Goal: Complete application form

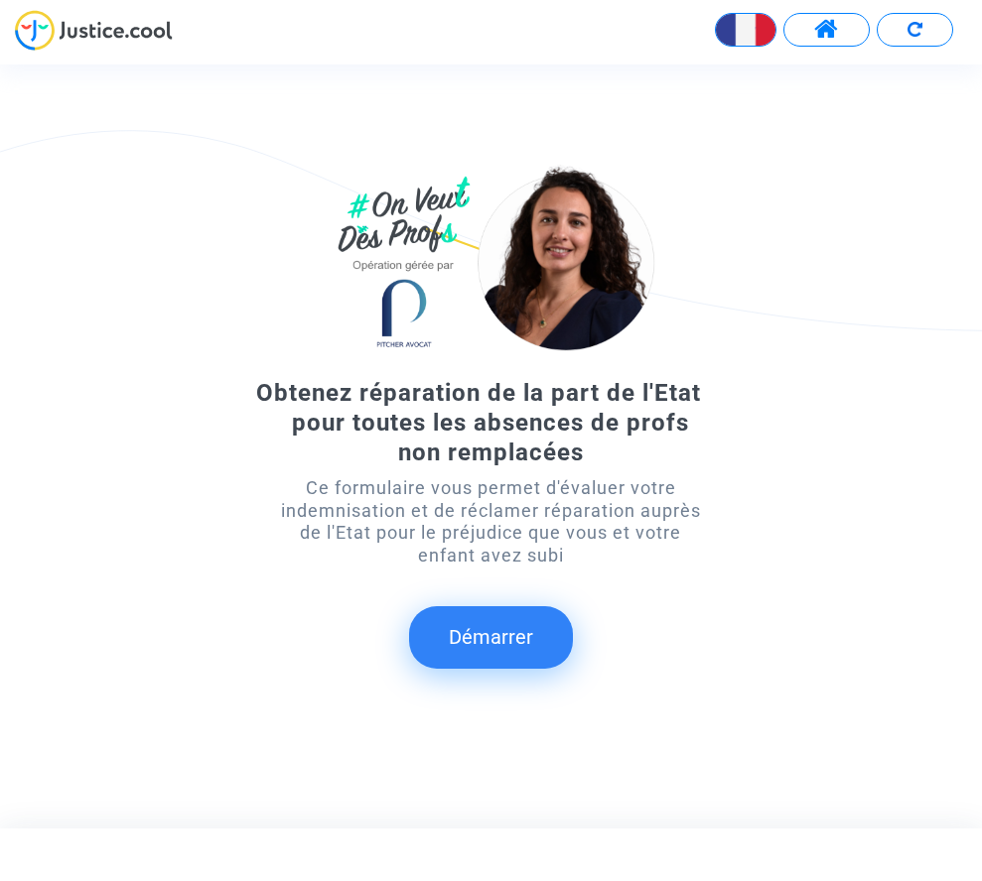
click at [476, 626] on button "Démarrer" at bounding box center [491, 637] width 164 height 62
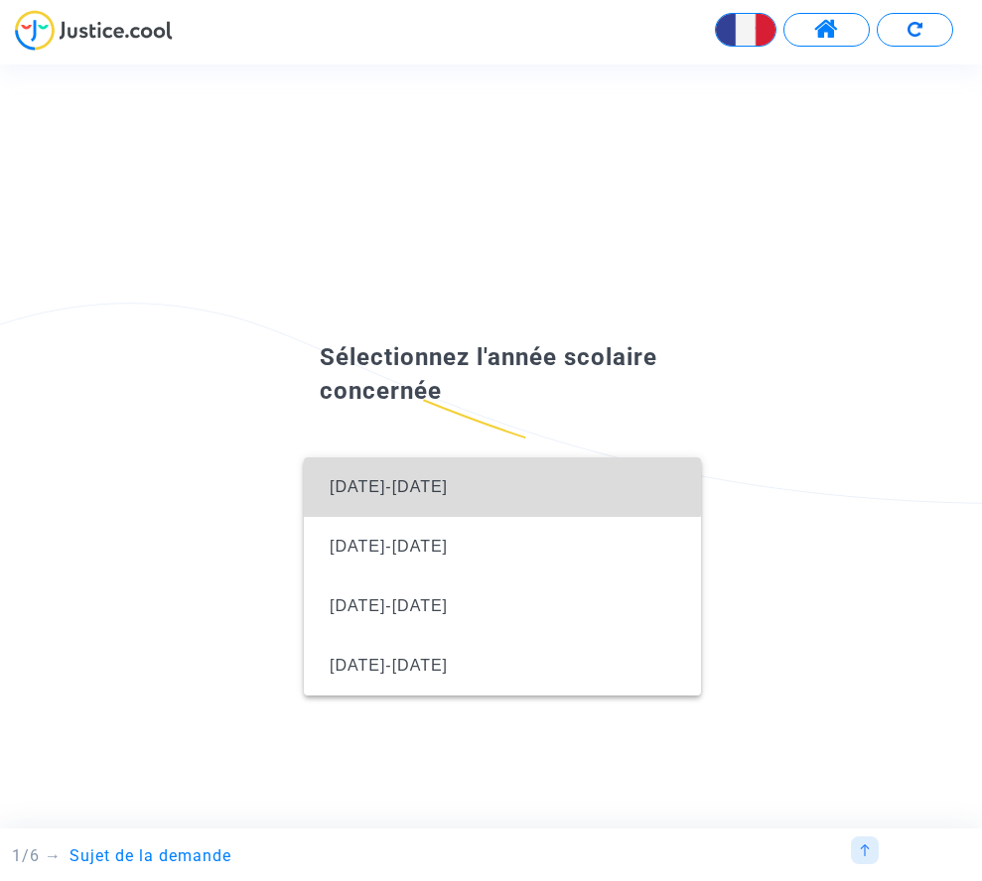
click at [382, 478] on span "[DATE]-[DATE]" at bounding box center [389, 486] width 118 height 17
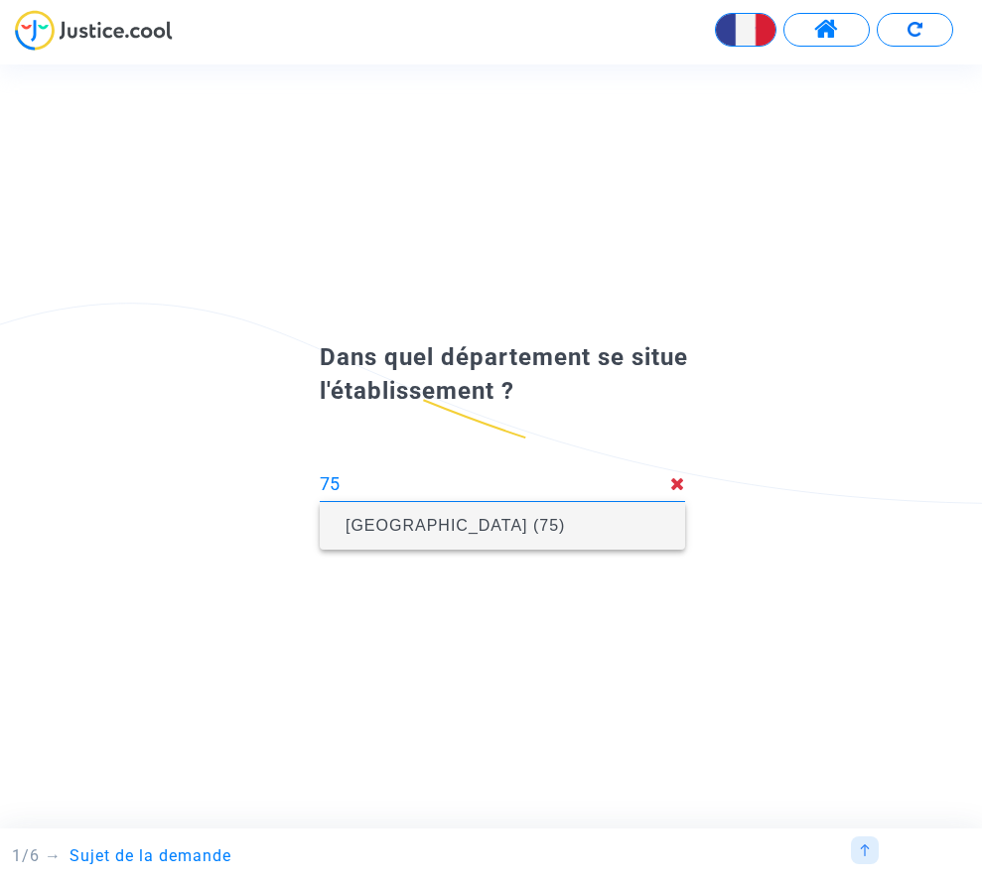
click at [414, 529] on span "[GEOGRAPHIC_DATA] (75)" at bounding box center [454, 525] width 219 height 17
type input "[GEOGRAPHIC_DATA] (75)"
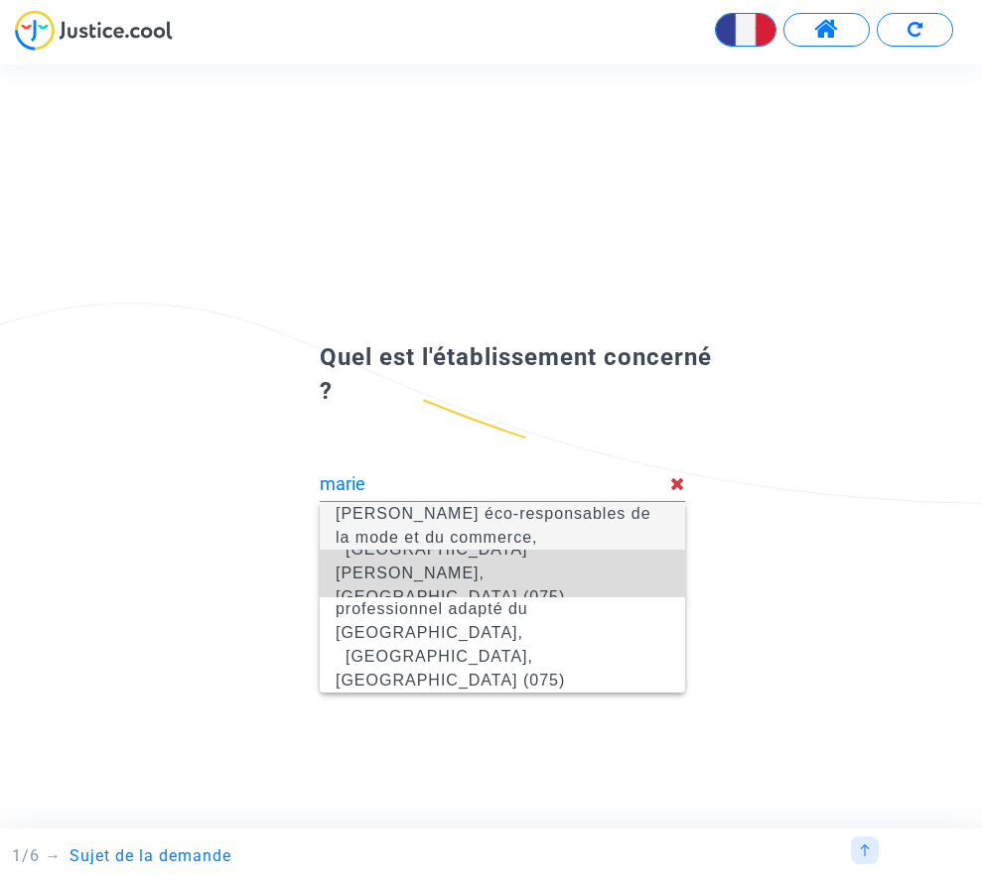
click at [448, 571] on span "[GEOGRAPHIC_DATA][PERSON_NAME], [GEOGRAPHIC_DATA] (075)" at bounding box center [503, 573] width 334 height 103
type input "[GEOGRAPHIC_DATA][PERSON_NAME], [GEOGRAPHIC_DATA] (075)"
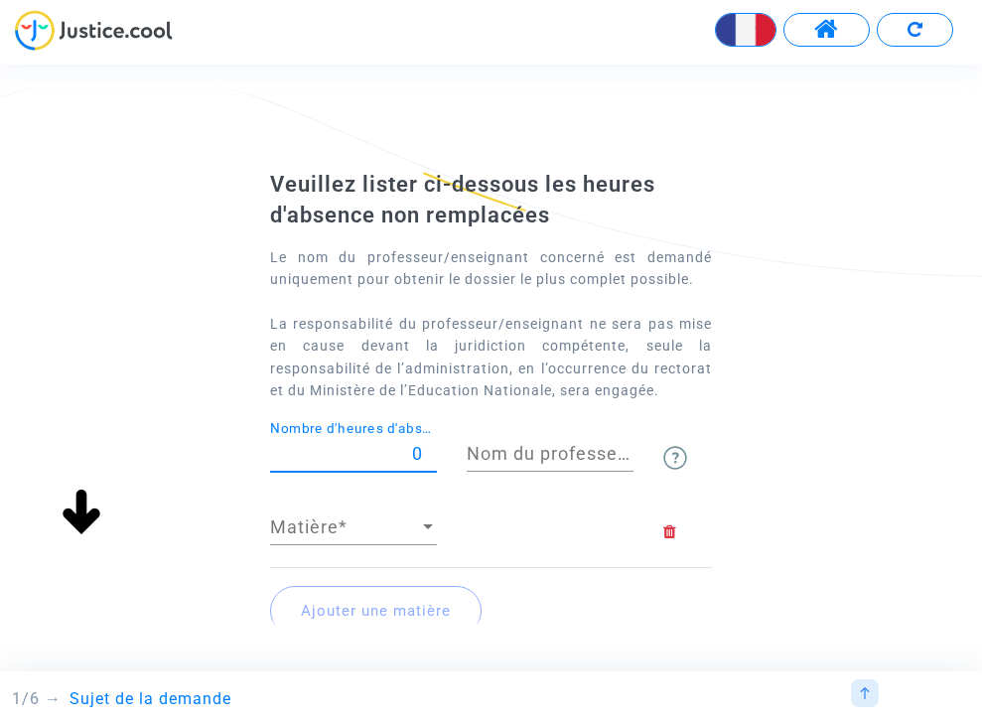
click at [420, 387] on question-absence-teachers "Veuillez lister ci-dessous les heures d'absence non remplacées Le nom du profes…" at bounding box center [491, 411] width 442 height 483
type input "33"
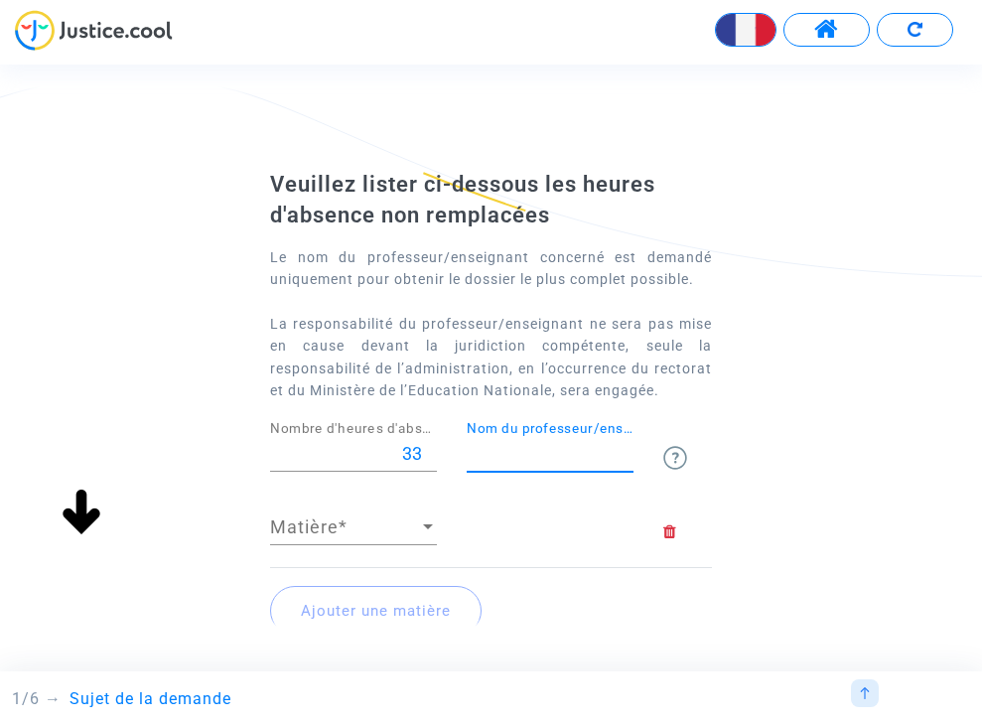
click at [519, 453] on input "Nom du professeur/enseignant titulaire" at bounding box center [550, 454] width 167 height 20
type input "LESAGE"
click at [426, 524] on div at bounding box center [428, 526] width 10 height 5
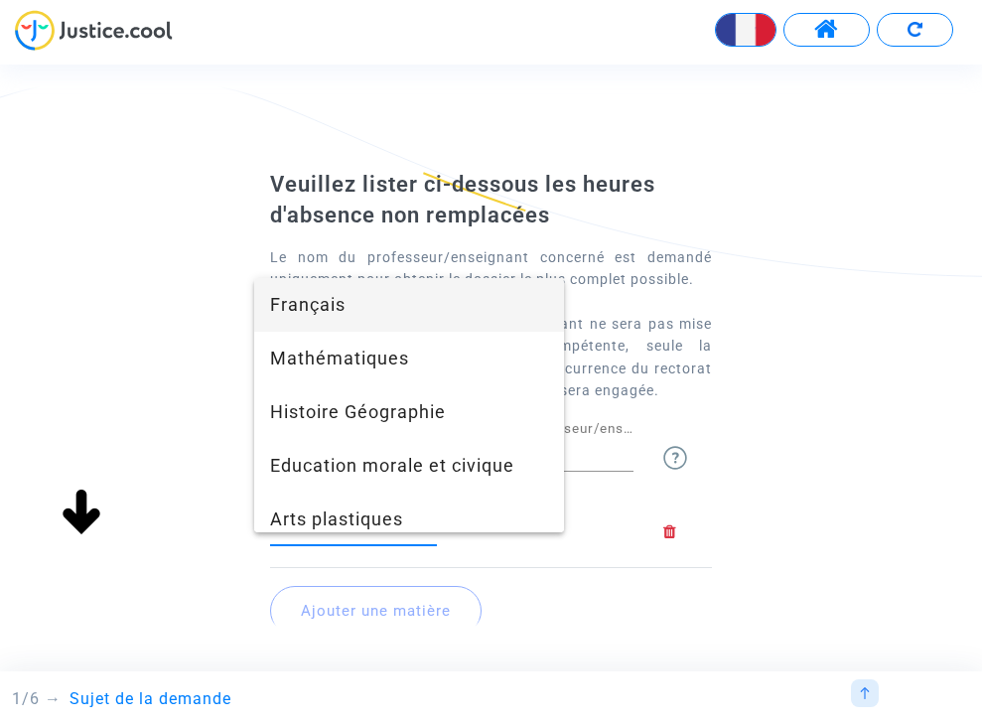
click at [318, 306] on span "Français" at bounding box center [409, 305] width 278 height 54
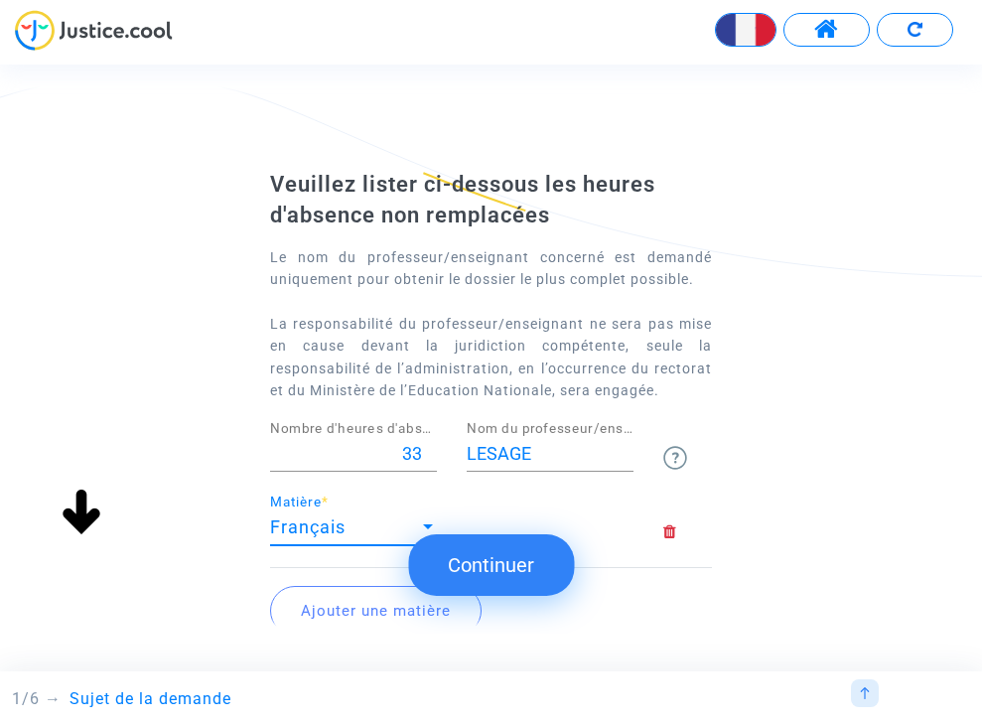
click at [750, 490] on div "Veuillez lister ci-dessous les heures d'absence non remplacées Le nom du profes…" at bounding box center [491, 421] width 982 height 503
click at [355, 598] on button "Ajouter une matière" at bounding box center [375, 611] width 211 height 50
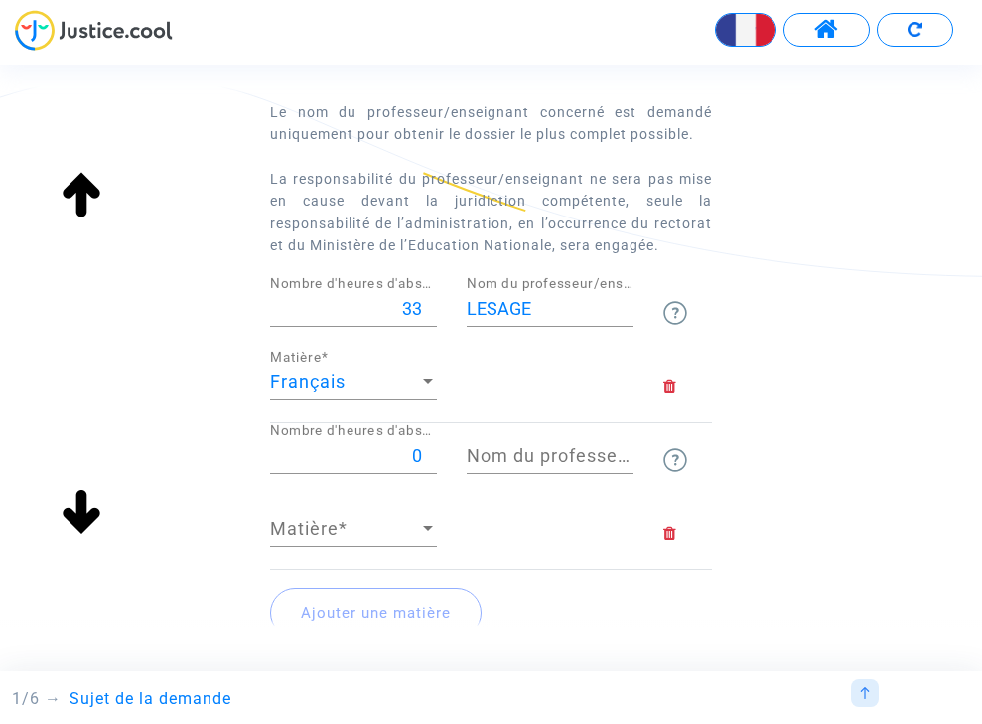
scroll to position [147, 0]
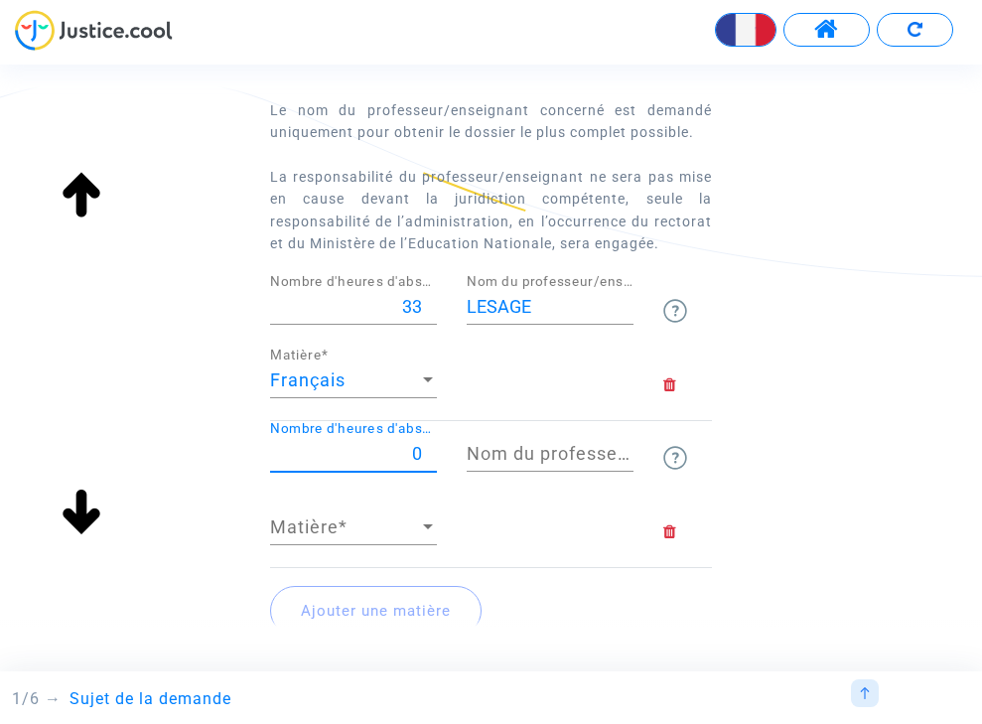
click at [420, 450] on input "0" at bounding box center [353, 454] width 167 height 20
type input "26"
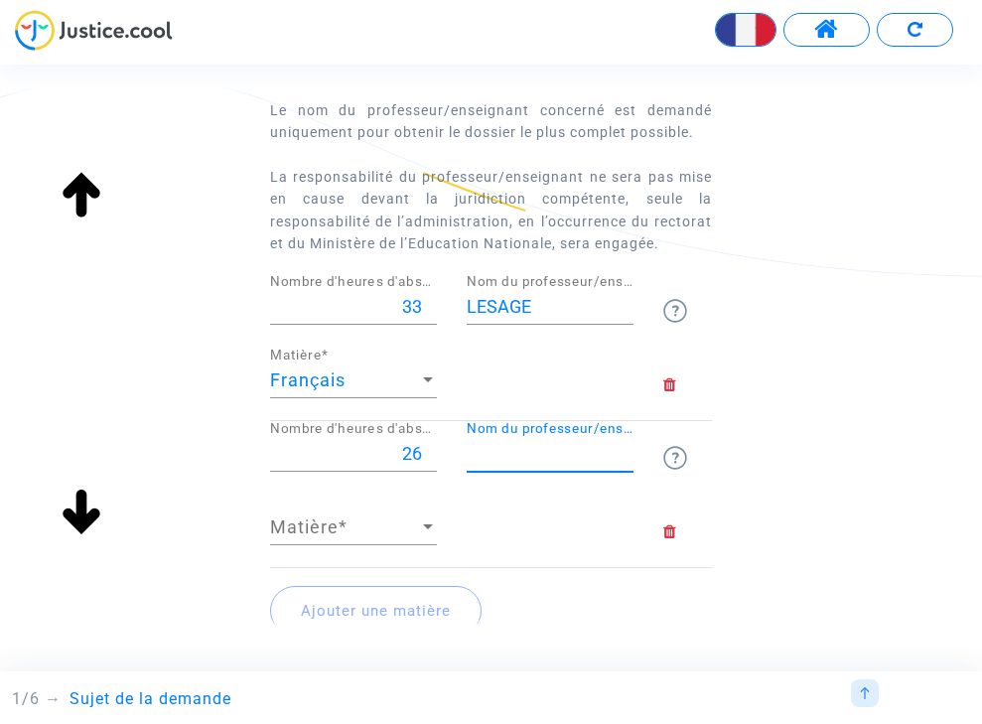
click at [582, 453] on input "Nom du professeur/enseignant titulaire" at bounding box center [550, 454] width 167 height 20
type input "MASBOU NEUFVILLE"
click at [396, 519] on span "Matière" at bounding box center [344, 527] width 149 height 20
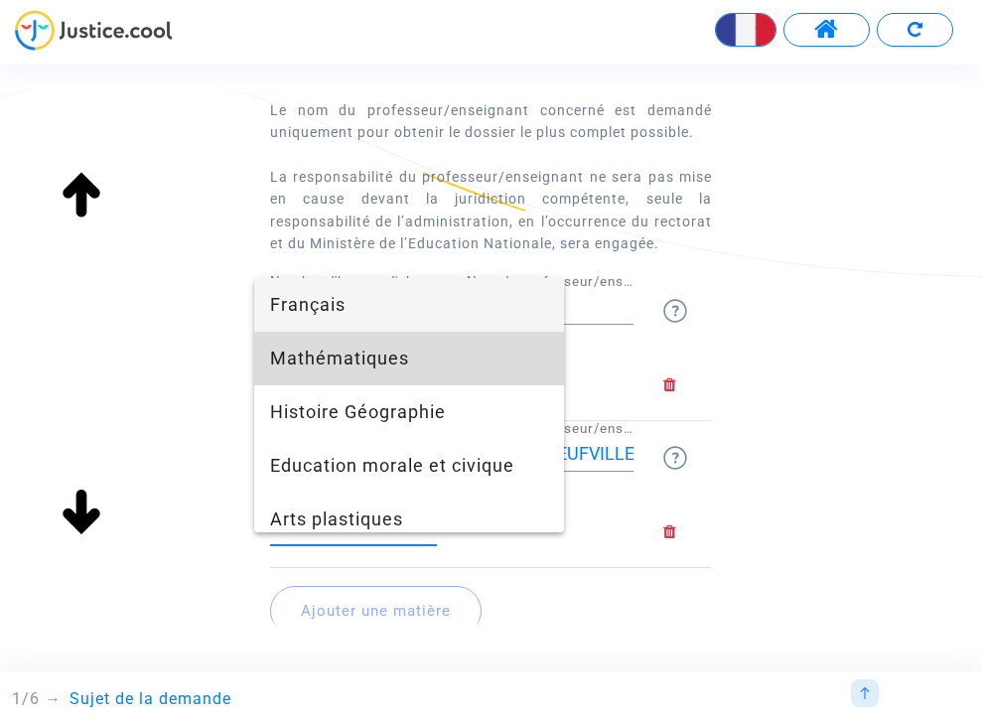
click at [377, 356] on span "Mathématiques" at bounding box center [409, 359] width 278 height 54
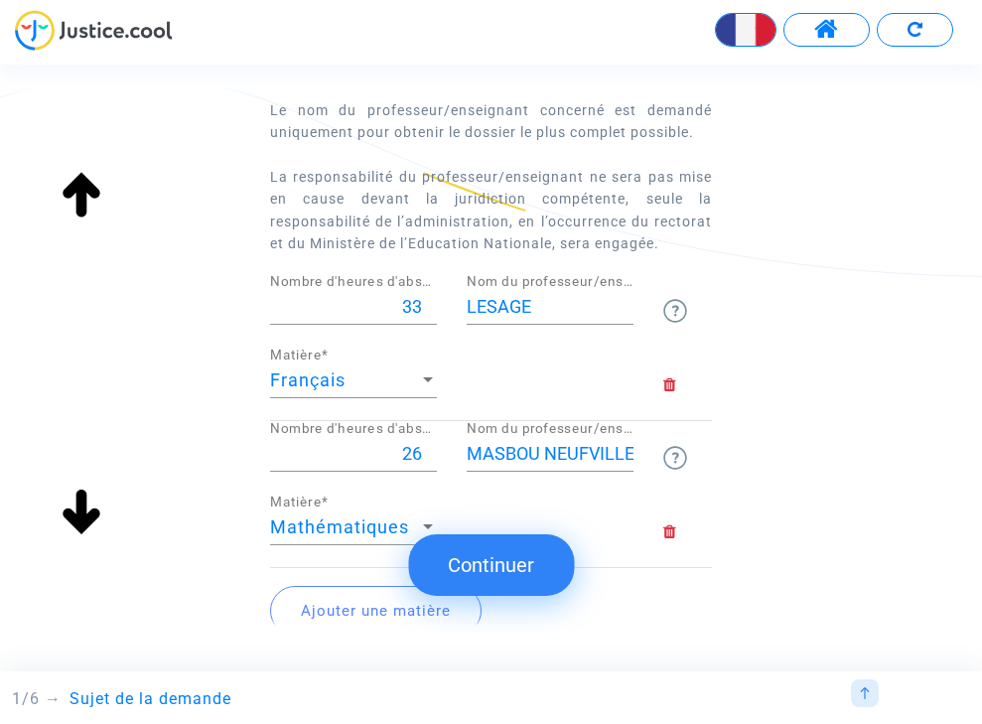
click at [356, 606] on button "Ajouter une matière" at bounding box center [375, 611] width 211 height 50
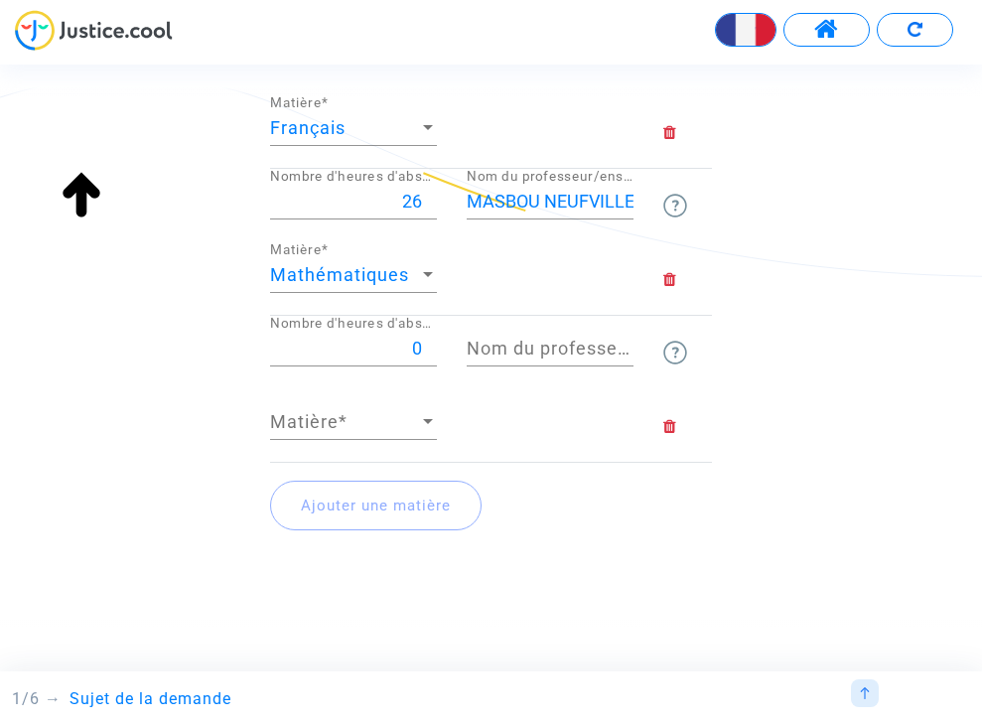
scroll to position [400, 0]
click at [417, 344] on input "0" at bounding box center [353, 347] width 167 height 20
click at [412, 344] on input "0" at bounding box center [353, 347] width 167 height 20
type input "17"
click at [505, 344] on input "Nom du professeur/enseignant titulaire" at bounding box center [550, 347] width 167 height 20
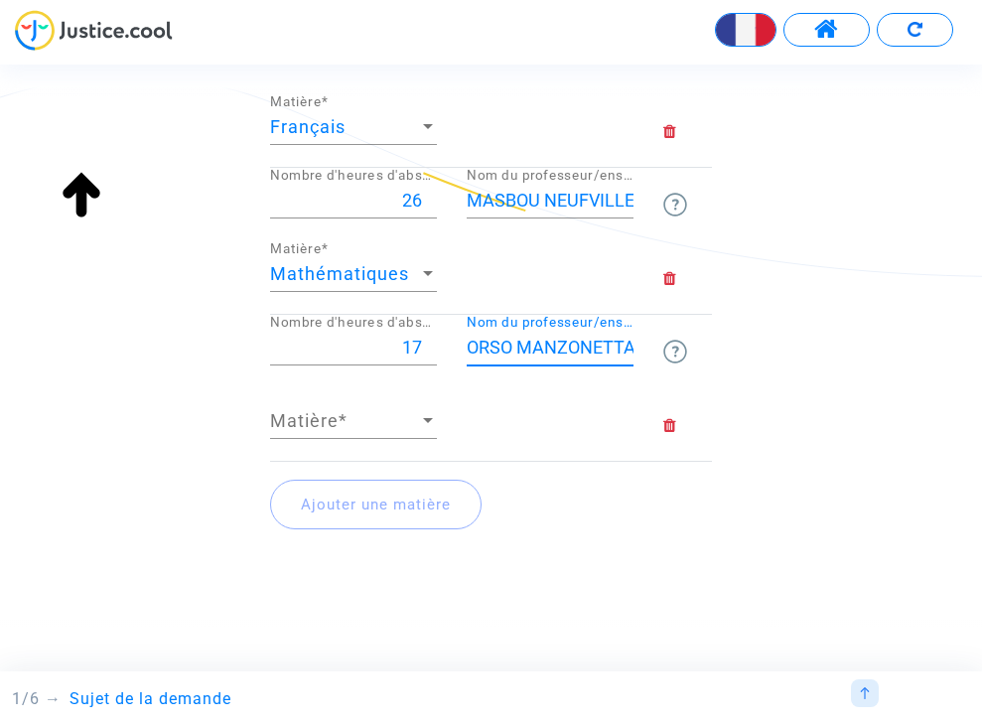
type input "ORSO MANZONETTA"
click at [423, 418] on div at bounding box center [428, 420] width 10 height 5
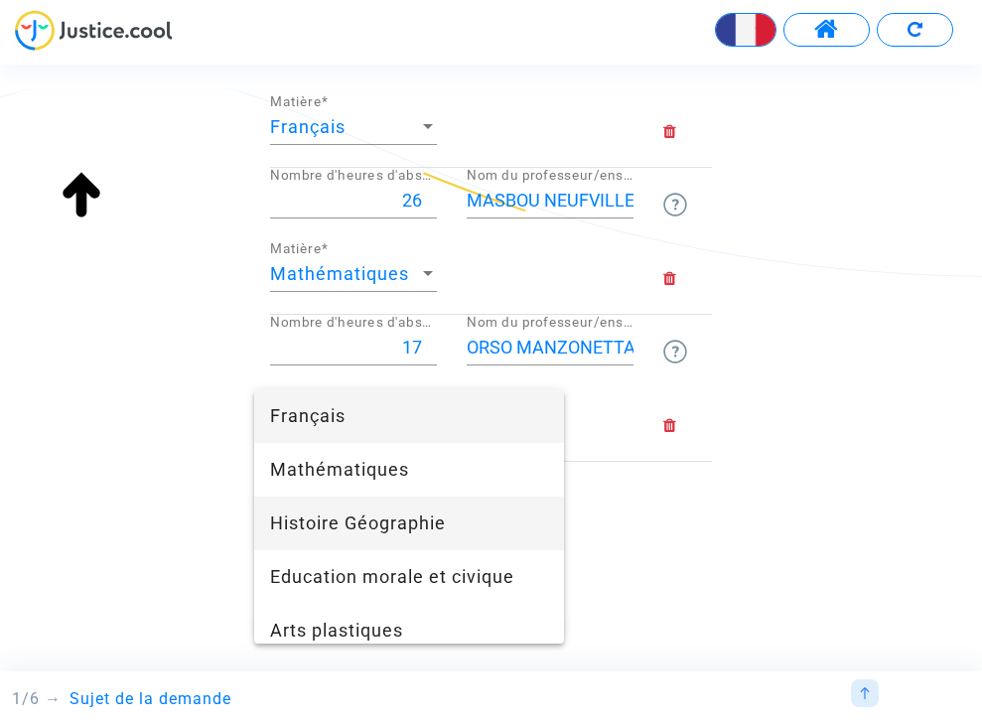
click at [377, 516] on span "Histoire Géographie" at bounding box center [409, 523] width 278 height 54
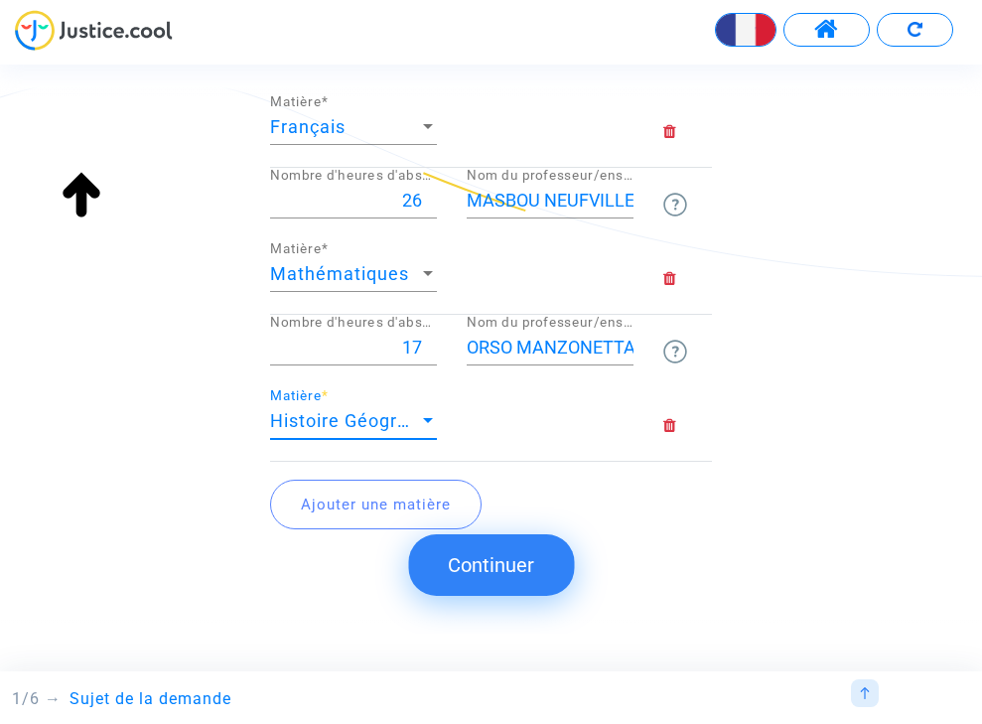
click at [367, 499] on button "Ajouter une matière" at bounding box center [375, 504] width 211 height 50
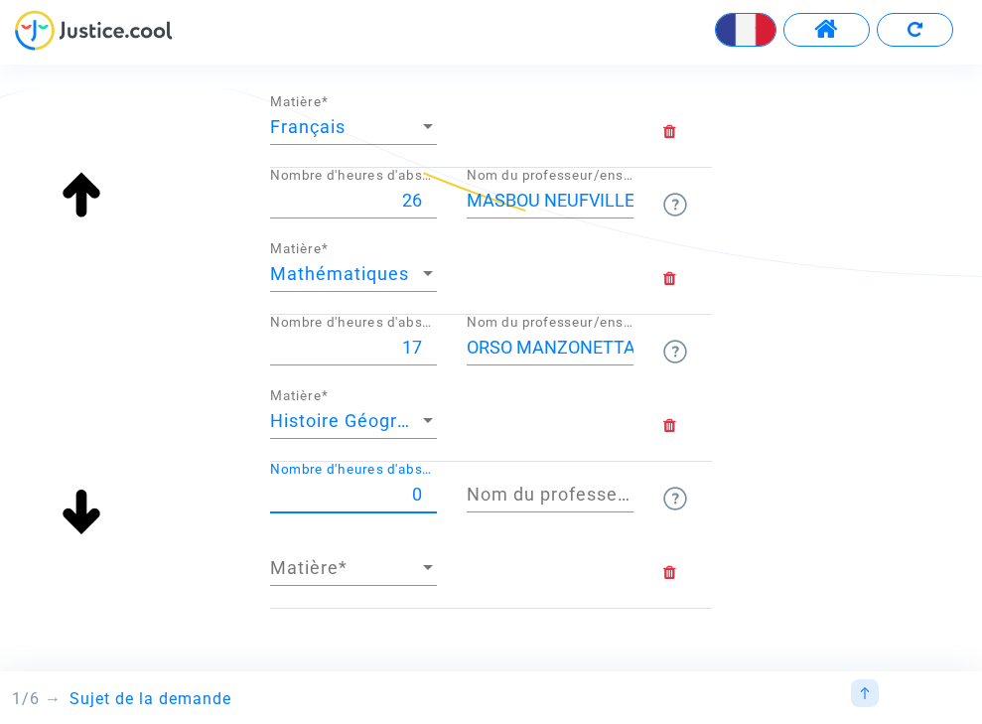
drag, startPoint x: 405, startPoint y: 489, endPoint x: 418, endPoint y: 488, distance: 12.9
click at [418, 488] on input "0" at bounding box center [353, 494] width 167 height 20
type input "31"
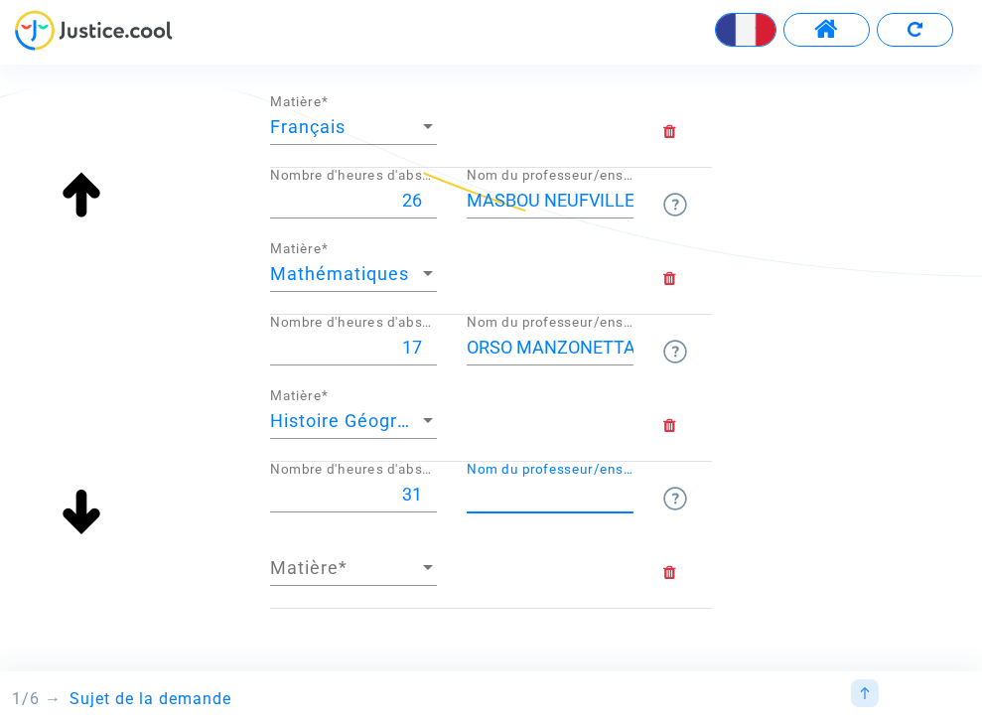
click at [491, 488] on input "Nom du professeur/enseignant titulaire" at bounding box center [550, 494] width 167 height 20
type input "RAGAIGNE"
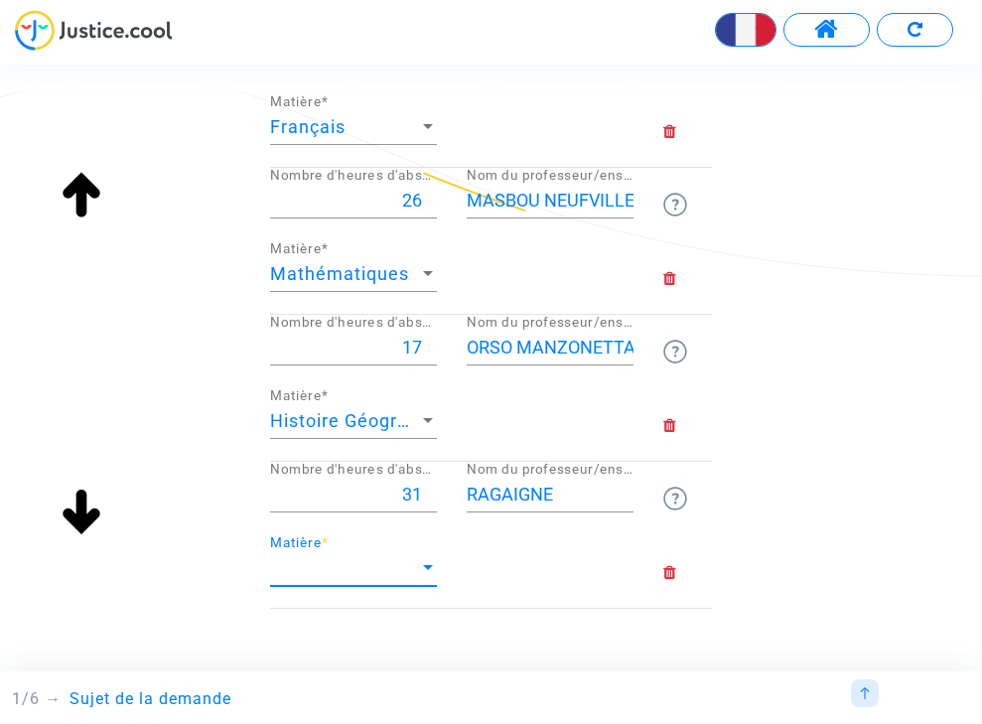
click at [412, 561] on span "Matière" at bounding box center [344, 568] width 149 height 20
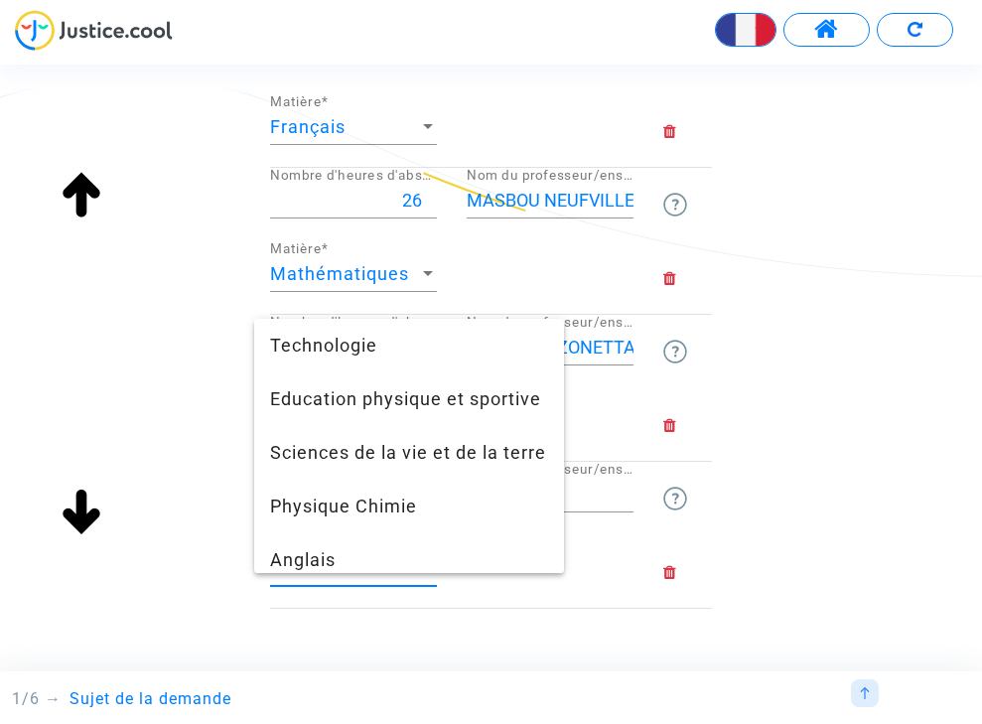
scroll to position [323, 0]
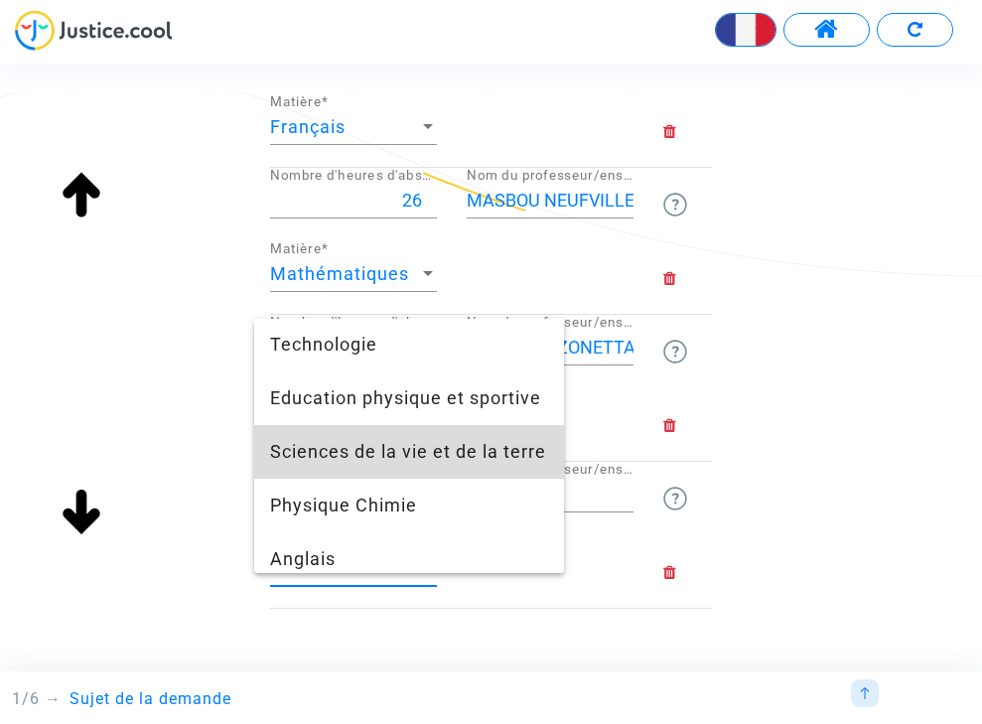
click at [378, 452] on span "Sciences de la vie et de la terre" at bounding box center [409, 452] width 278 height 54
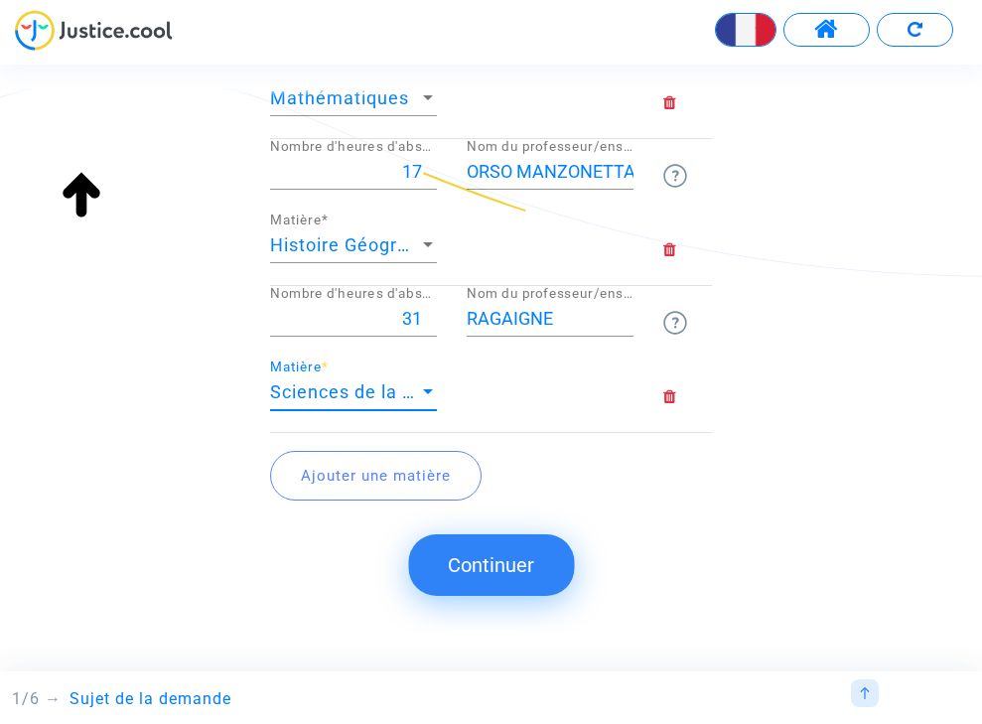
scroll to position [575, 0]
click at [365, 473] on button "Ajouter une matière" at bounding box center [375, 477] width 211 height 50
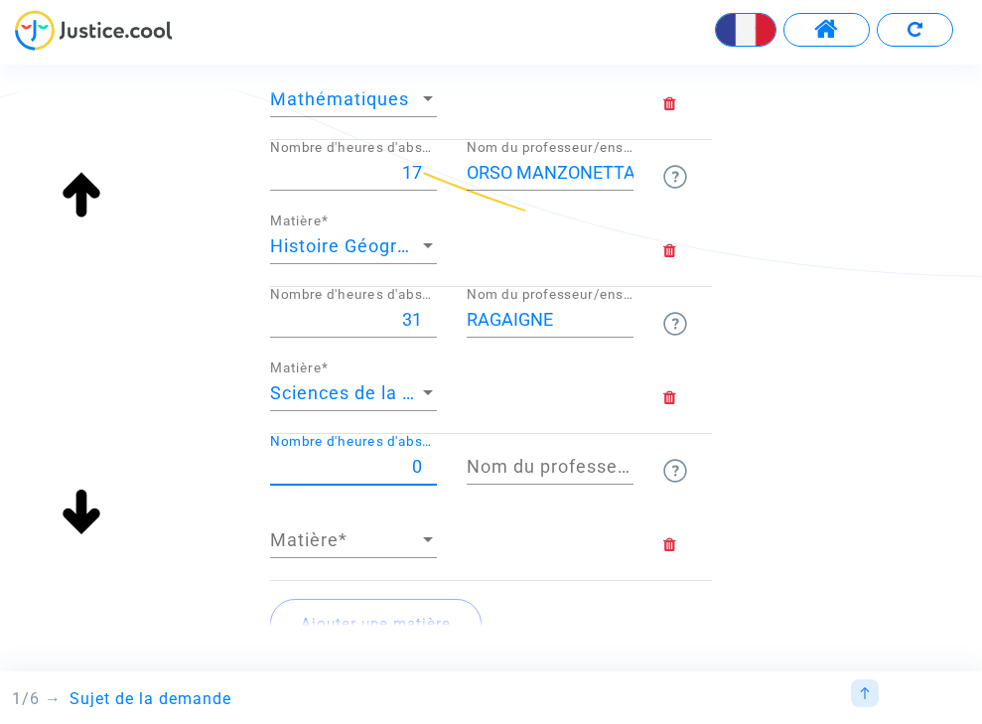
drag, startPoint x: 405, startPoint y: 464, endPoint x: 419, endPoint y: 462, distance: 14.0
click at [419, 462] on input "0" at bounding box center [353, 467] width 167 height 20
type input "13"
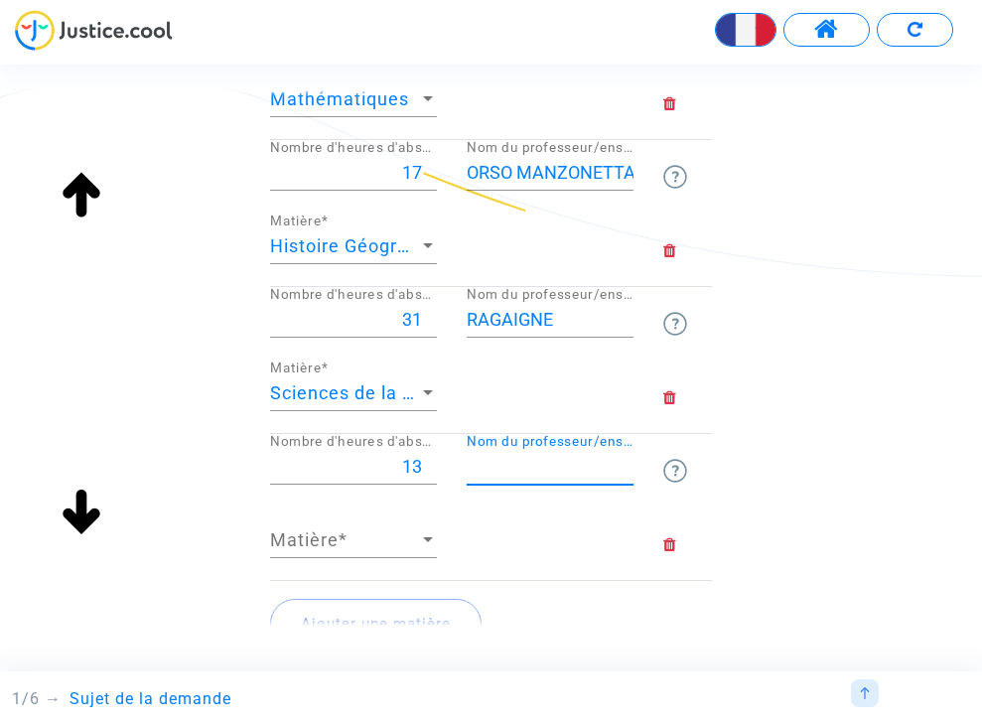
click at [523, 465] on input "Nom du professeur/enseignant titulaire" at bounding box center [550, 467] width 167 height 20
type input "ALMI"
click at [412, 531] on span "Matière" at bounding box center [344, 540] width 149 height 20
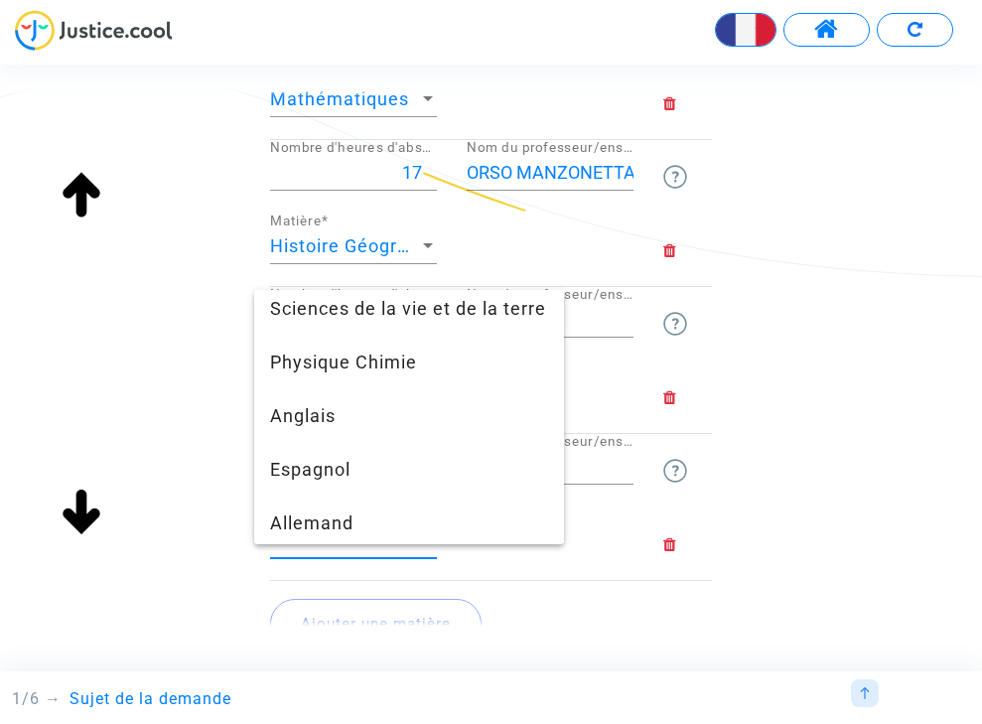
scroll to position [439, 0]
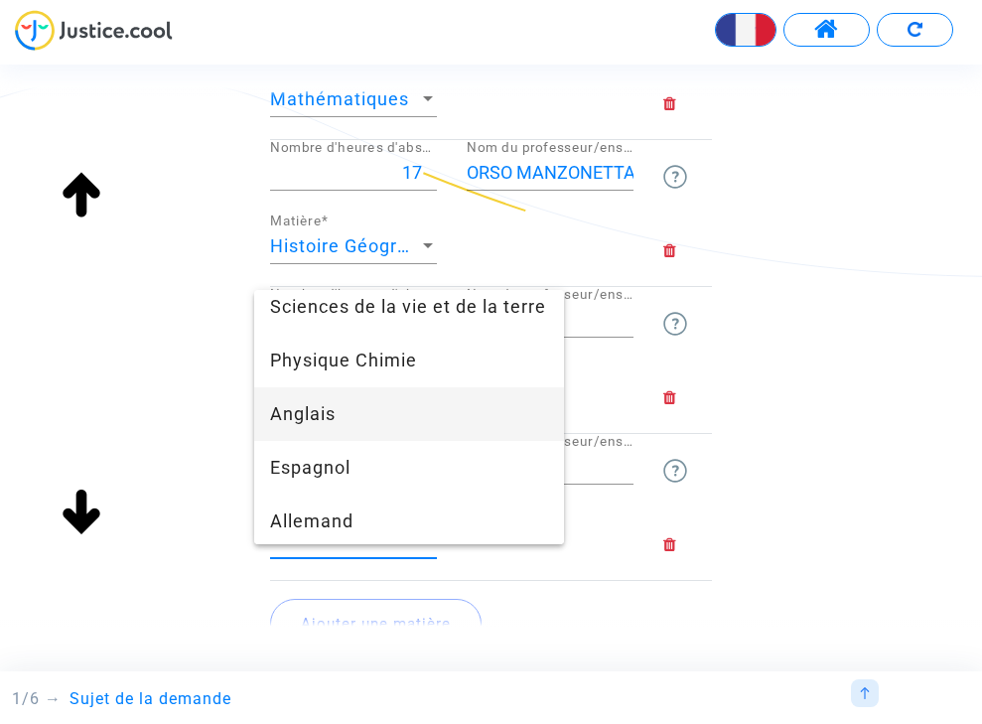
click at [304, 418] on span "Anglais" at bounding box center [409, 414] width 278 height 54
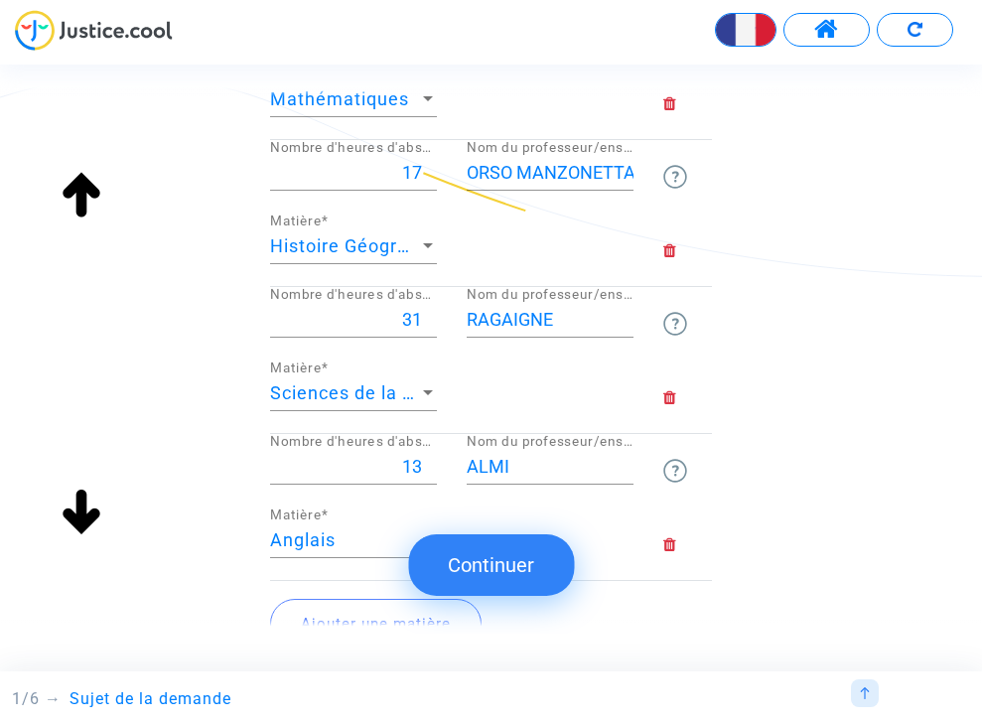
click at [386, 613] on button "Ajouter une matière" at bounding box center [375, 624] width 211 height 50
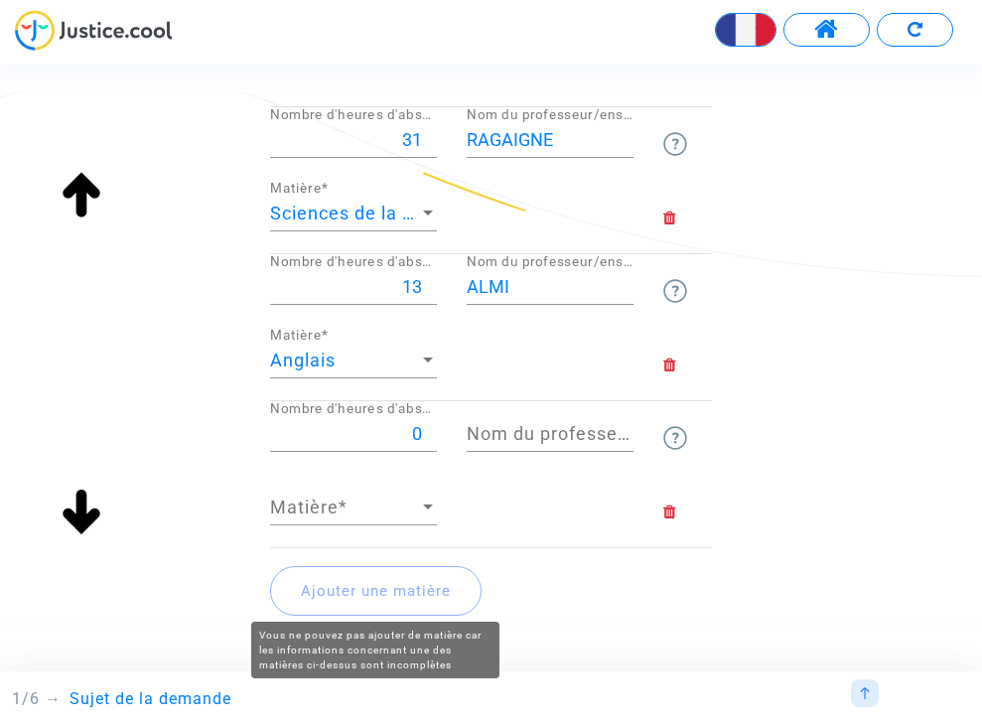
scroll to position [764, 0]
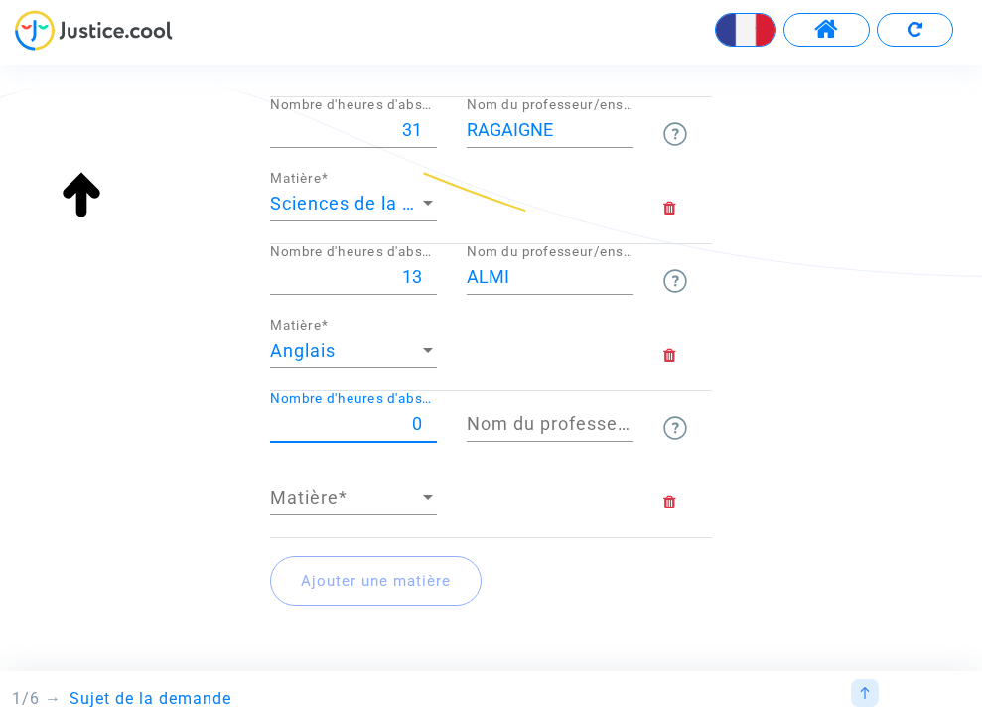
click at [419, 418] on input "0" at bounding box center [353, 424] width 167 height 20
type input "29"
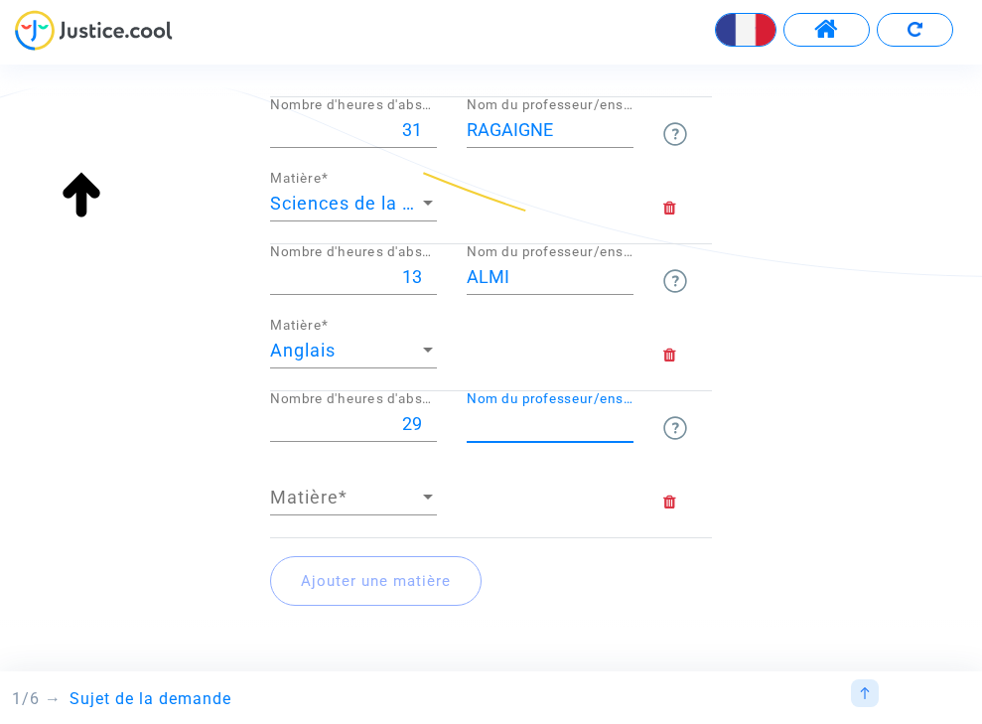
click at [543, 419] on input "Nom du professeur/enseignant titulaire" at bounding box center [550, 424] width 167 height 20
type input "SOUZA BARBOSA"
click at [428, 494] on div at bounding box center [428, 496] width 10 height 5
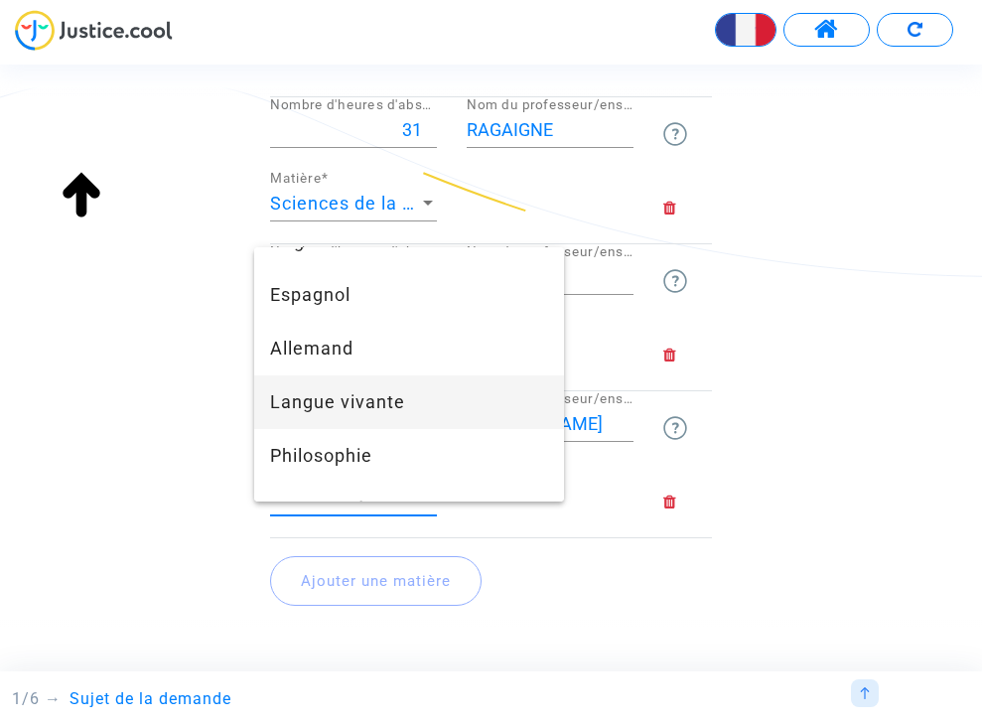
scroll to position [571, 0]
click at [331, 393] on span "Langue vivante" at bounding box center [409, 400] width 278 height 54
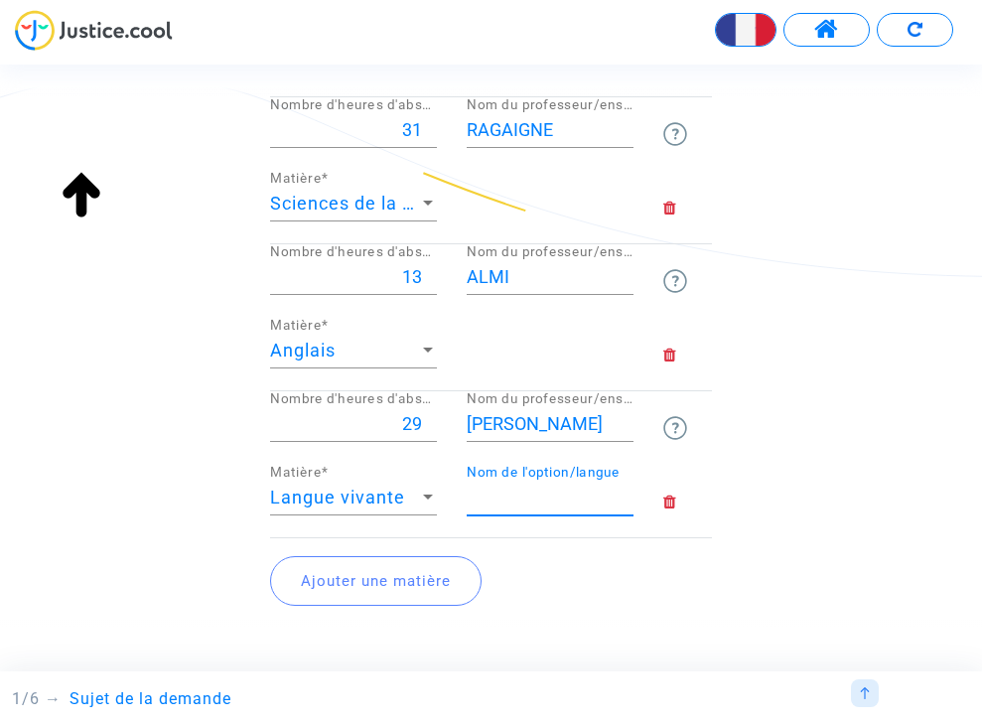
click at [539, 493] on input "Nom de l'option/langue" at bounding box center [550, 497] width 167 height 20
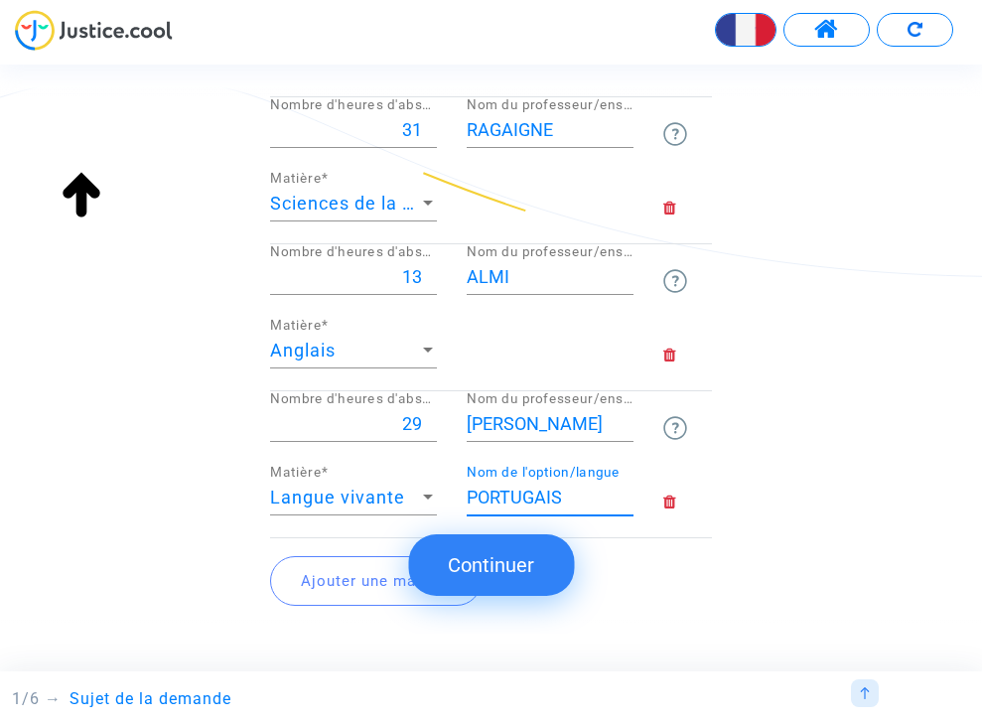
type input "PORTUGAIS"
click at [657, 558] on div "Ajouter une matière" at bounding box center [491, 580] width 442 height 85
click at [346, 579] on button "Ajouter une matière" at bounding box center [375, 581] width 211 height 50
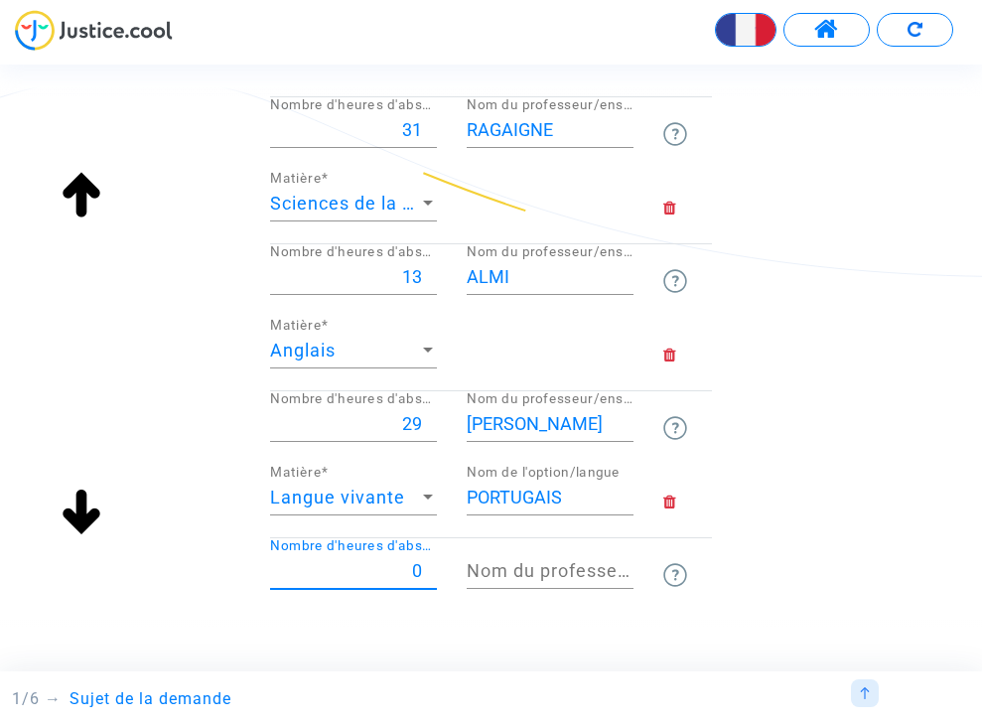
click at [418, 567] on input "0" at bounding box center [353, 571] width 167 height 20
type input "14"
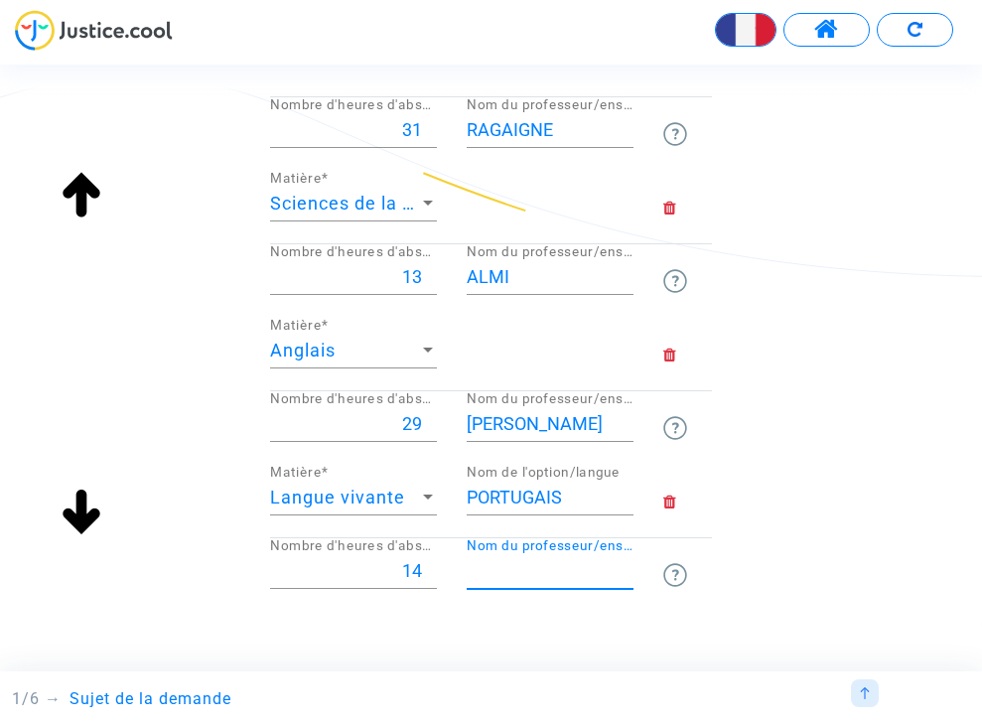
click at [506, 568] on input "Nom du professeur/enseignant titulaire" at bounding box center [550, 571] width 167 height 20
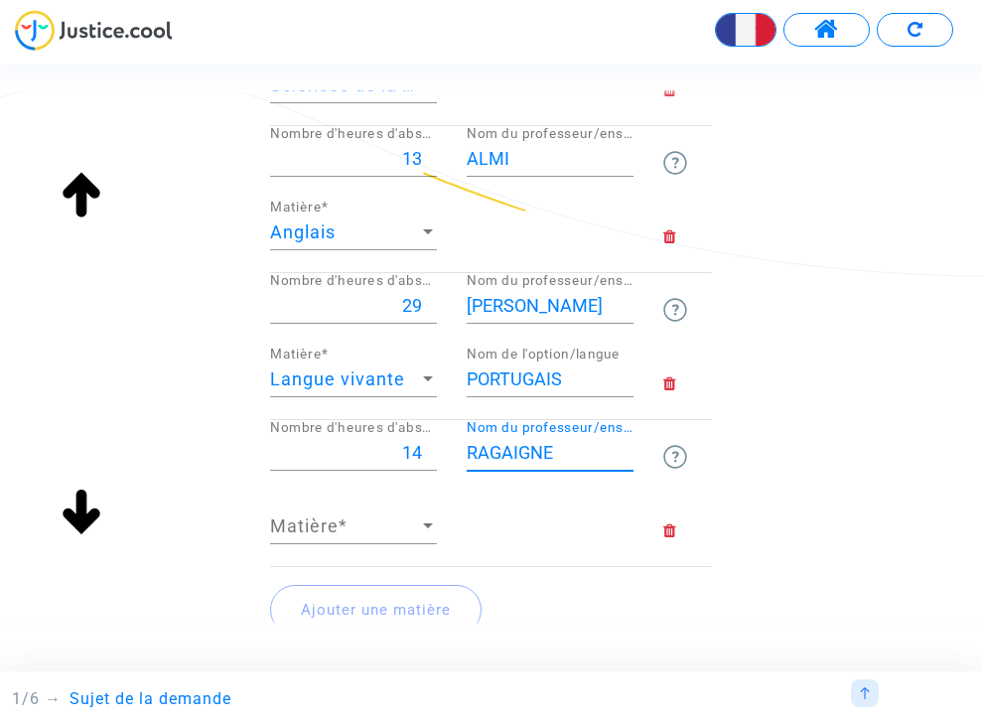
scroll to position [904, 0]
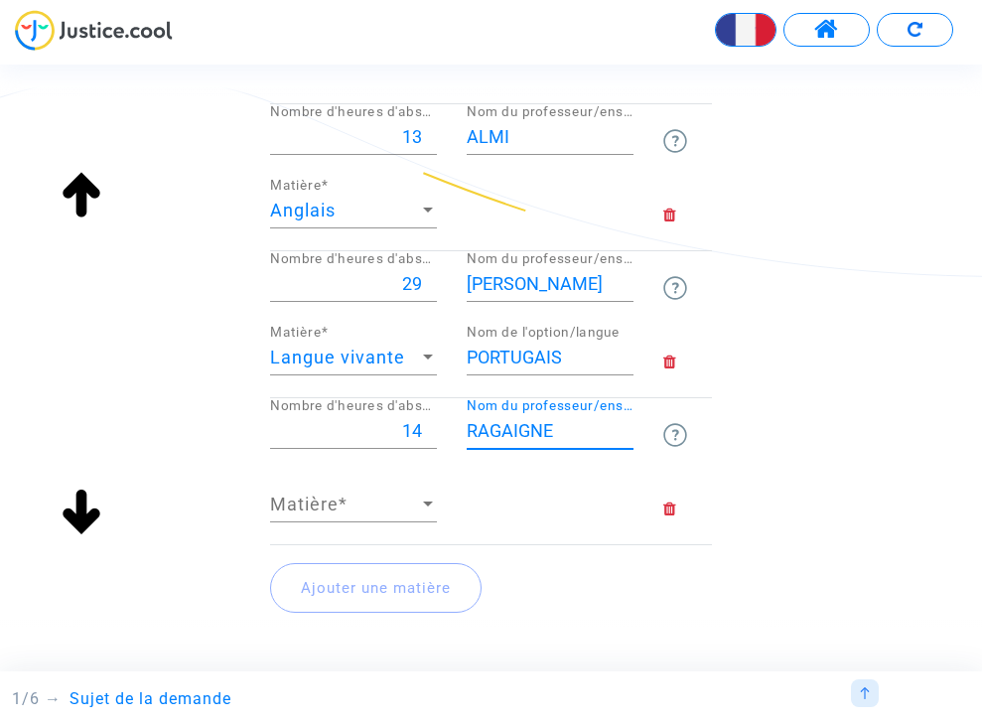
type input "RAGAIGNE"
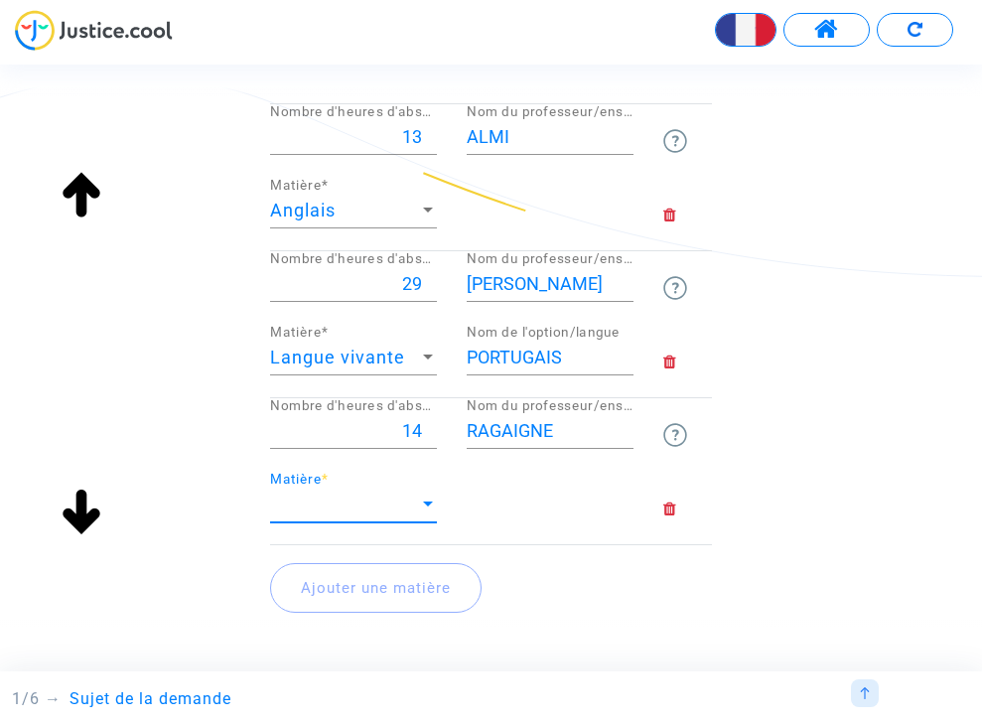
click at [395, 498] on span "Matière" at bounding box center [344, 504] width 149 height 20
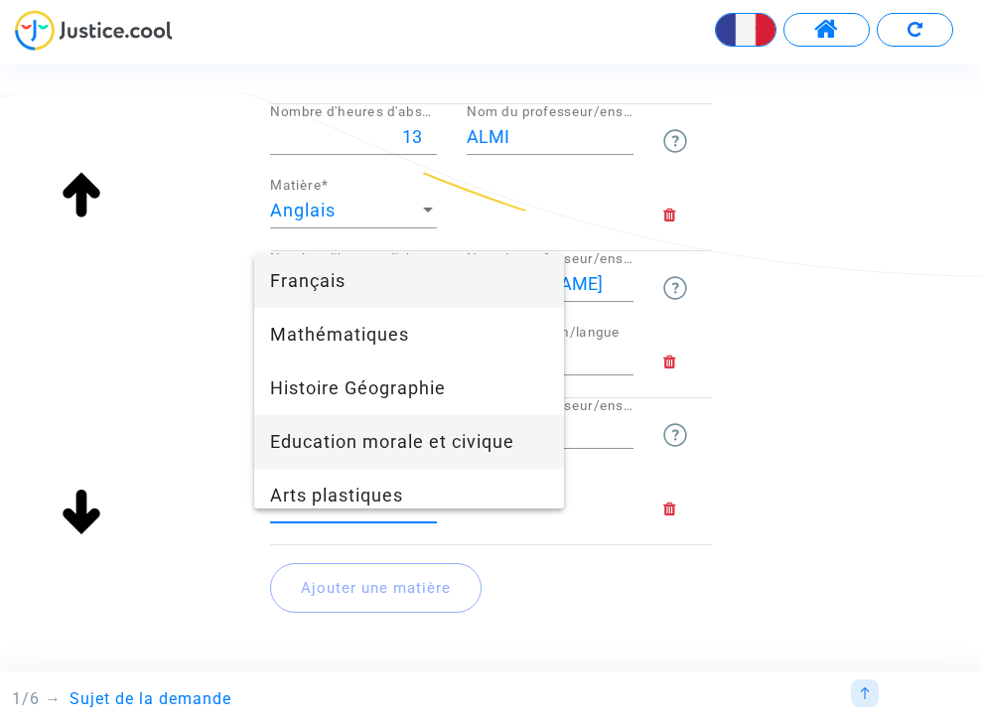
click at [381, 451] on span "Education morale et civique" at bounding box center [409, 442] width 278 height 54
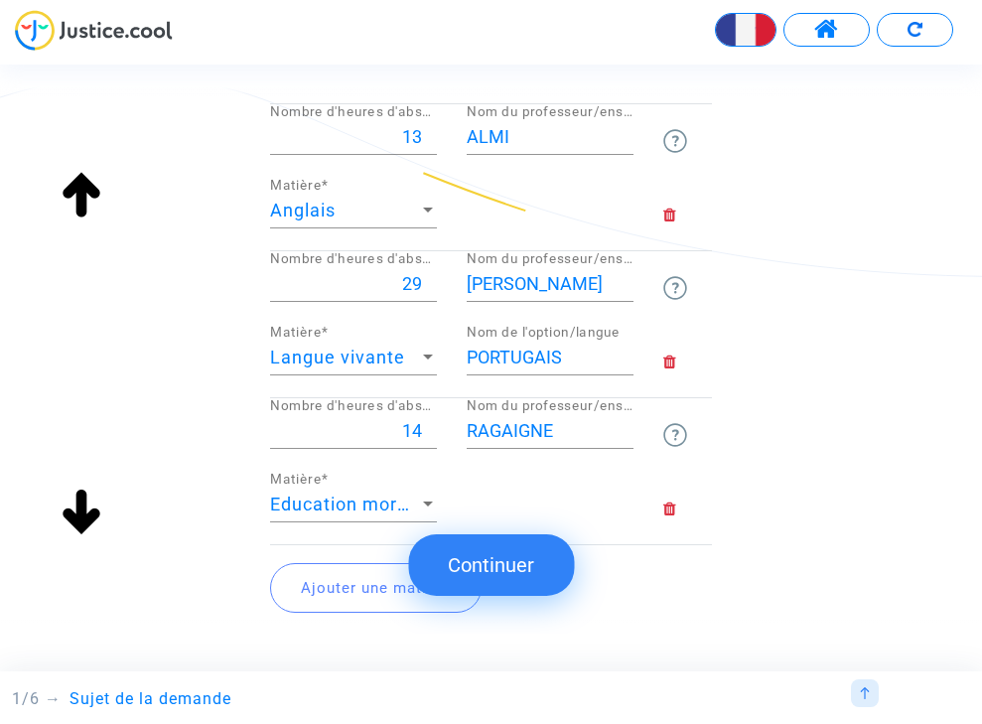
click at [348, 585] on button "Ajouter une matière" at bounding box center [375, 588] width 211 height 50
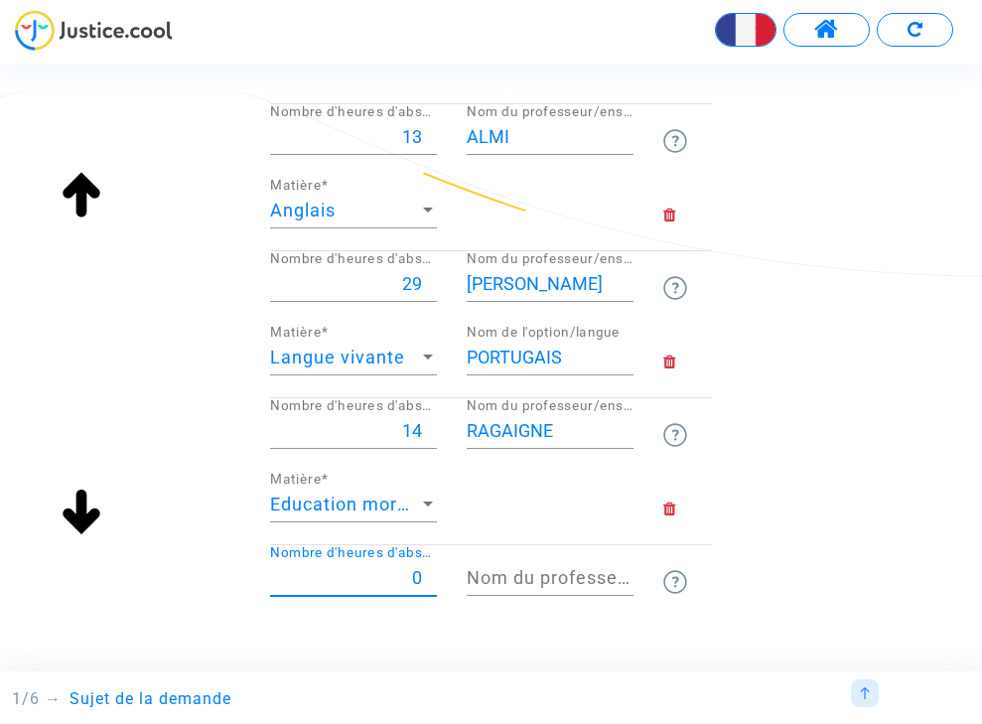
drag, startPoint x: 398, startPoint y: 574, endPoint x: 425, endPoint y: 571, distance: 27.0
click at [425, 571] on input "0" at bounding box center [353, 578] width 167 height 20
type input "12"
click at [497, 570] on input "Nom du professeur/enseignant titulaire" at bounding box center [550, 578] width 167 height 20
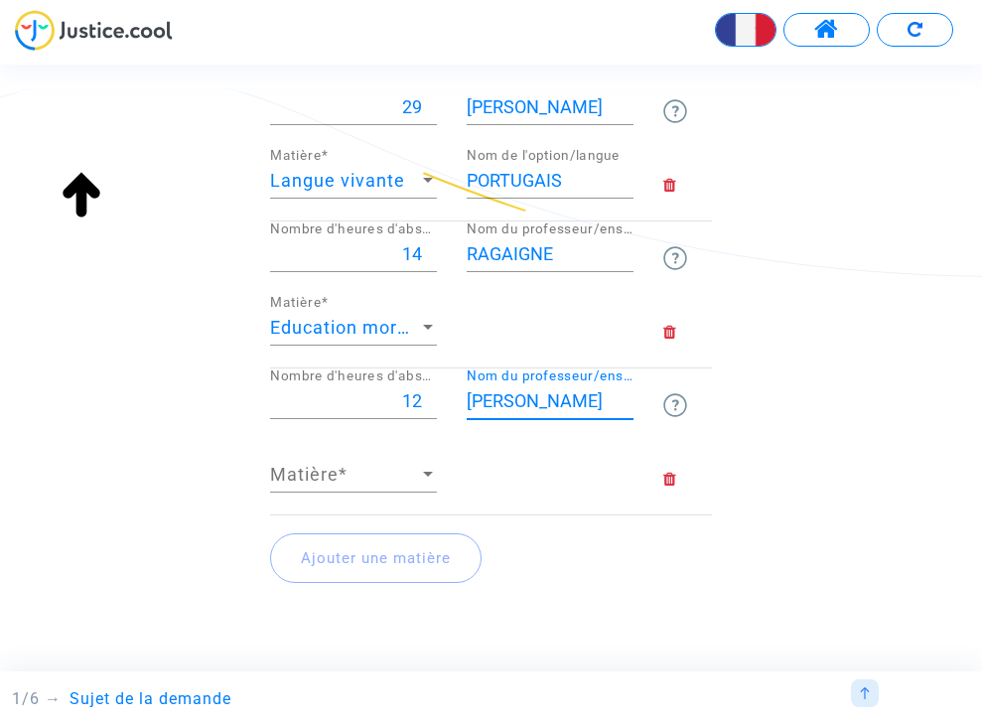
scroll to position [1083, 0]
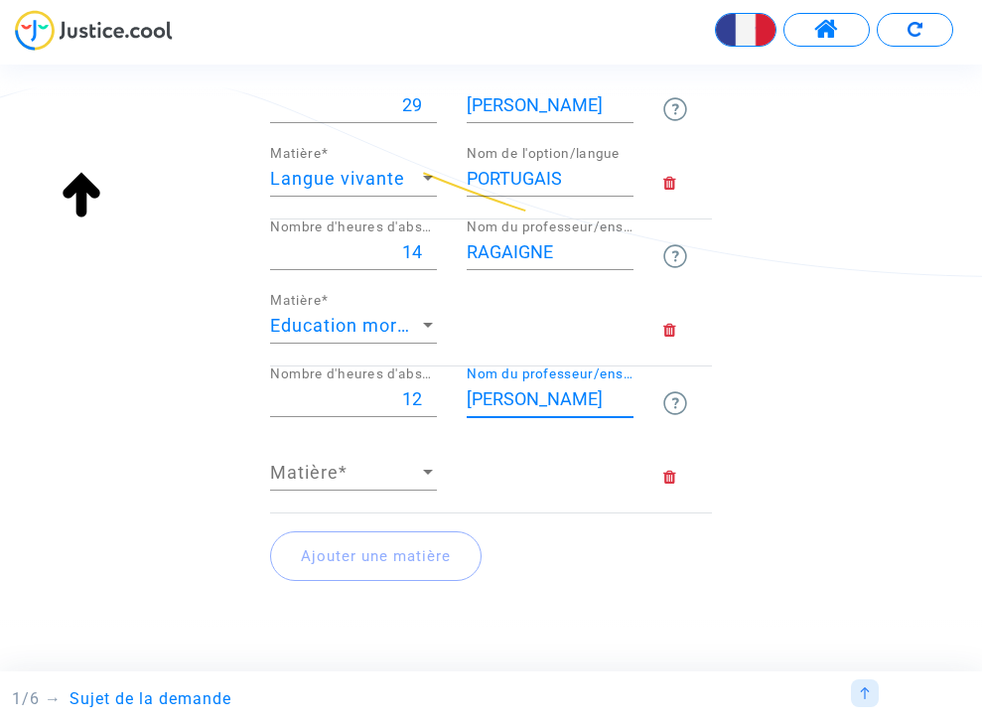
type input "BELLEROSE"
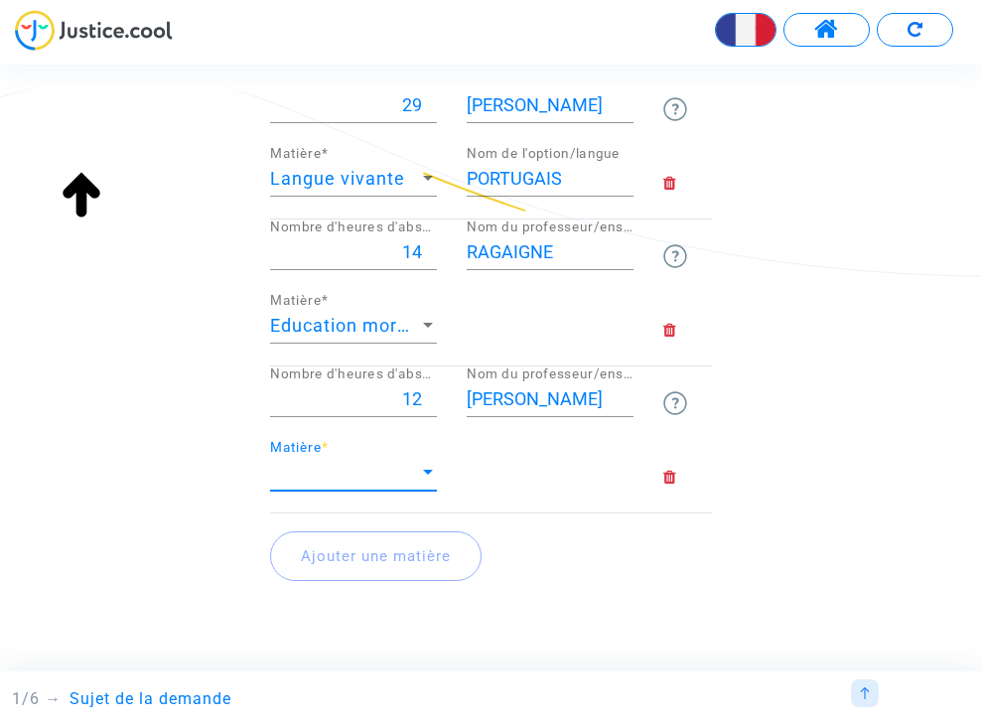
click at [428, 470] on div at bounding box center [428, 472] width 10 height 5
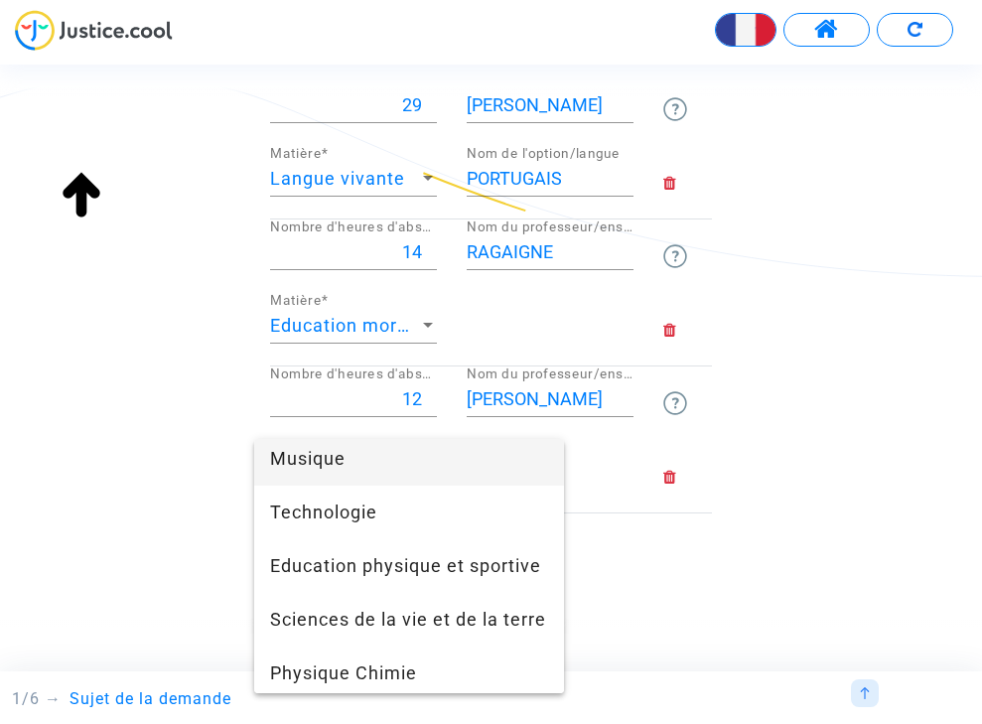
scroll to position [308, 0]
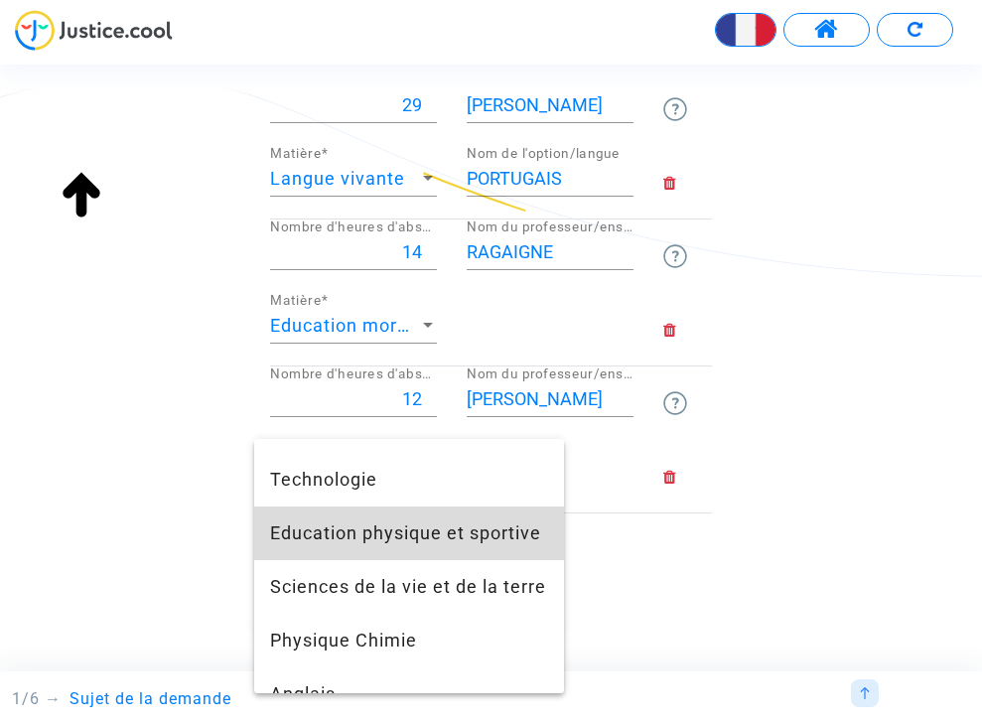
click at [405, 542] on span "Education physique et sportive" at bounding box center [409, 533] width 278 height 54
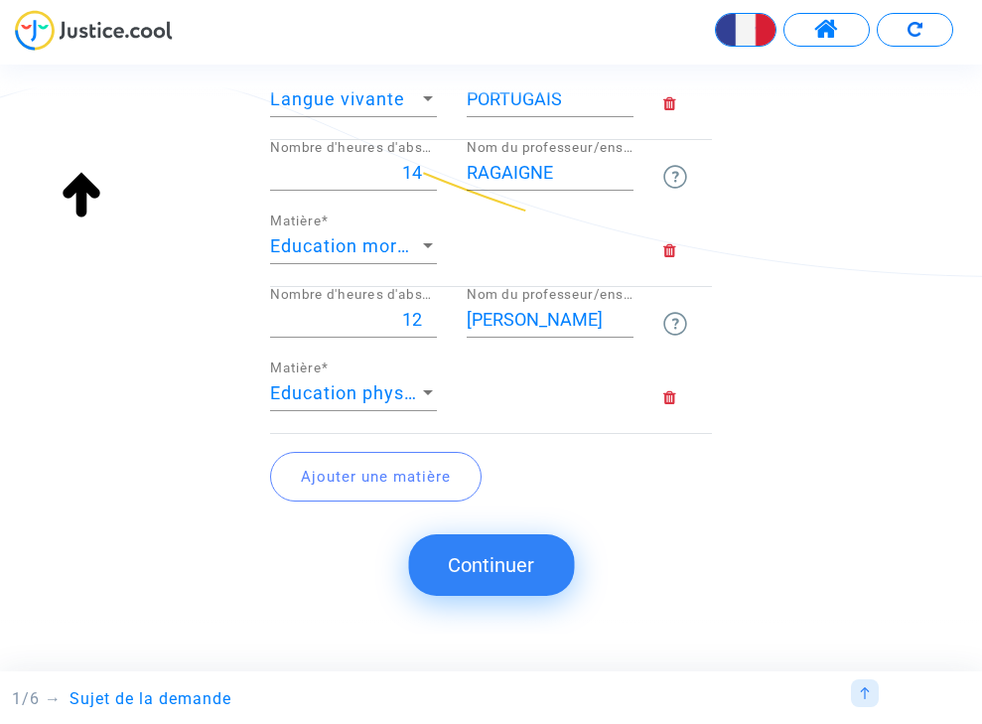
scroll to position [1161, 0]
click at [394, 470] on button "Ajouter une matière" at bounding box center [375, 478] width 211 height 50
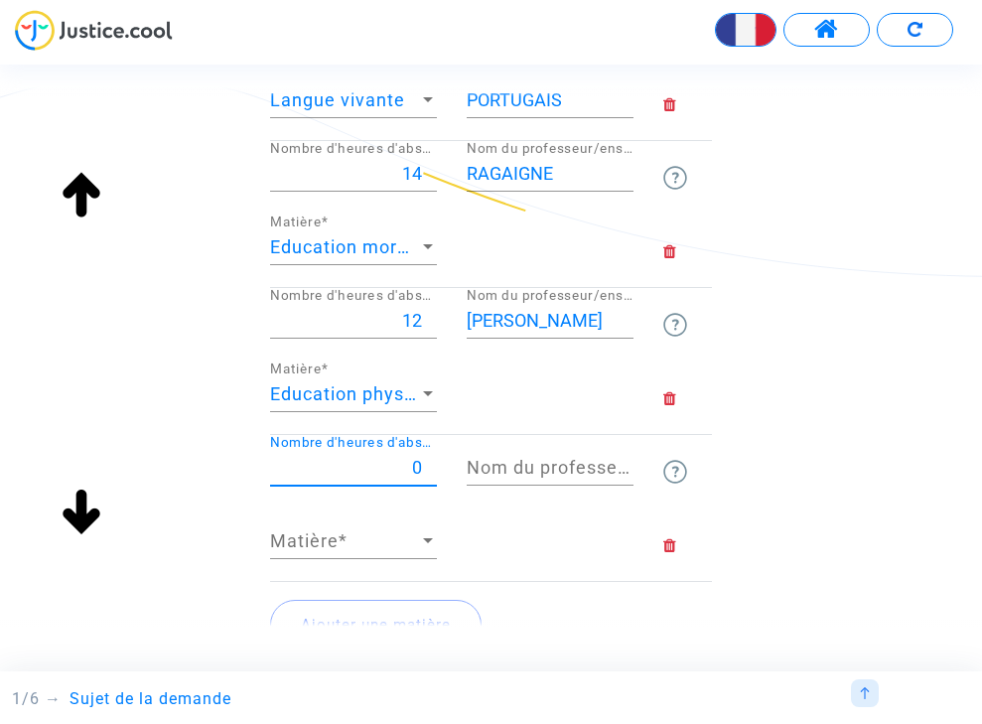
drag, startPoint x: 407, startPoint y: 461, endPoint x: 419, endPoint y: 461, distance: 11.9
click at [419, 461] on input "0" at bounding box center [353, 468] width 167 height 20
type input "16"
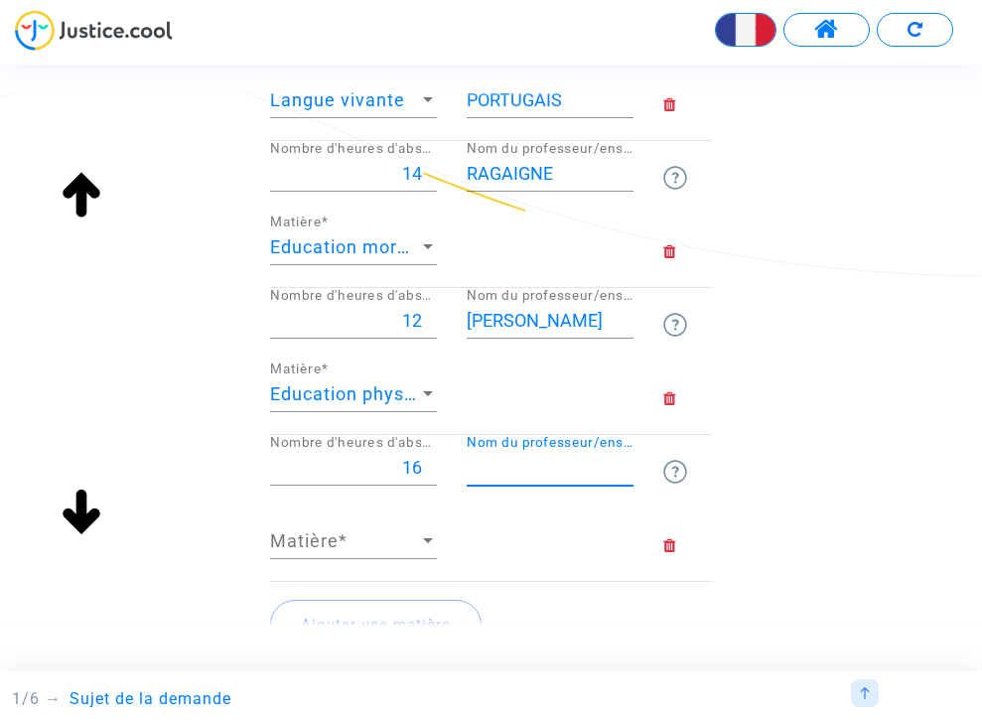
click at [548, 463] on input "Nom du professeur/enseignant titulaire" at bounding box center [550, 468] width 167 height 20
type input "JACQUIET"
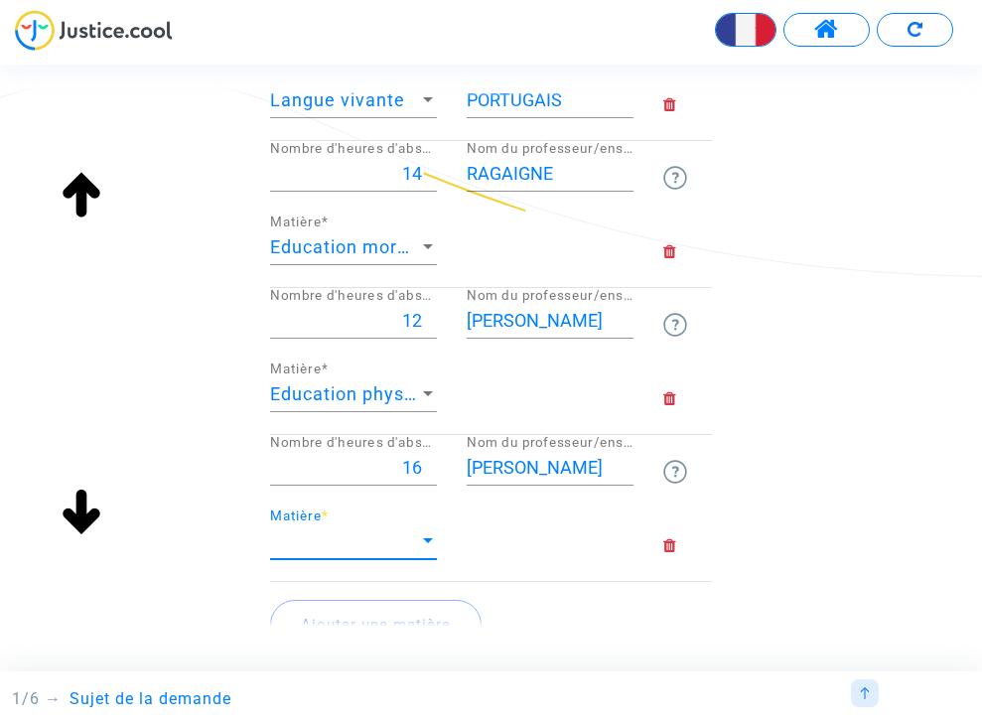
click at [361, 531] on span "Matière" at bounding box center [344, 541] width 149 height 20
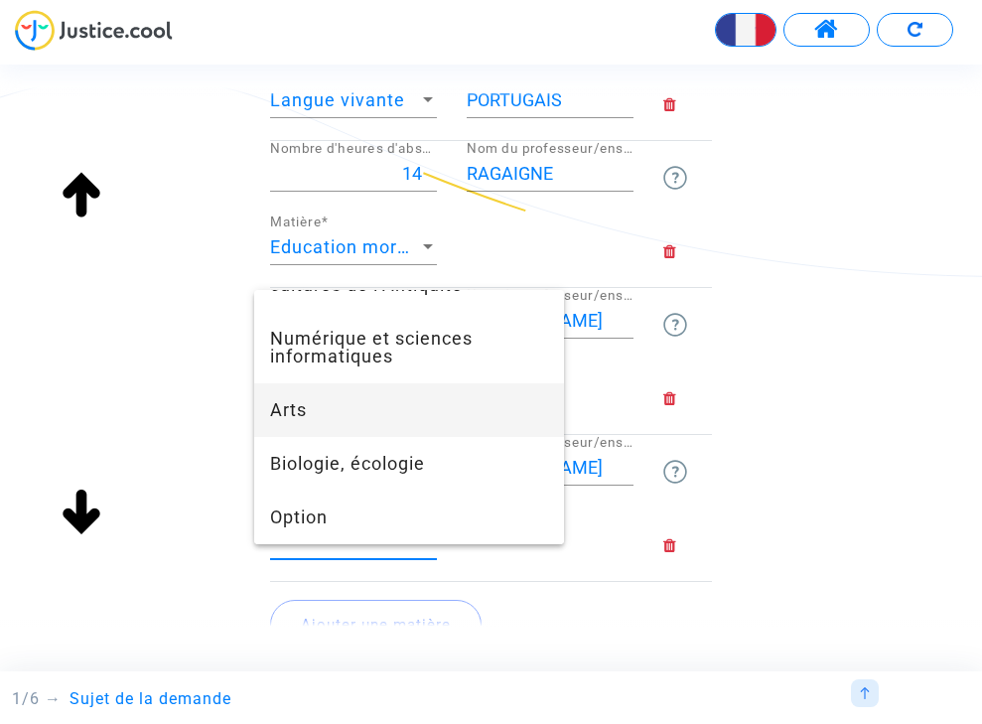
scroll to position [1229, 0]
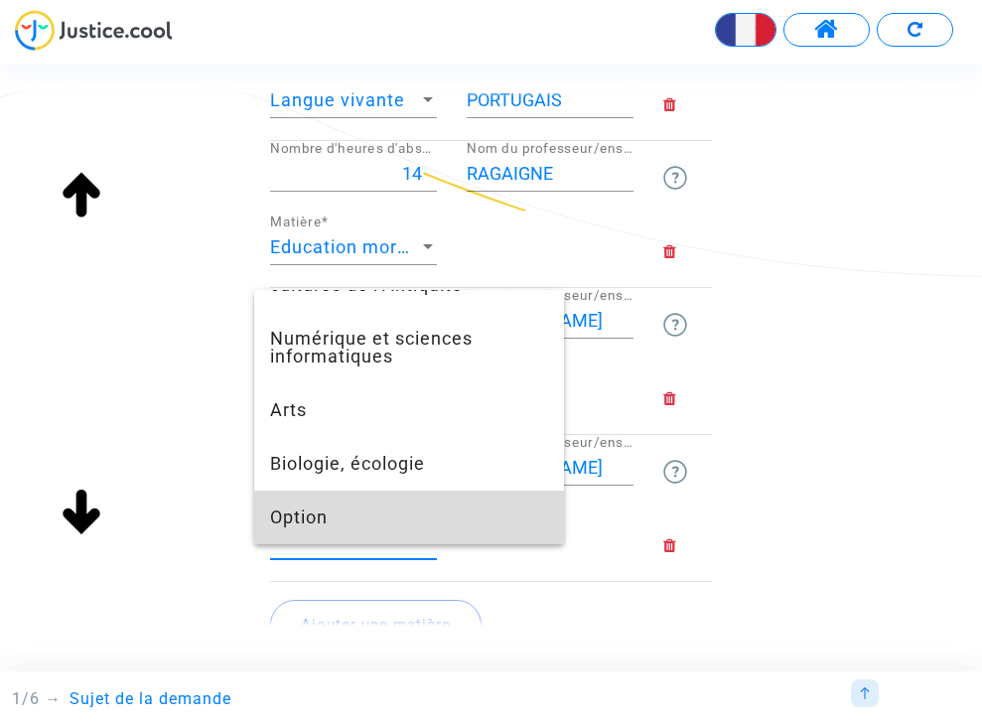
click at [307, 522] on span "Option" at bounding box center [409, 517] width 278 height 54
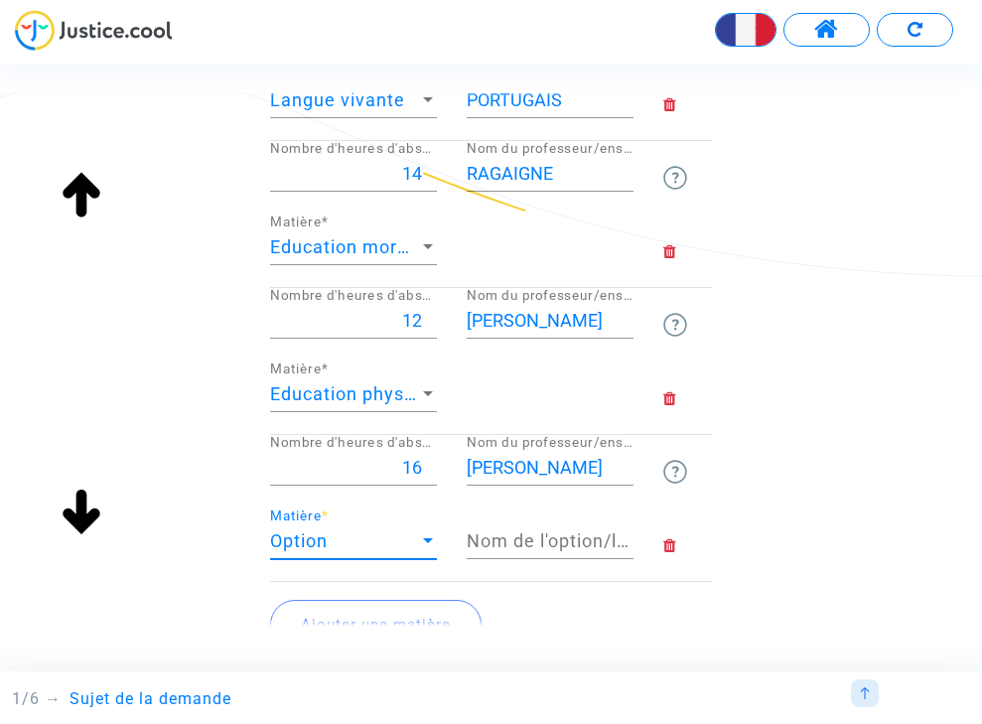
click at [496, 532] on input "Nom de l'option/langue" at bounding box center [550, 541] width 167 height 20
click at [425, 538] on div at bounding box center [428, 540] width 10 height 5
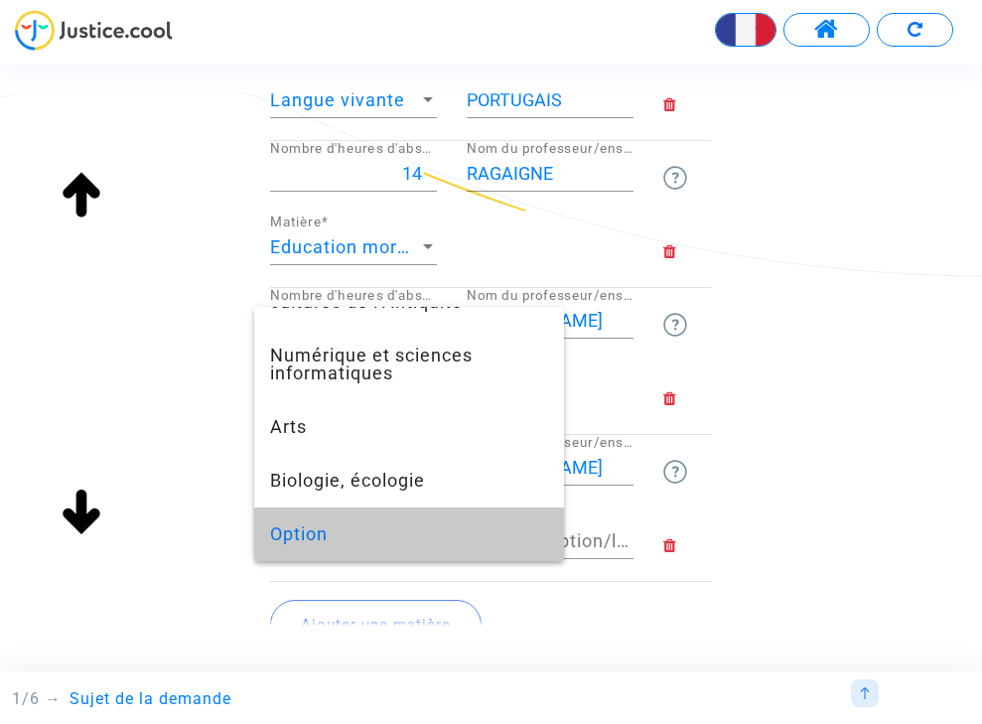
click at [336, 531] on span "Option" at bounding box center [409, 534] width 278 height 54
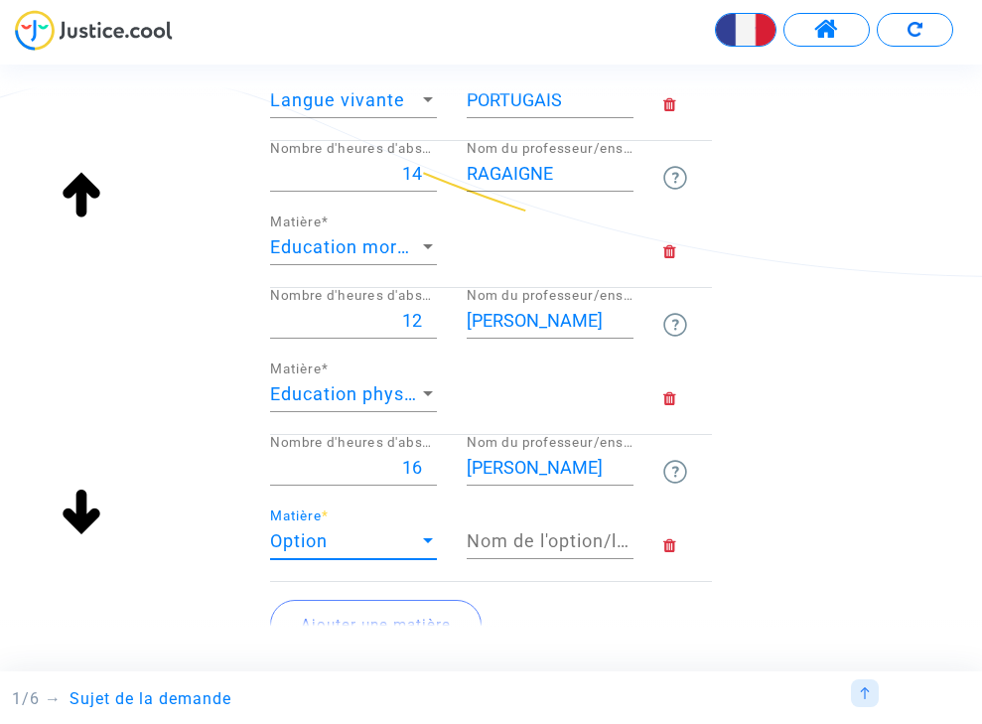
click at [594, 538] on input "Nom de l'option/langue" at bounding box center [550, 541] width 167 height 20
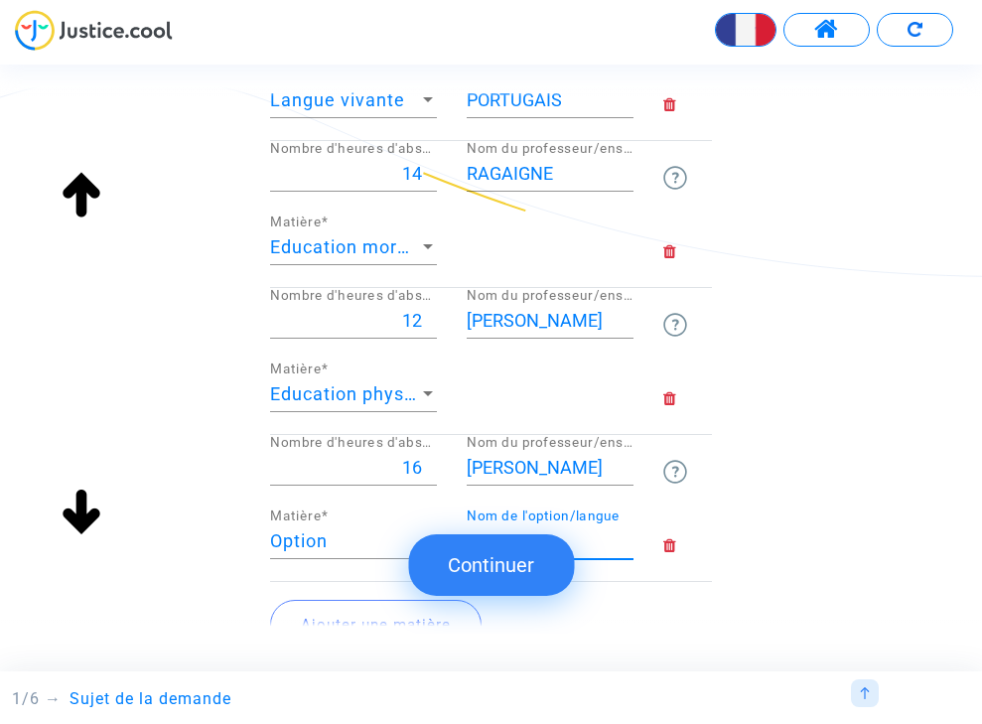
type input "F"
type input "REMEDIATION"
click at [675, 614] on div "Ajouter une matière" at bounding box center [491, 624] width 442 height 85
click at [392, 617] on button "Ajouter une matière" at bounding box center [375, 625] width 211 height 50
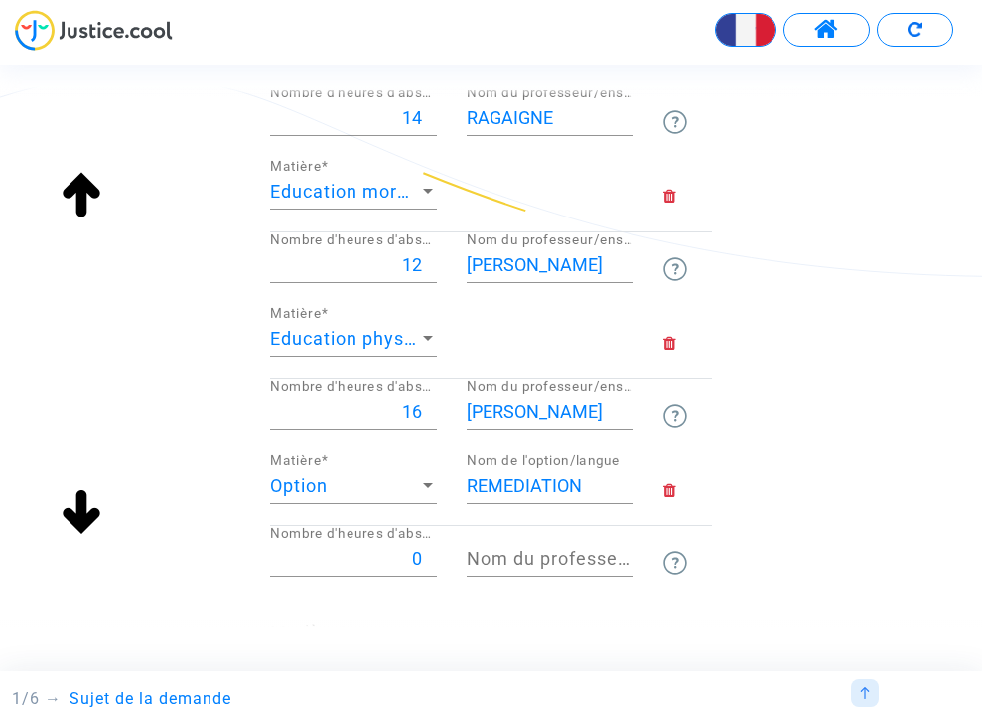
scroll to position [1277, 0]
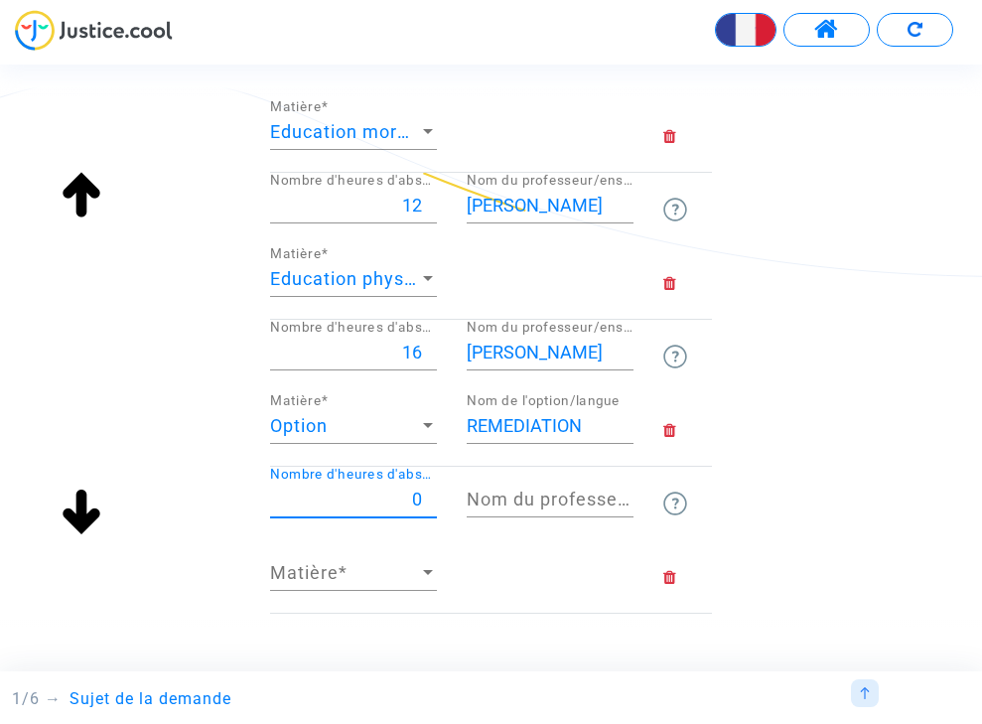
drag, startPoint x: 404, startPoint y: 494, endPoint x: 419, endPoint y: 493, distance: 14.9
click at [418, 493] on input "0" at bounding box center [353, 499] width 167 height 20
type input "12"
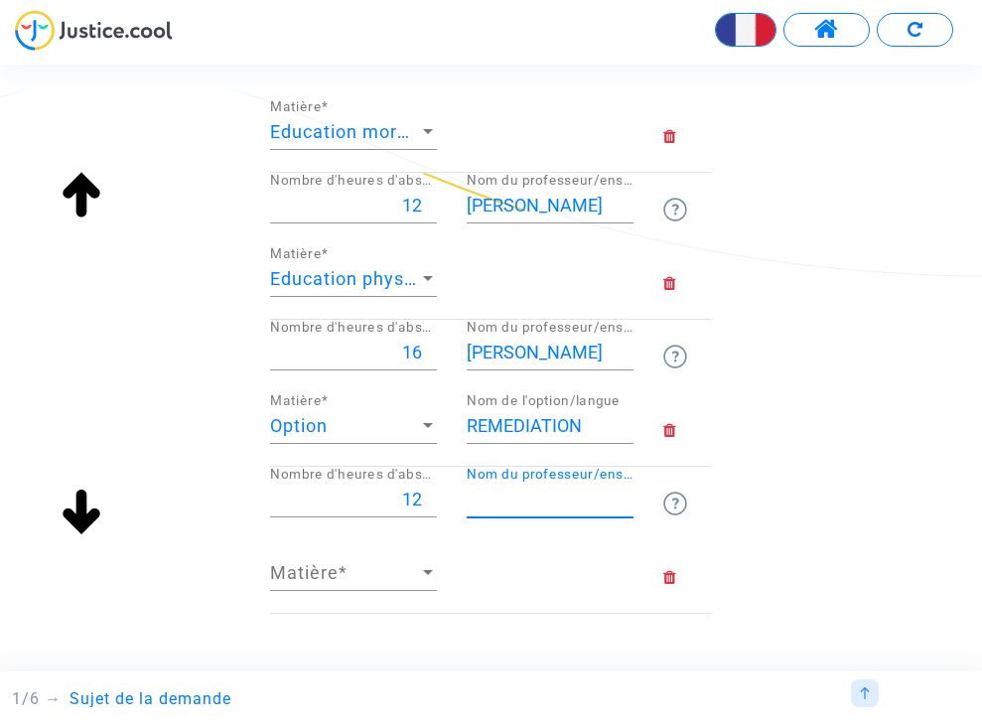
click at [494, 490] on input "Nom du professeur/enseignant titulaire" at bounding box center [550, 499] width 167 height 20
type input "IZABELLE"
click at [424, 569] on div at bounding box center [428, 573] width 18 height 20
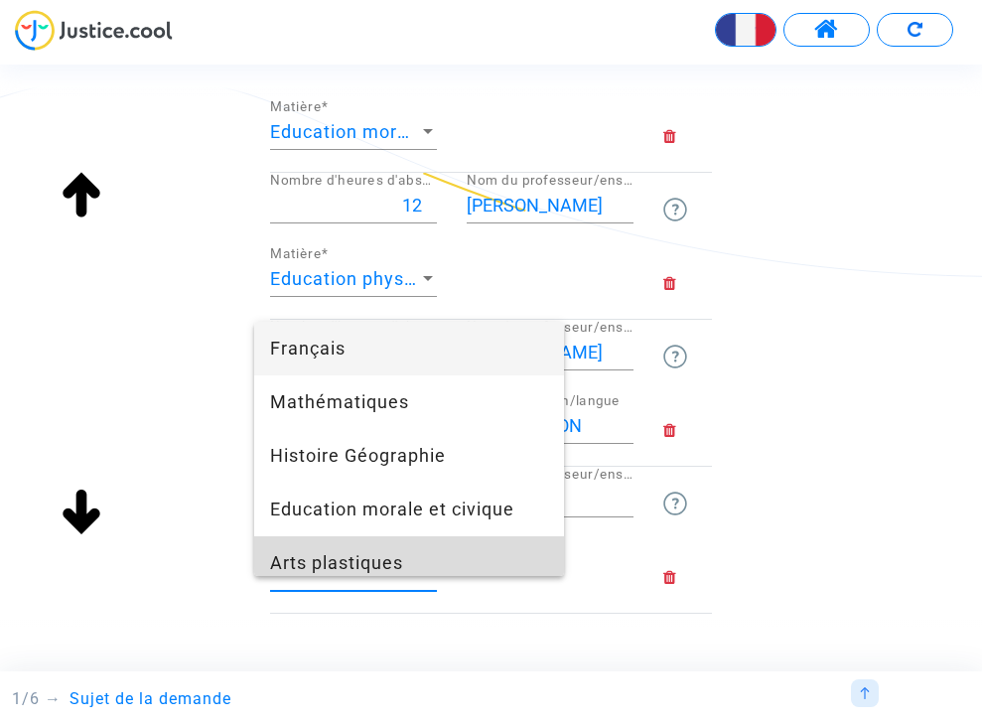
click at [369, 562] on span "Arts plastiques" at bounding box center [409, 563] width 278 height 54
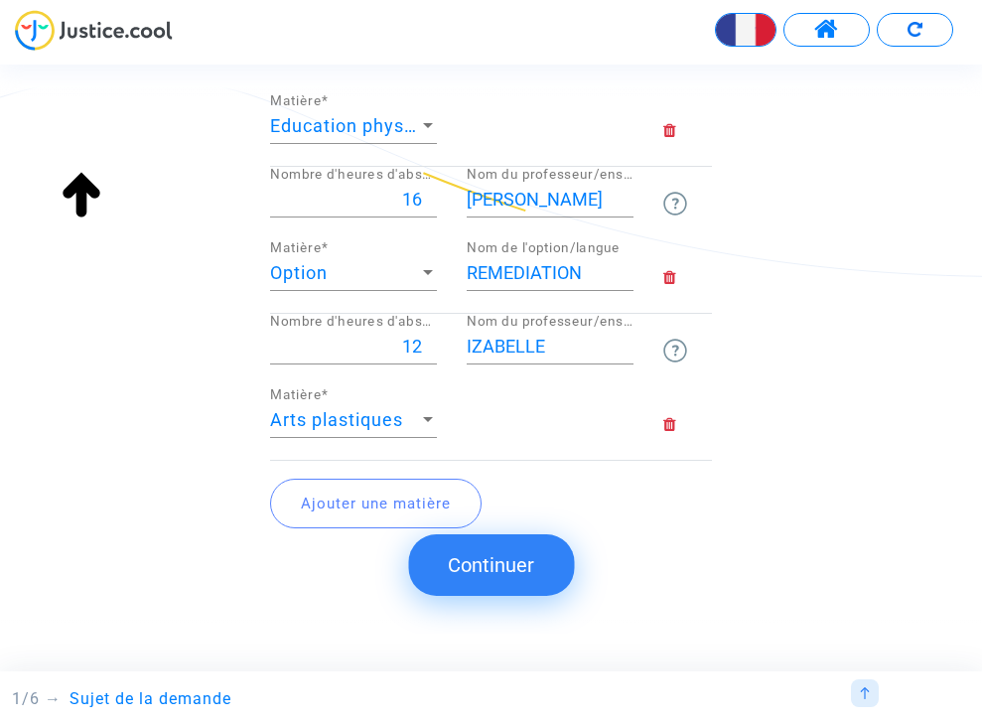
scroll to position [1430, 0]
click at [382, 492] on button "Ajouter une matière" at bounding box center [375, 502] width 211 height 50
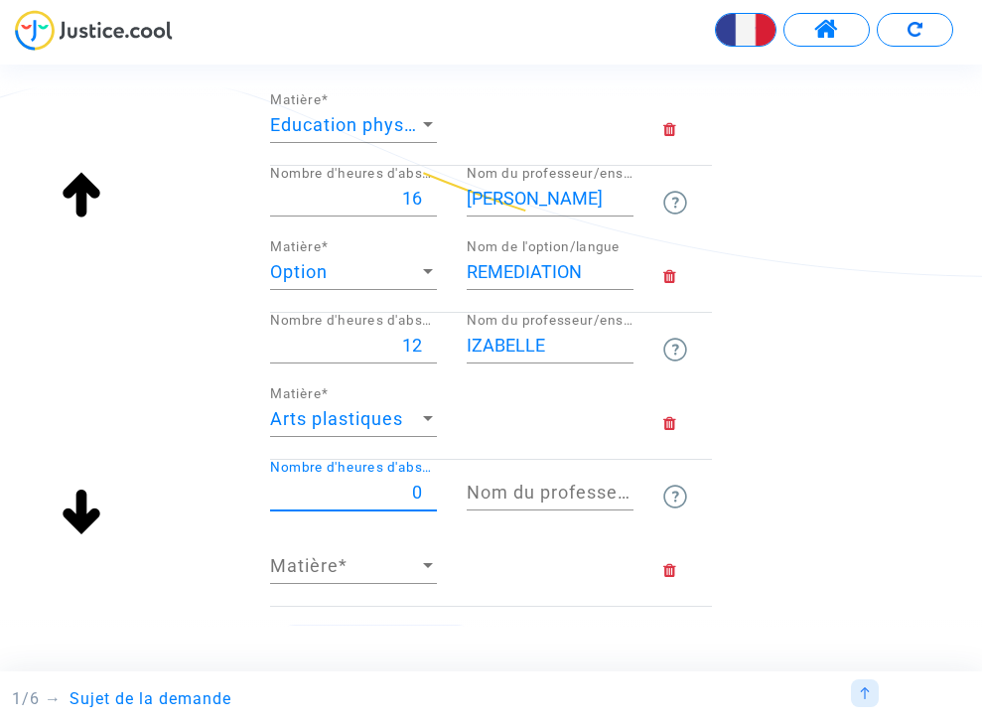
drag, startPoint x: 408, startPoint y: 484, endPoint x: 420, endPoint y: 485, distance: 12.0
click at [420, 485] on input "0" at bounding box center [353, 492] width 167 height 20
type input "4"
click at [499, 486] on input "Nom du professeur/enseignant titulaire" at bounding box center [550, 492] width 167 height 20
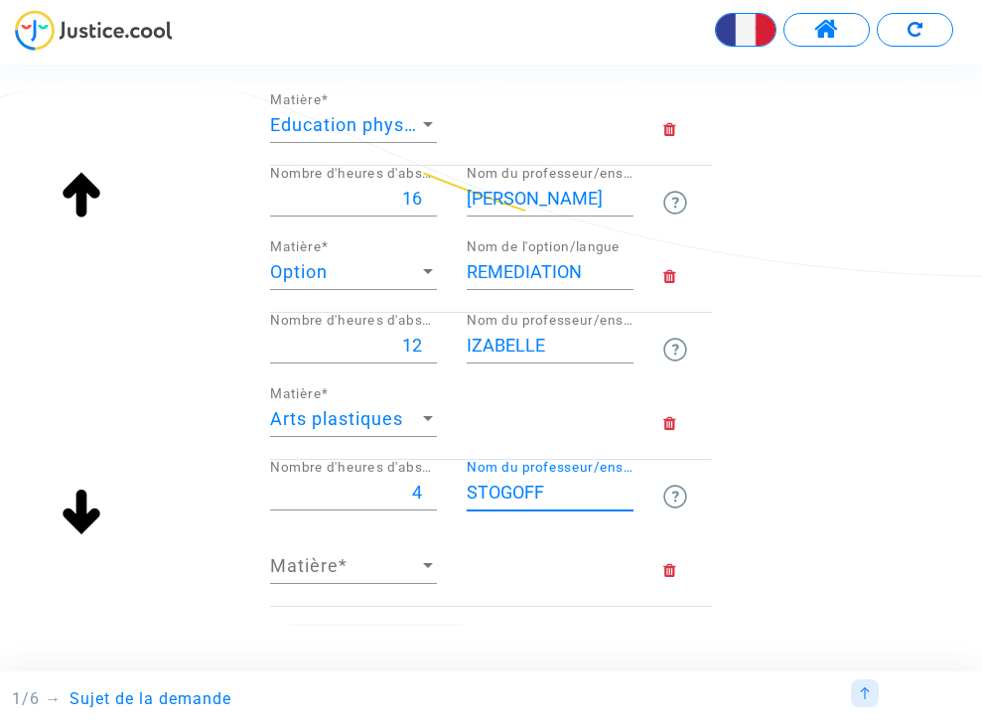
type input "STOGOFF"
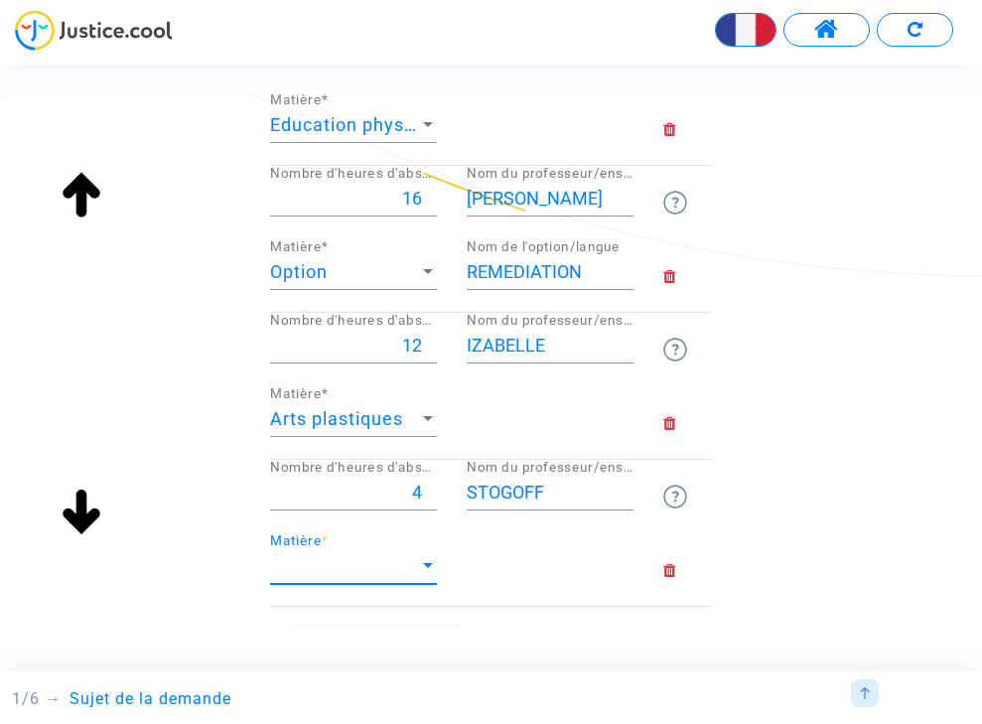
click at [421, 558] on div at bounding box center [428, 566] width 18 height 20
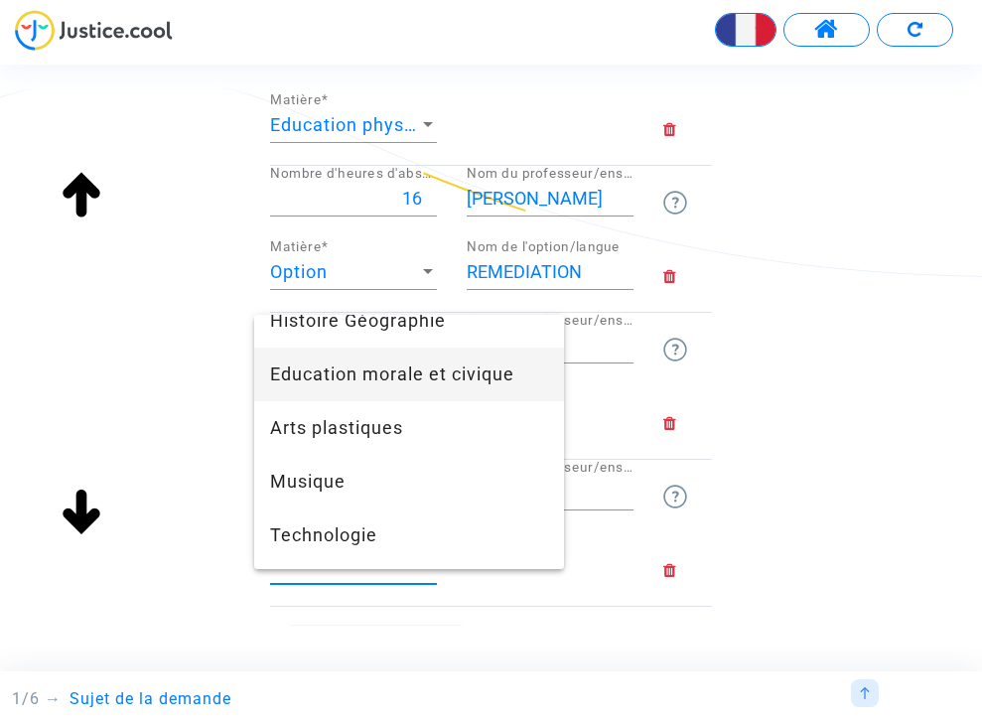
scroll to position [129, 0]
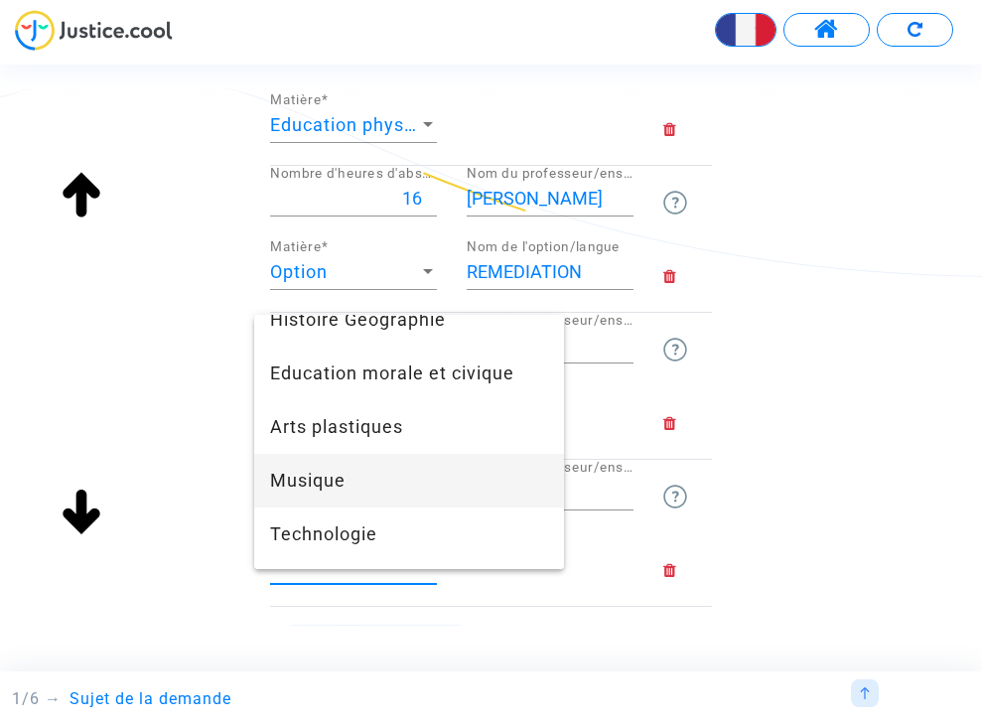
click at [345, 485] on span "Musique" at bounding box center [409, 481] width 278 height 54
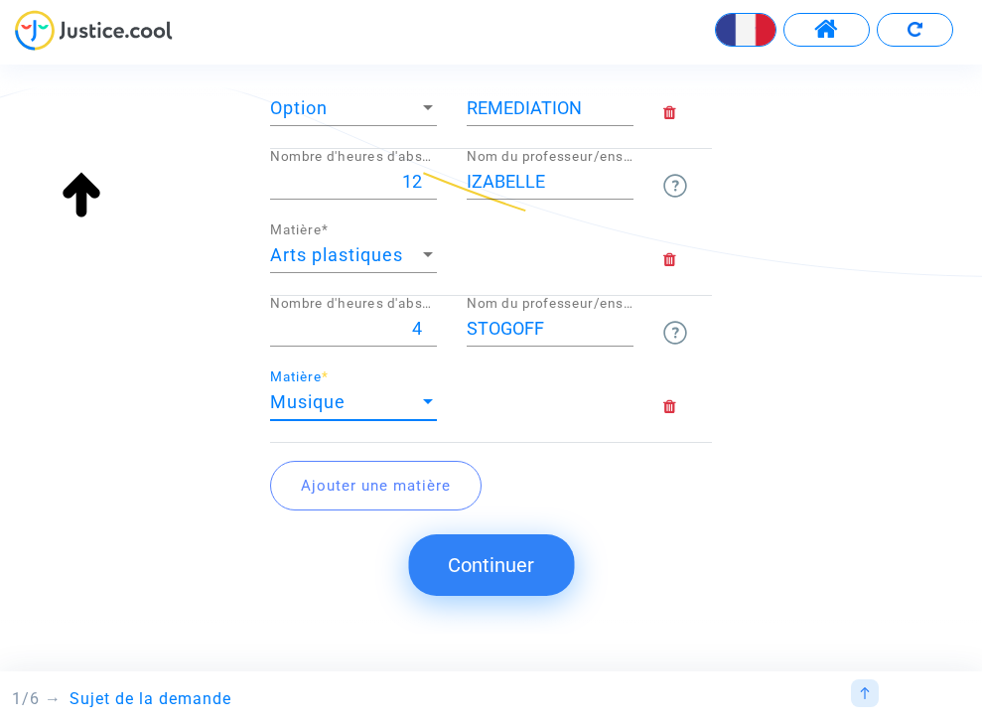
scroll to position [1596, 0]
click at [338, 477] on button "Ajouter une matière" at bounding box center [375, 484] width 211 height 50
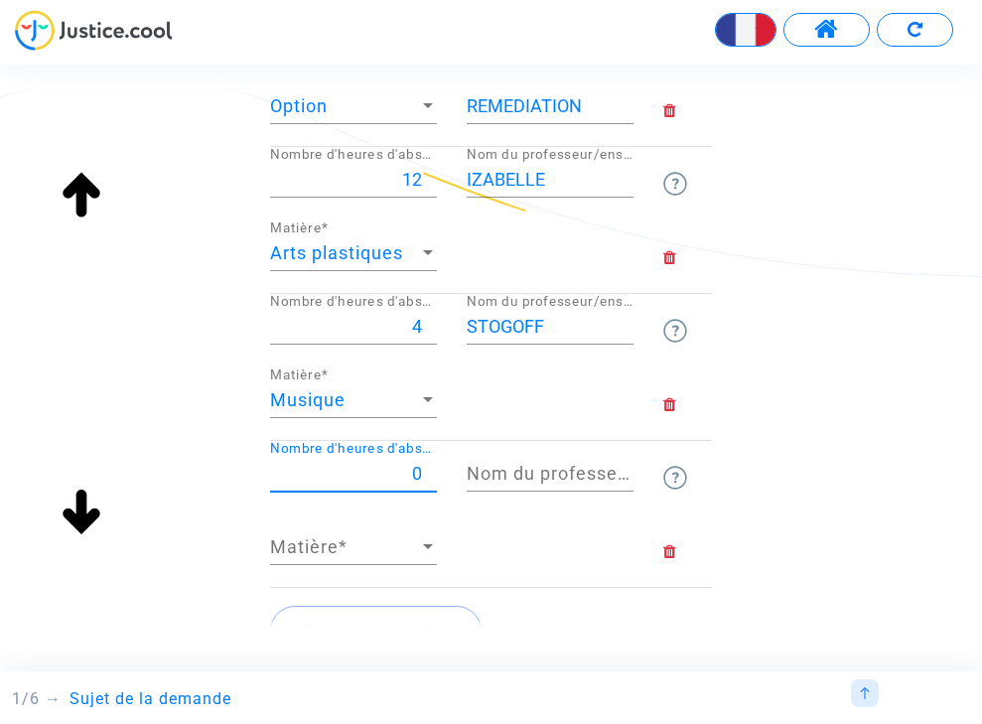
click at [418, 469] on input "0" at bounding box center [353, 474] width 167 height 20
type input "5"
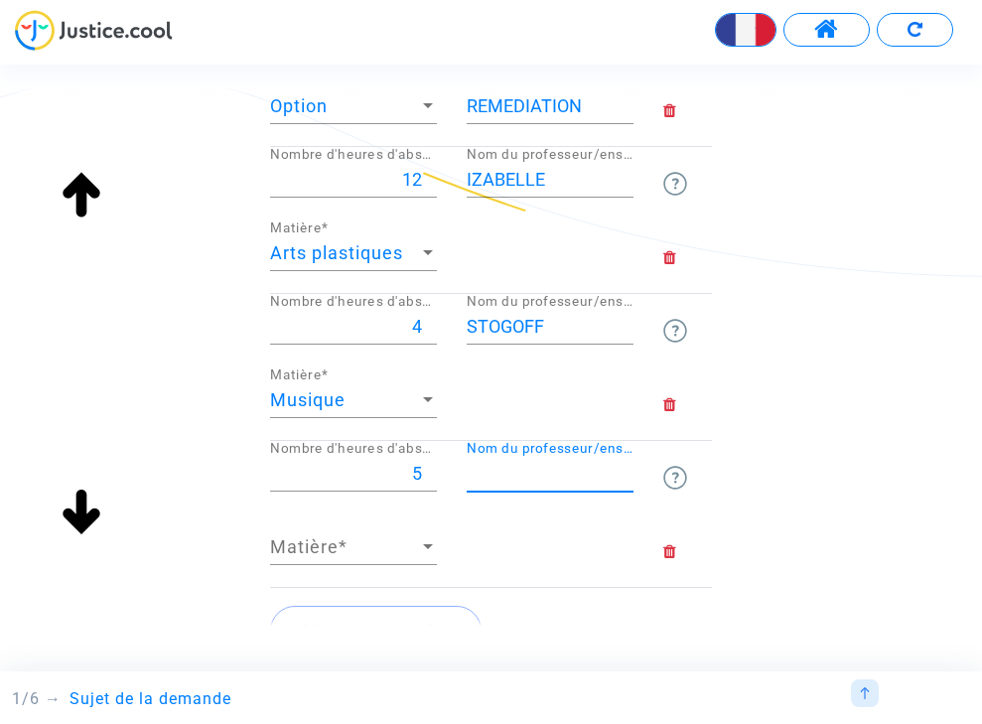
click at [485, 465] on input "Nom du professeur/enseignant titulaire" at bounding box center [550, 474] width 167 height 20
type input "GAUDIN"
click at [339, 542] on span "Matière" at bounding box center [344, 547] width 149 height 20
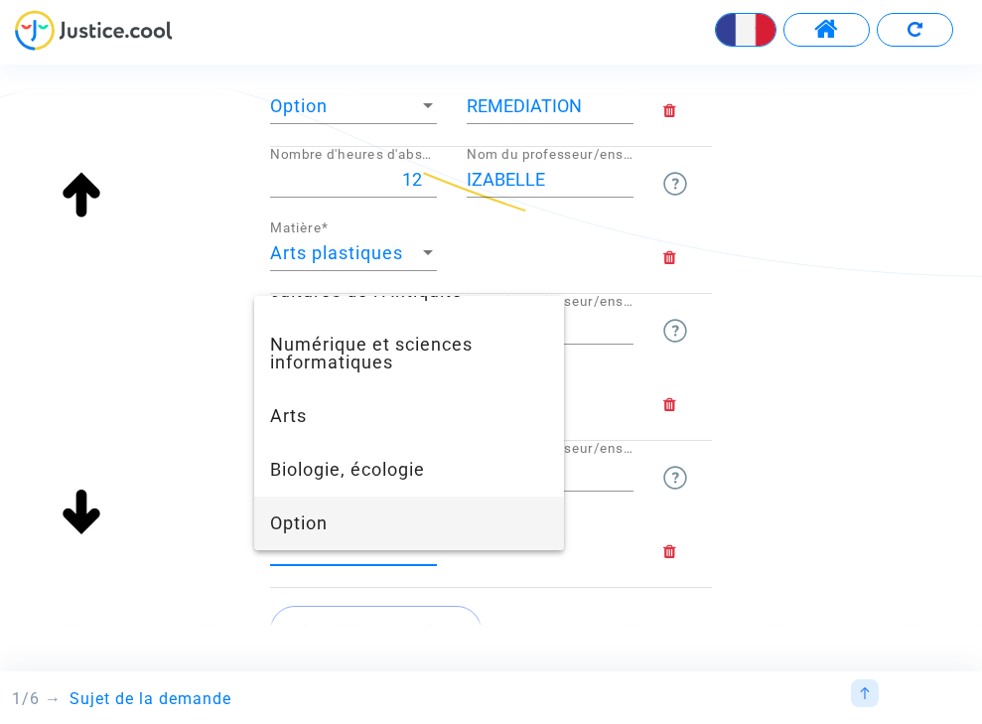
scroll to position [0, 0]
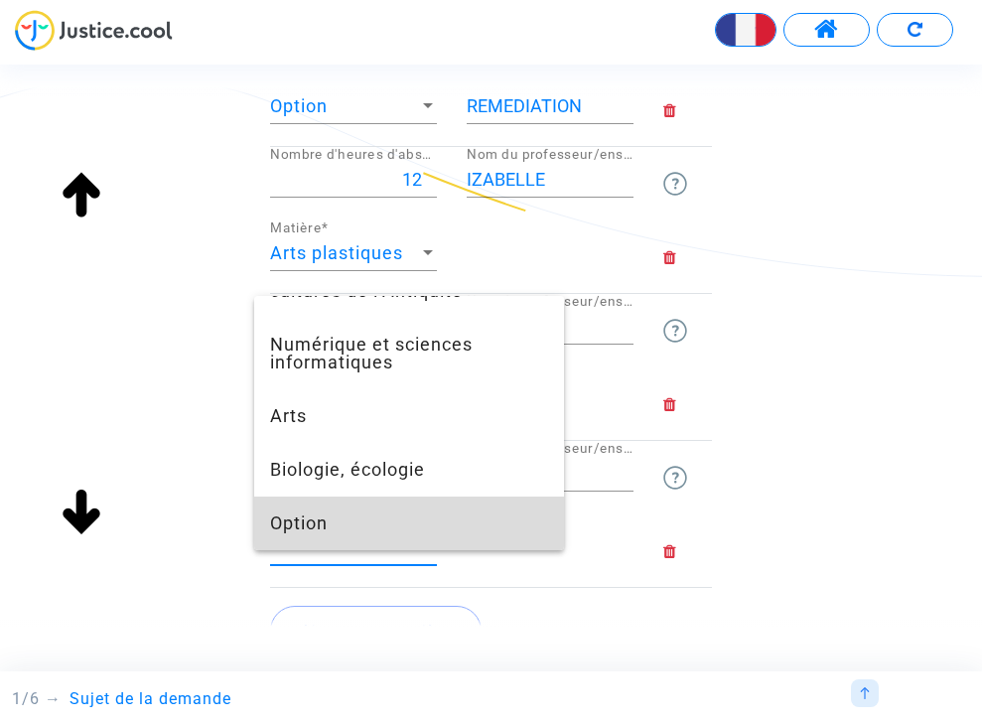
click at [316, 521] on span "Option" at bounding box center [409, 523] width 278 height 54
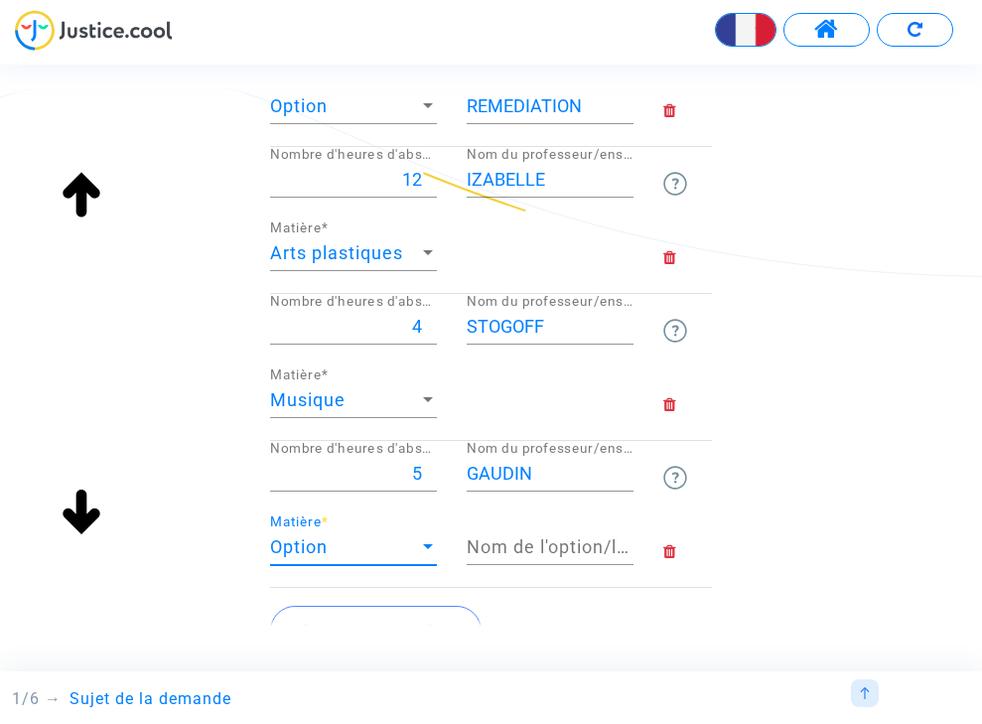
click at [497, 539] on input "Nom de l'option/langue" at bounding box center [550, 547] width 167 height 20
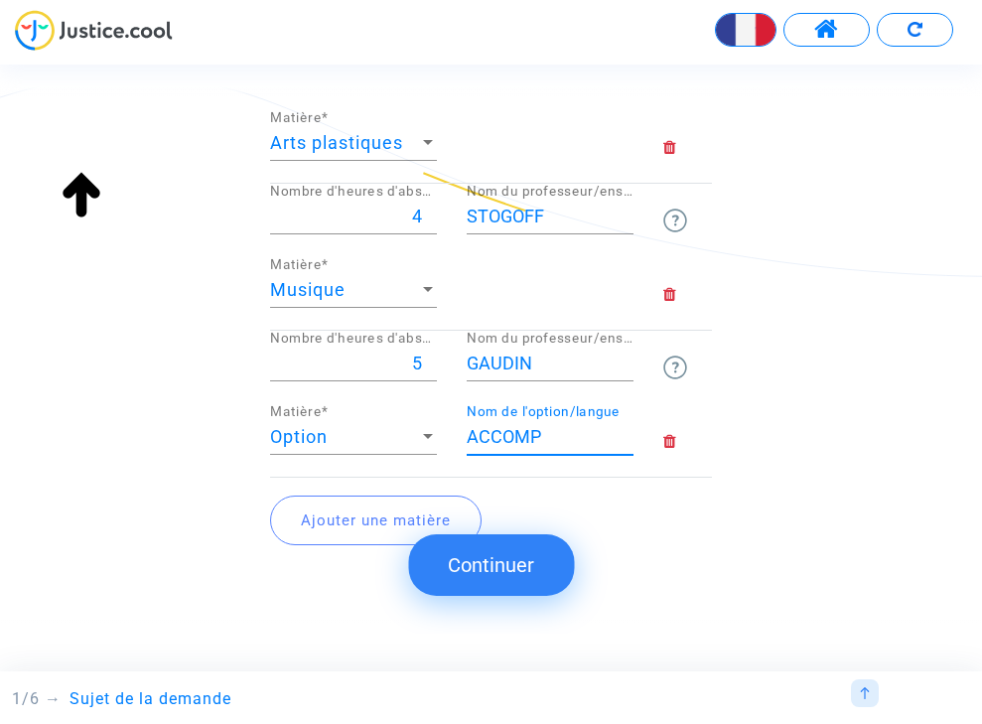
scroll to position [1715, 0]
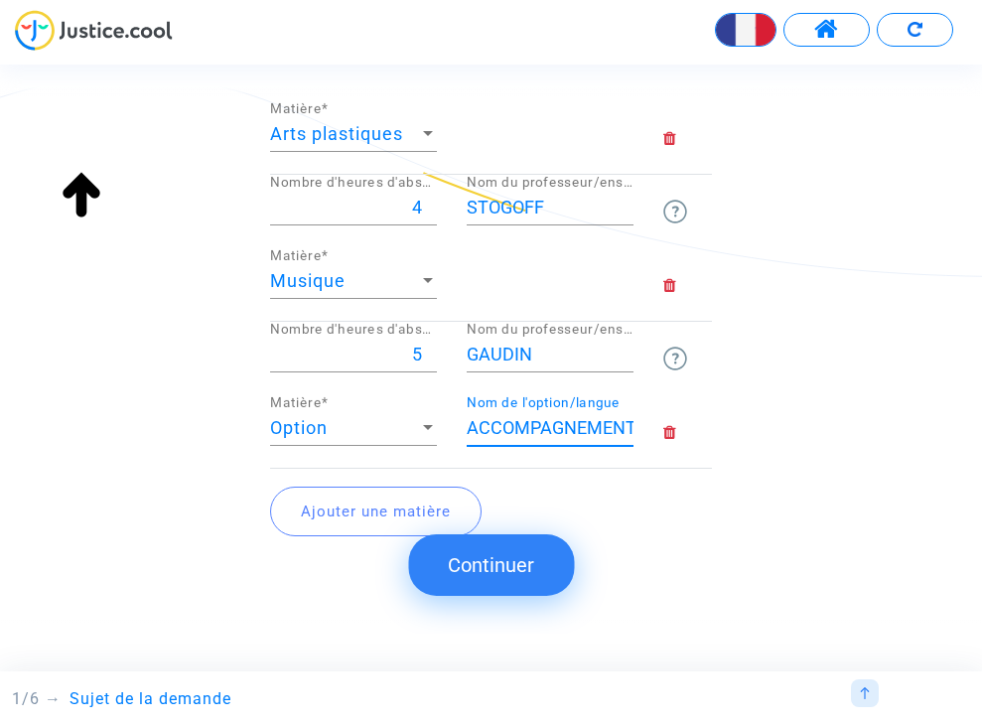
type input "ACCOMPAGNEMENT AUX DEVOIRS"
click at [320, 501] on button "Ajouter une matière" at bounding box center [375, 511] width 211 height 50
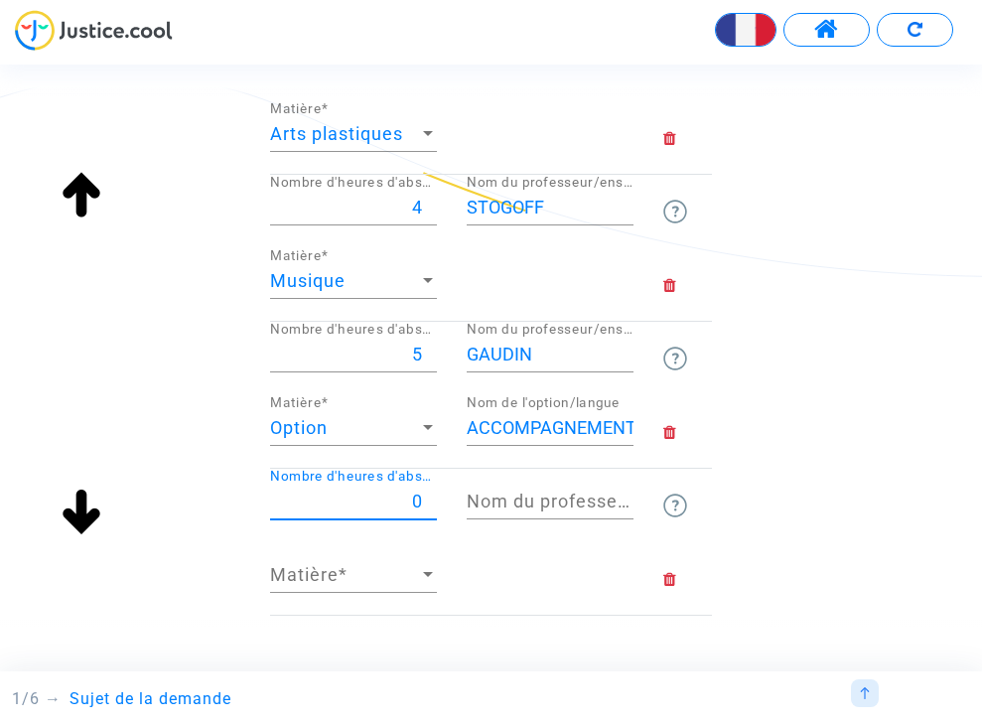
drag, startPoint x: 409, startPoint y: 493, endPoint x: 420, endPoint y: 493, distance: 10.9
click at [420, 493] on input "0" at bounding box center [353, 501] width 167 height 20
type input "2"
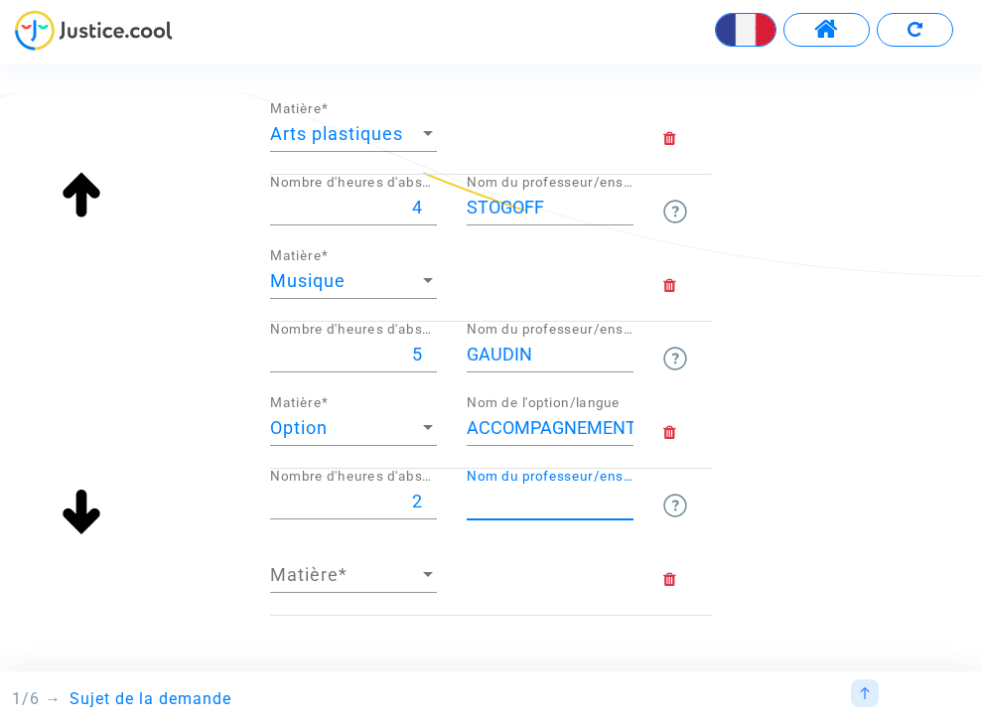
click at [481, 493] on input "Nom du professeur/enseignant titulaire" at bounding box center [550, 501] width 167 height 20
type input "CHAZEAU"
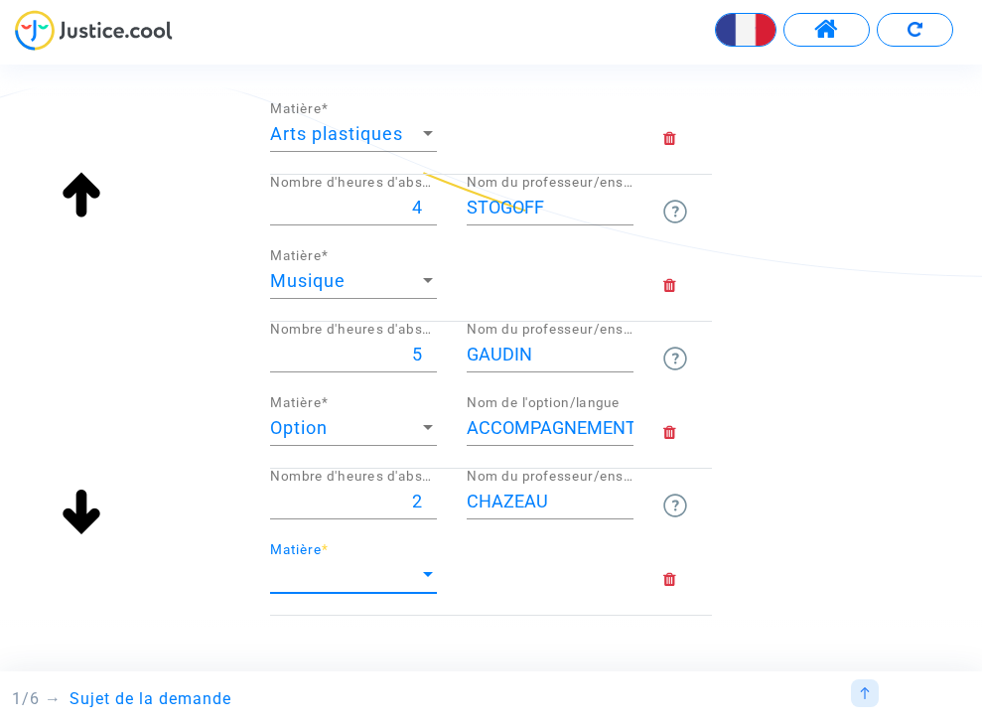
click at [373, 565] on span "Matière" at bounding box center [344, 575] width 149 height 20
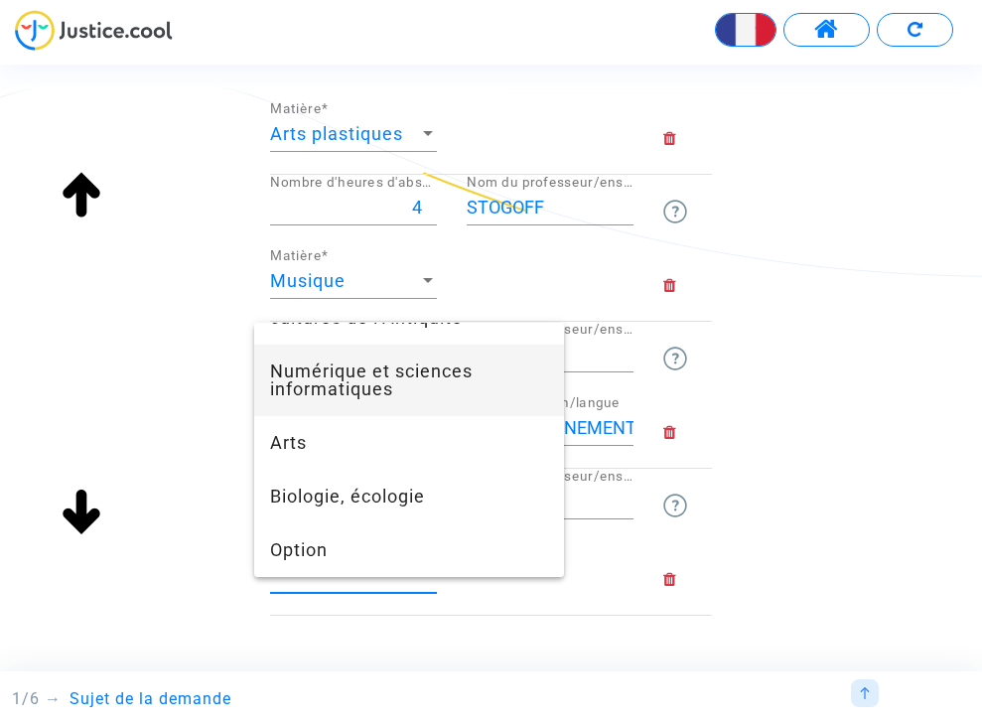
scroll to position [1229, 0]
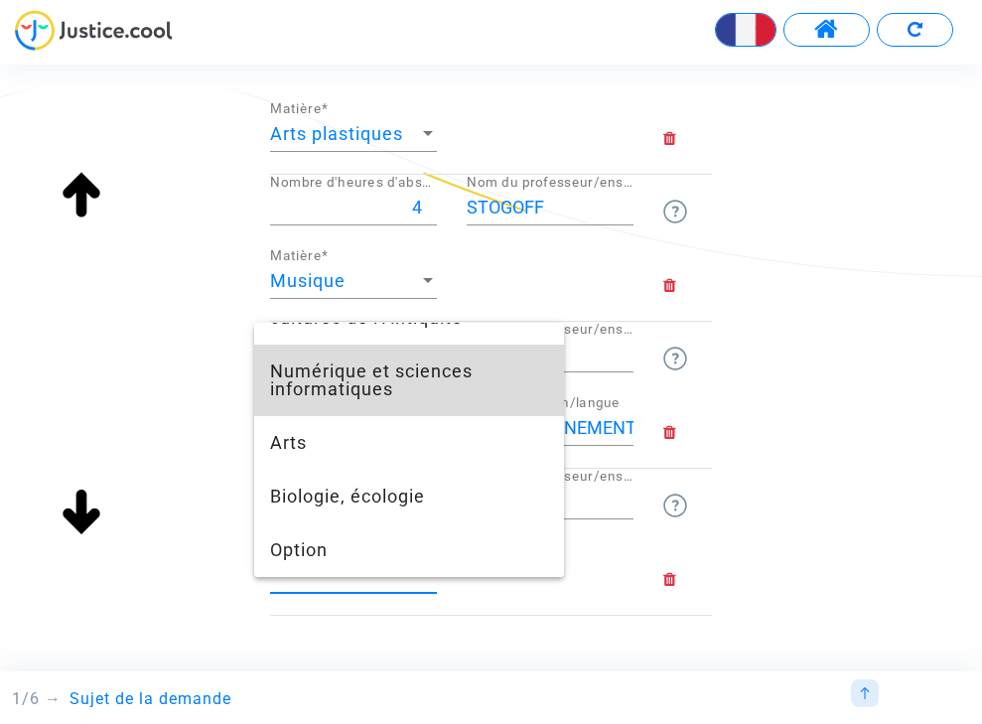
click at [330, 383] on span "Numérique et sciences informatiques" at bounding box center [409, 379] width 278 height 71
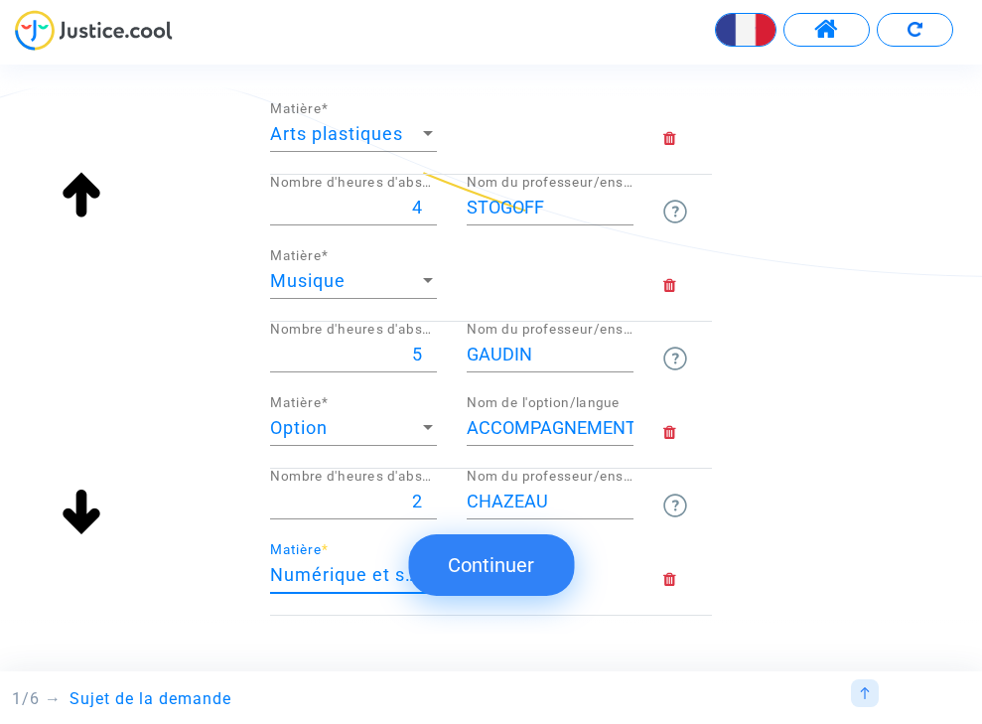
click at [603, 578] on div at bounding box center [550, 578] width 197 height 73
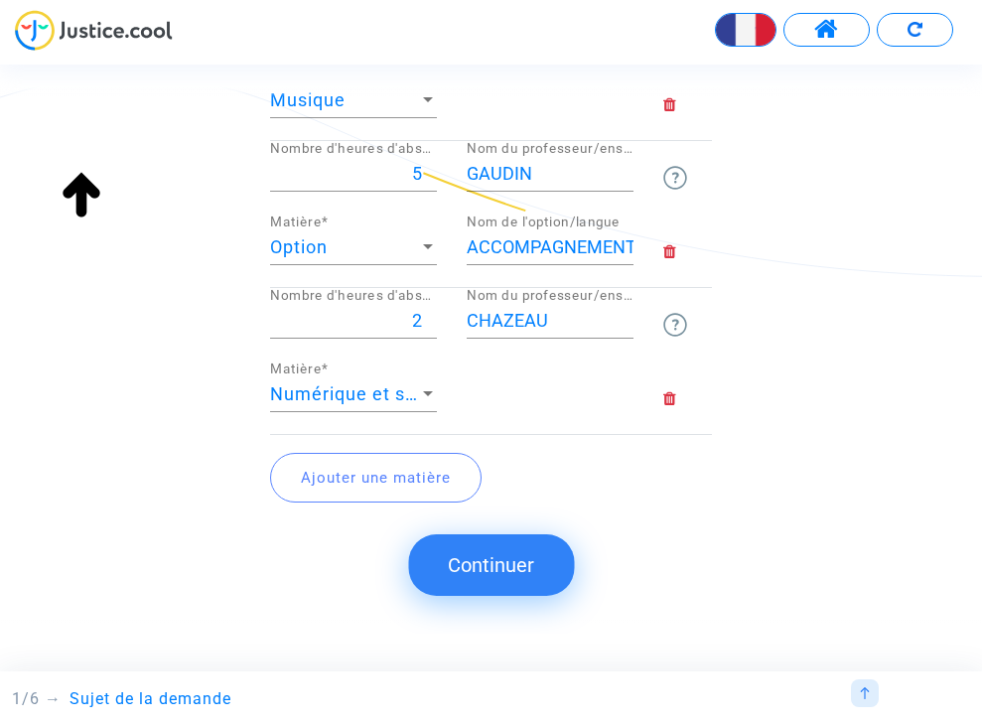
scroll to position [1895, 0]
click at [489, 561] on button "Continuer" at bounding box center [491, 565] width 166 height 62
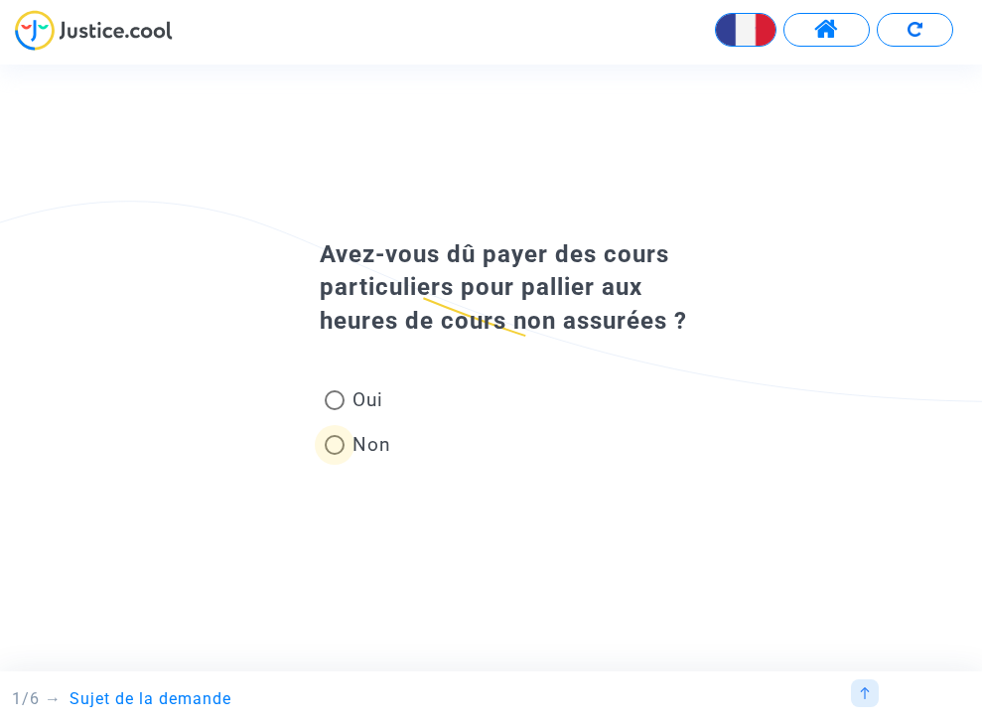
click at [334, 444] on span at bounding box center [335, 445] width 20 height 20
click at [334, 455] on input "Non" at bounding box center [334, 455] width 1 height 1
radio input "true"
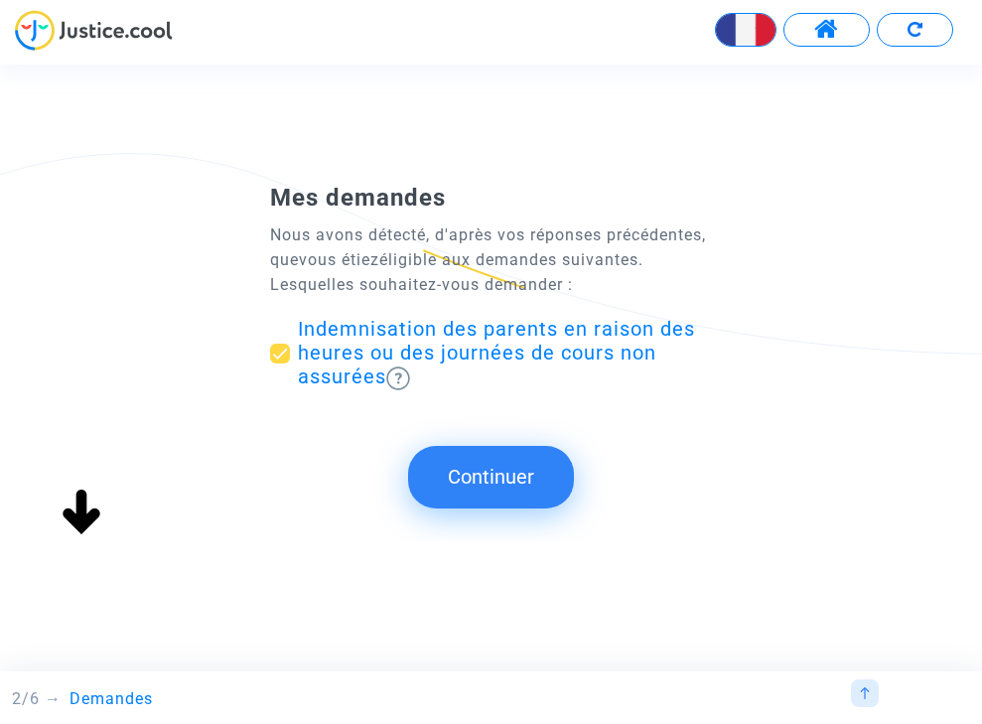
scroll to position [0, 0]
click at [465, 470] on button "Continuer" at bounding box center [491, 477] width 166 height 62
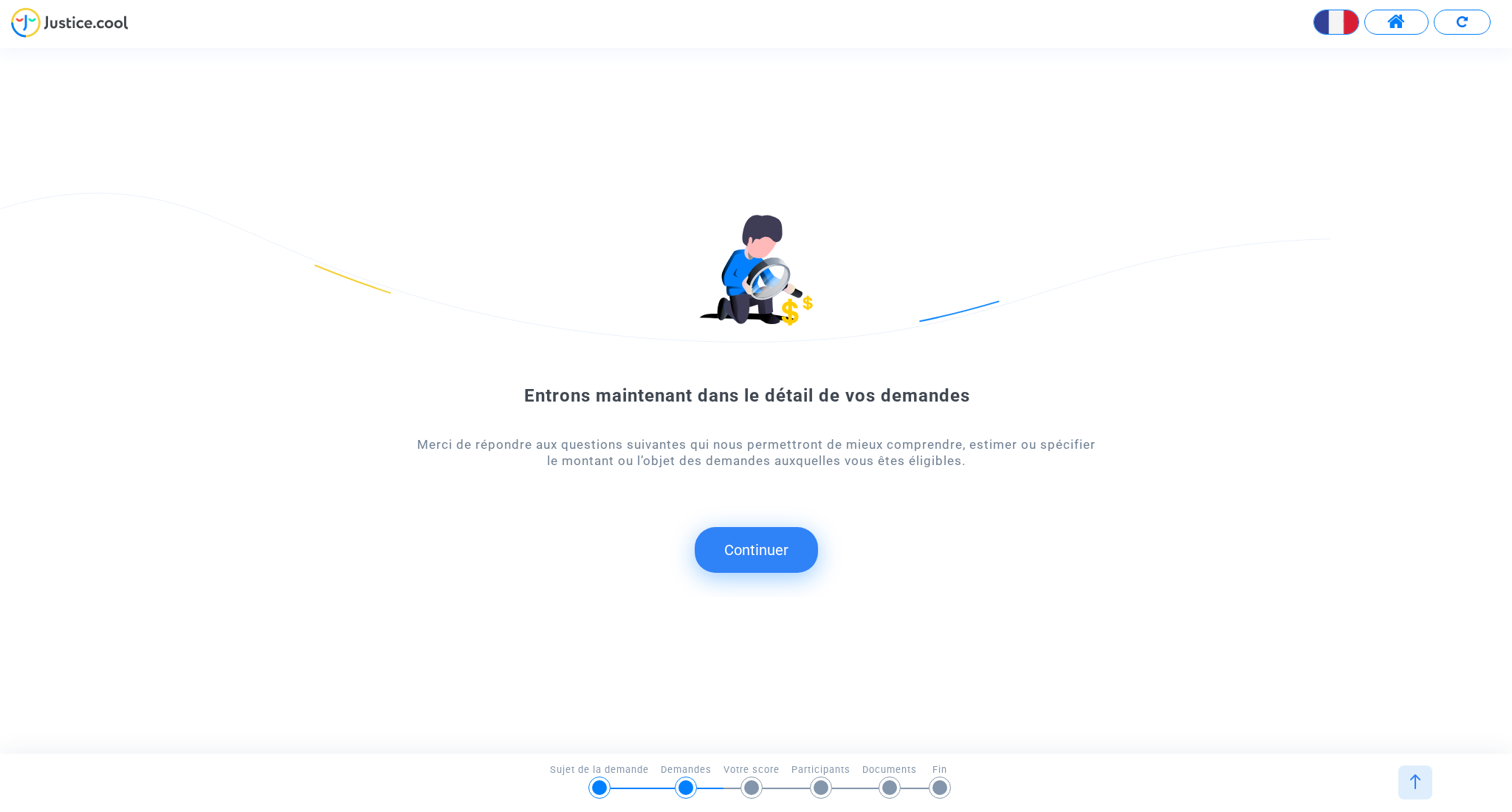
click at [730, 556] on button "Continuer" at bounding box center [756, 550] width 123 height 46
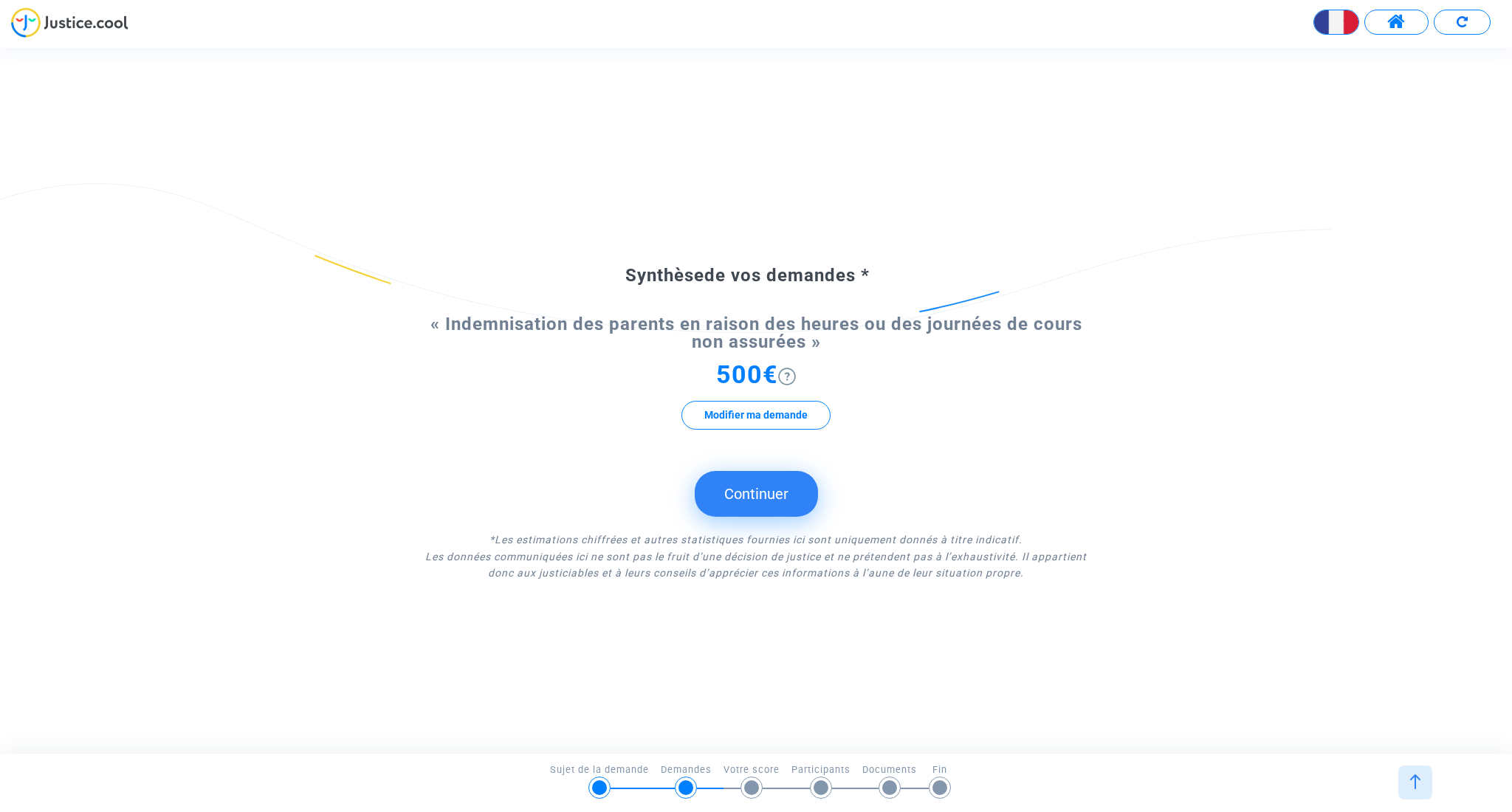
click at [730, 500] on button "Continuer" at bounding box center [756, 494] width 123 height 46
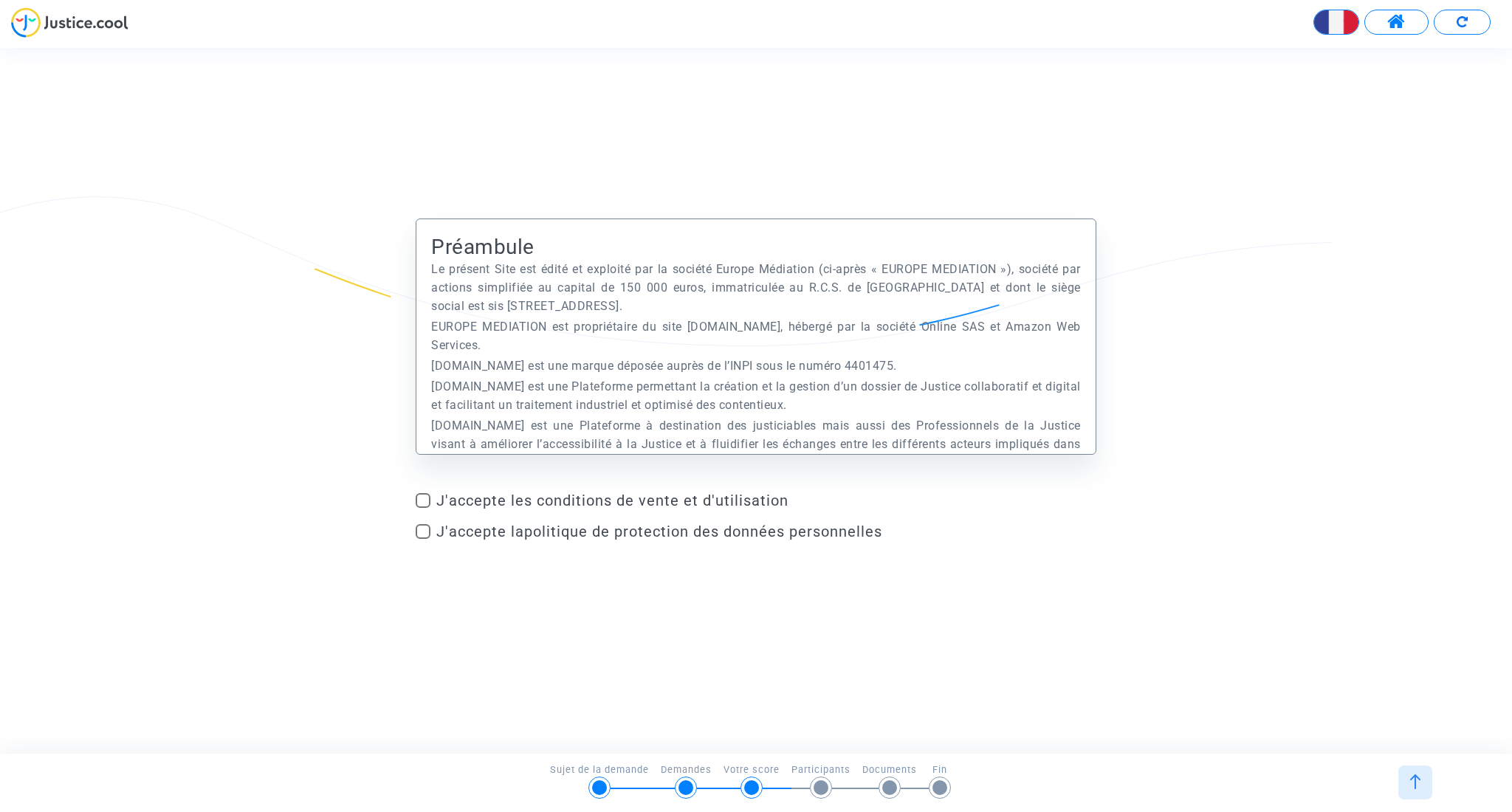
click at [418, 500] on span at bounding box center [423, 500] width 15 height 15
click at [422, 508] on input "J'accepte les conditions de vente et d'utilisation" at bounding box center [422, 508] width 1 height 1
checkbox input "true"
click at [421, 530] on span at bounding box center [423, 532] width 15 height 15
click at [422, 539] on input "J'accepte la politique de protection des données personnelles" at bounding box center [422, 539] width 1 height 1
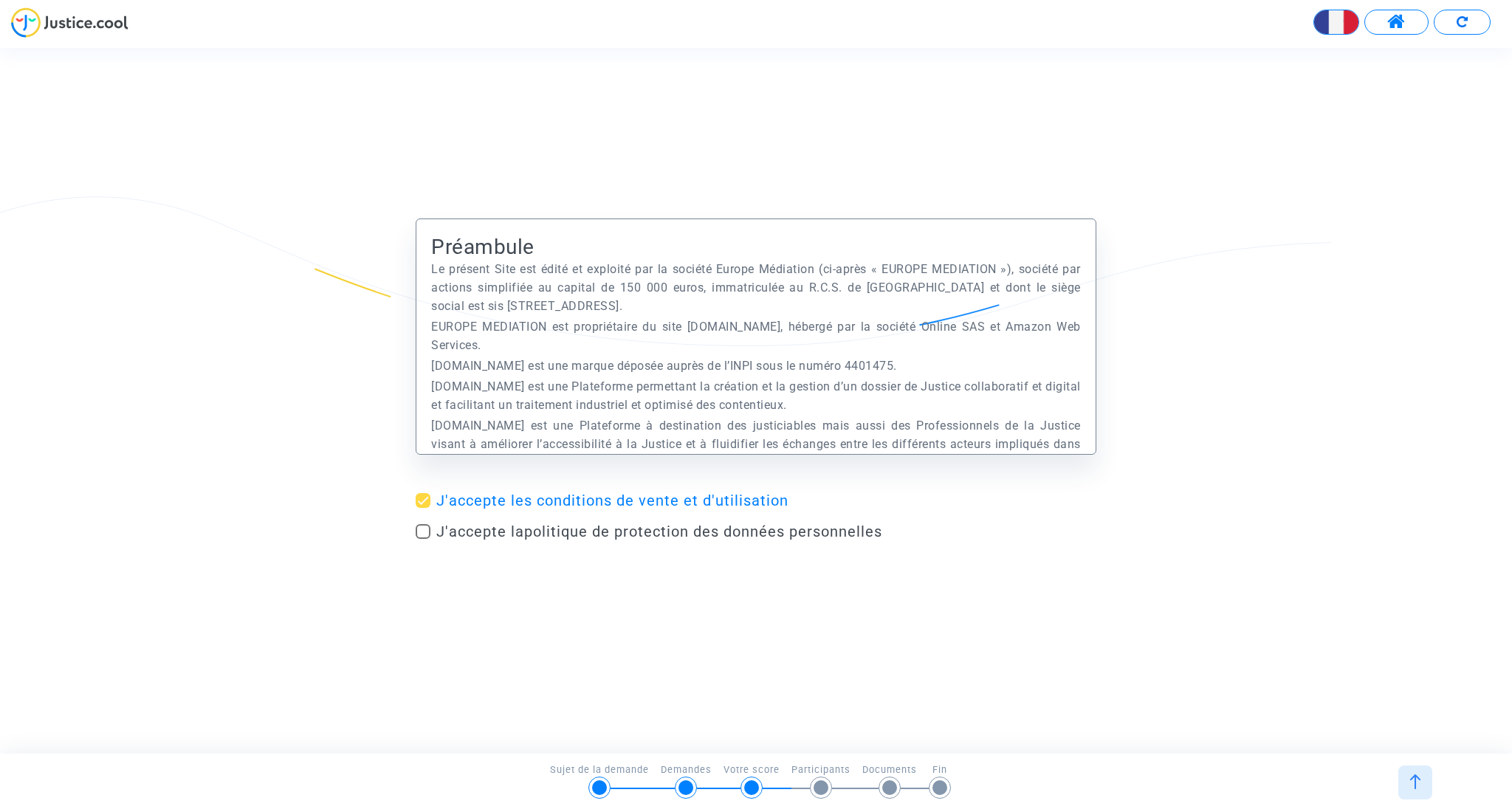
checkbox input "true"
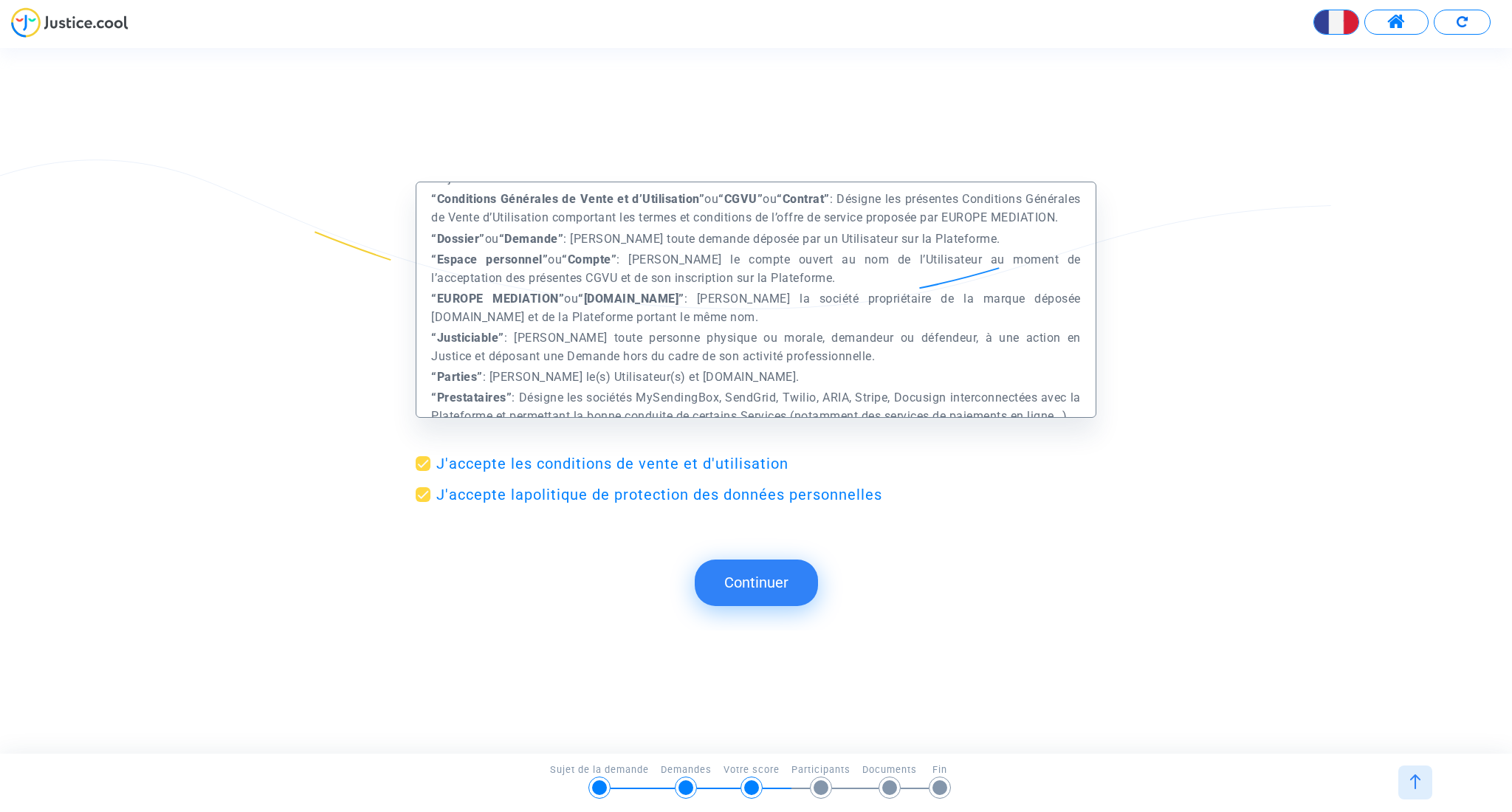
scroll to position [471, 0]
click at [730, 590] on button "Continuer" at bounding box center [756, 582] width 123 height 46
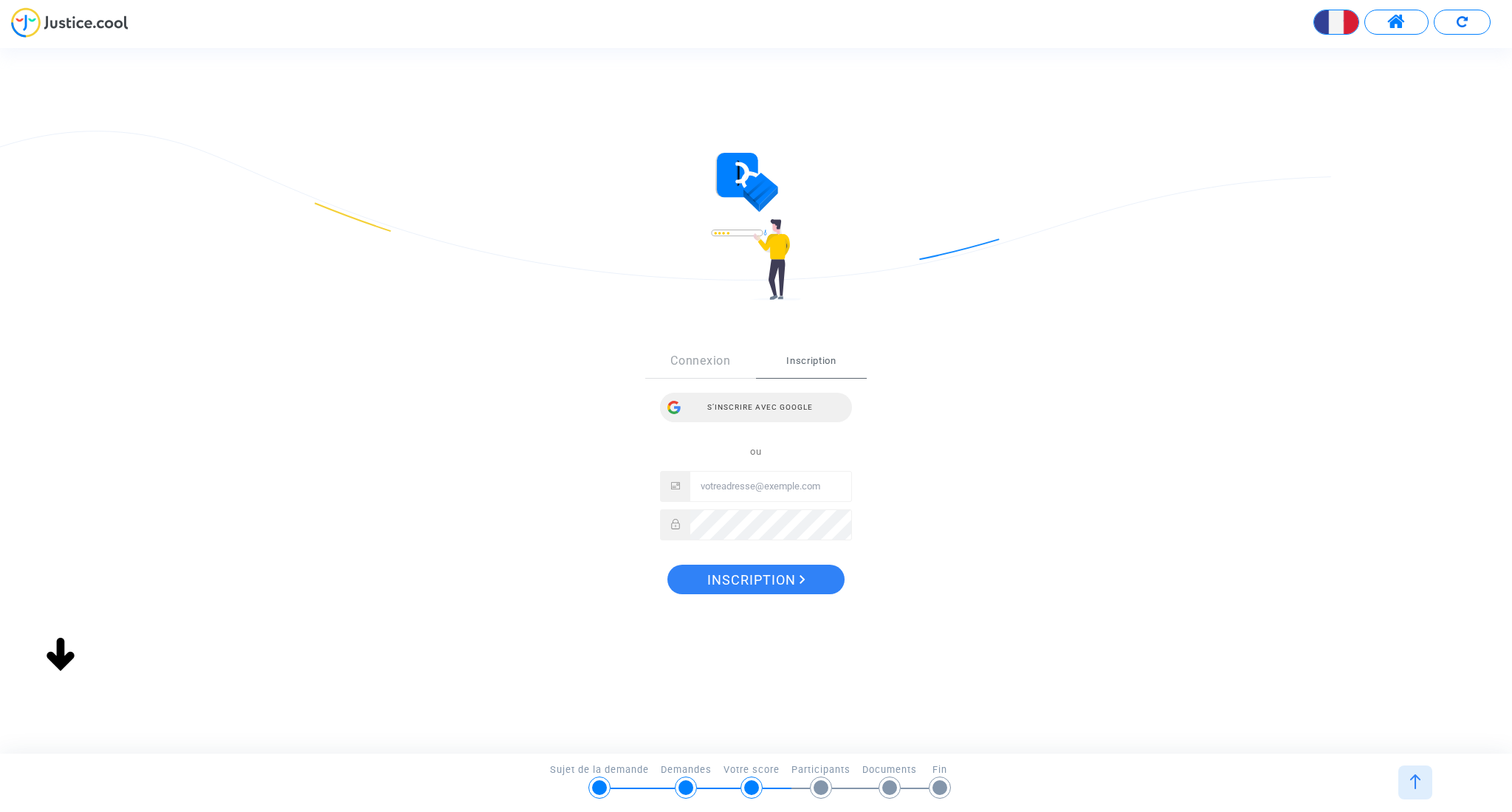
click at [730, 406] on div "S’inscrire avec Google" at bounding box center [756, 407] width 192 height 30
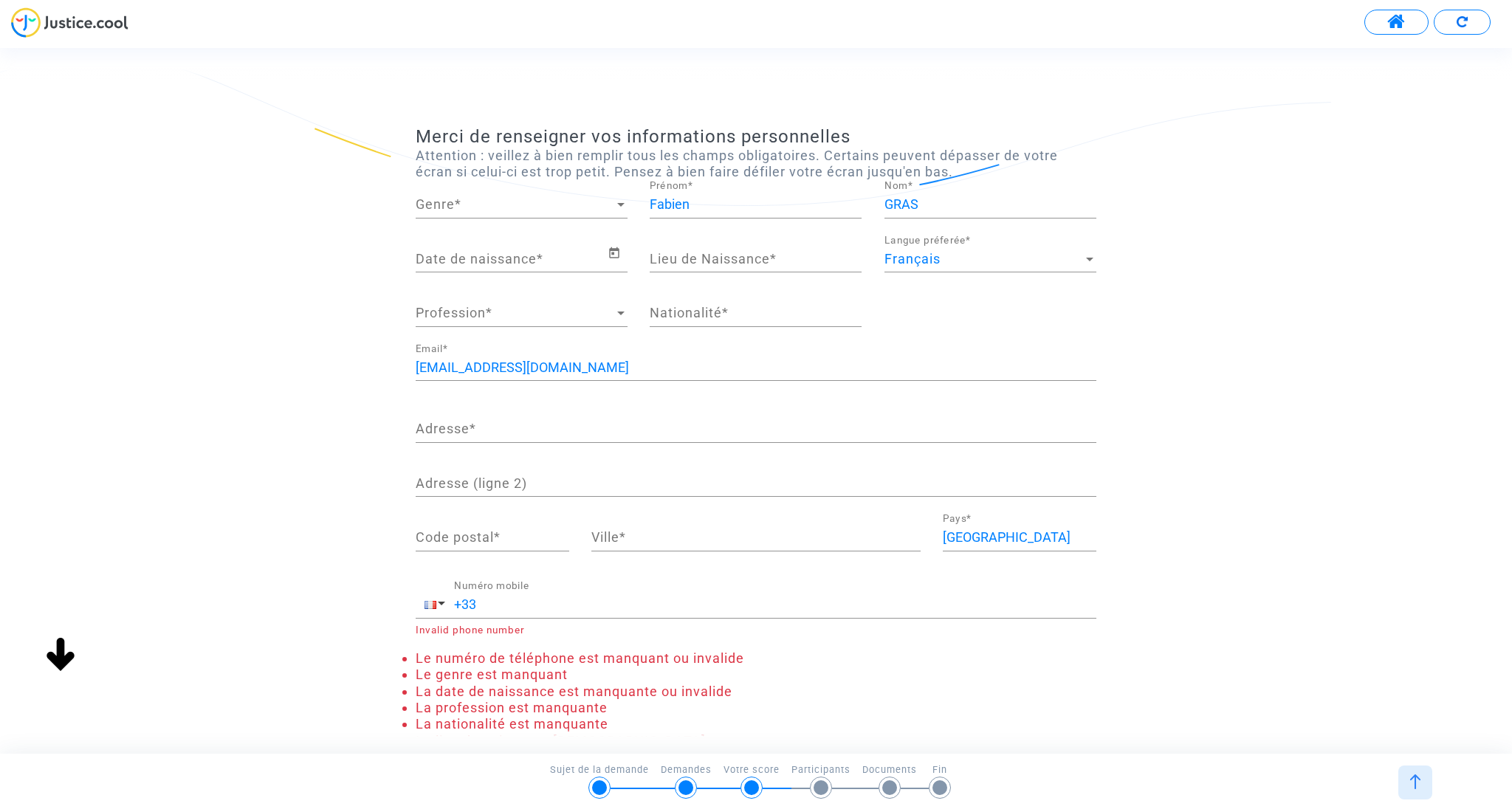
click at [491, 202] on span "Genre" at bounding box center [515, 204] width 199 height 15
click at [460, 245] on span "Monsieur" at bounding box center [521, 244] width 212 height 40
click at [526, 261] on input "Date de naissance *" at bounding box center [512, 259] width 192 height 15
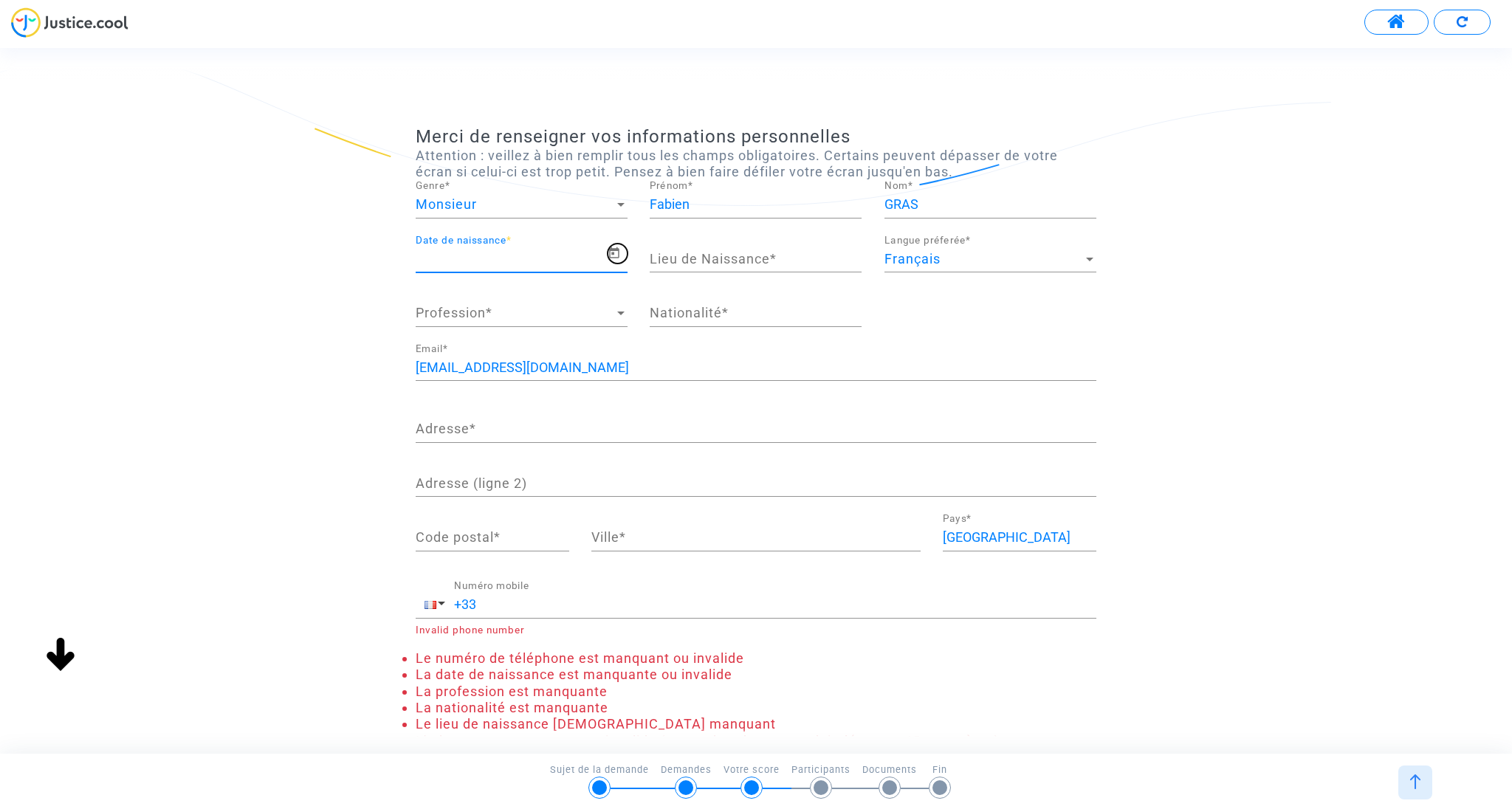
click at [615, 254] on icon "Open calendar" at bounding box center [614, 254] width 13 height 18
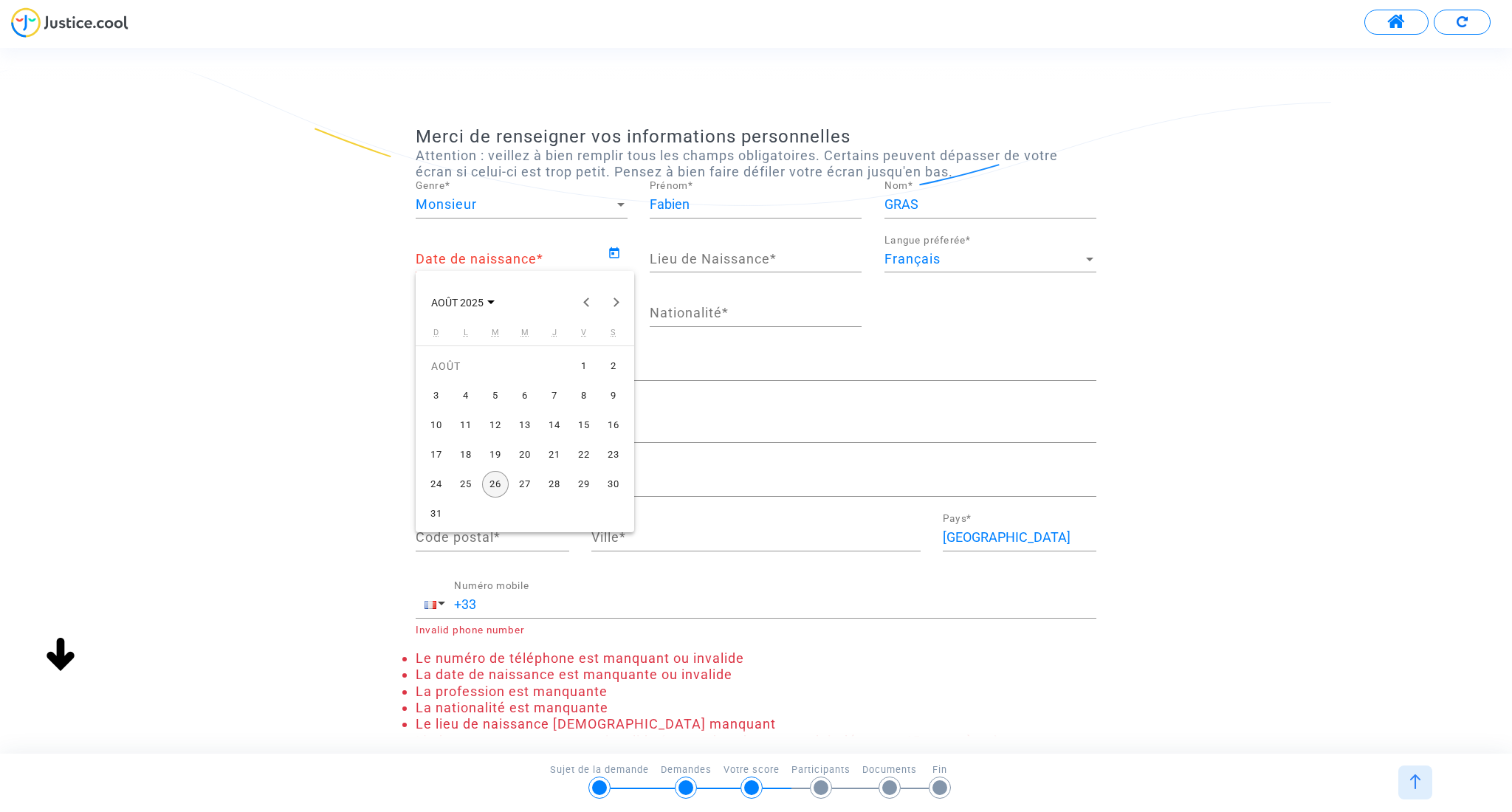
click at [473, 302] on span "AOÛT 2025" at bounding box center [457, 303] width 52 height 12
click at [588, 299] on button "Previous 24 years" at bounding box center [586, 302] width 30 height 30
click at [609, 409] on div "1979" at bounding box center [602, 407] width 47 height 27
click at [447, 377] on div "JANV." at bounding box center [448, 377] width 47 height 27
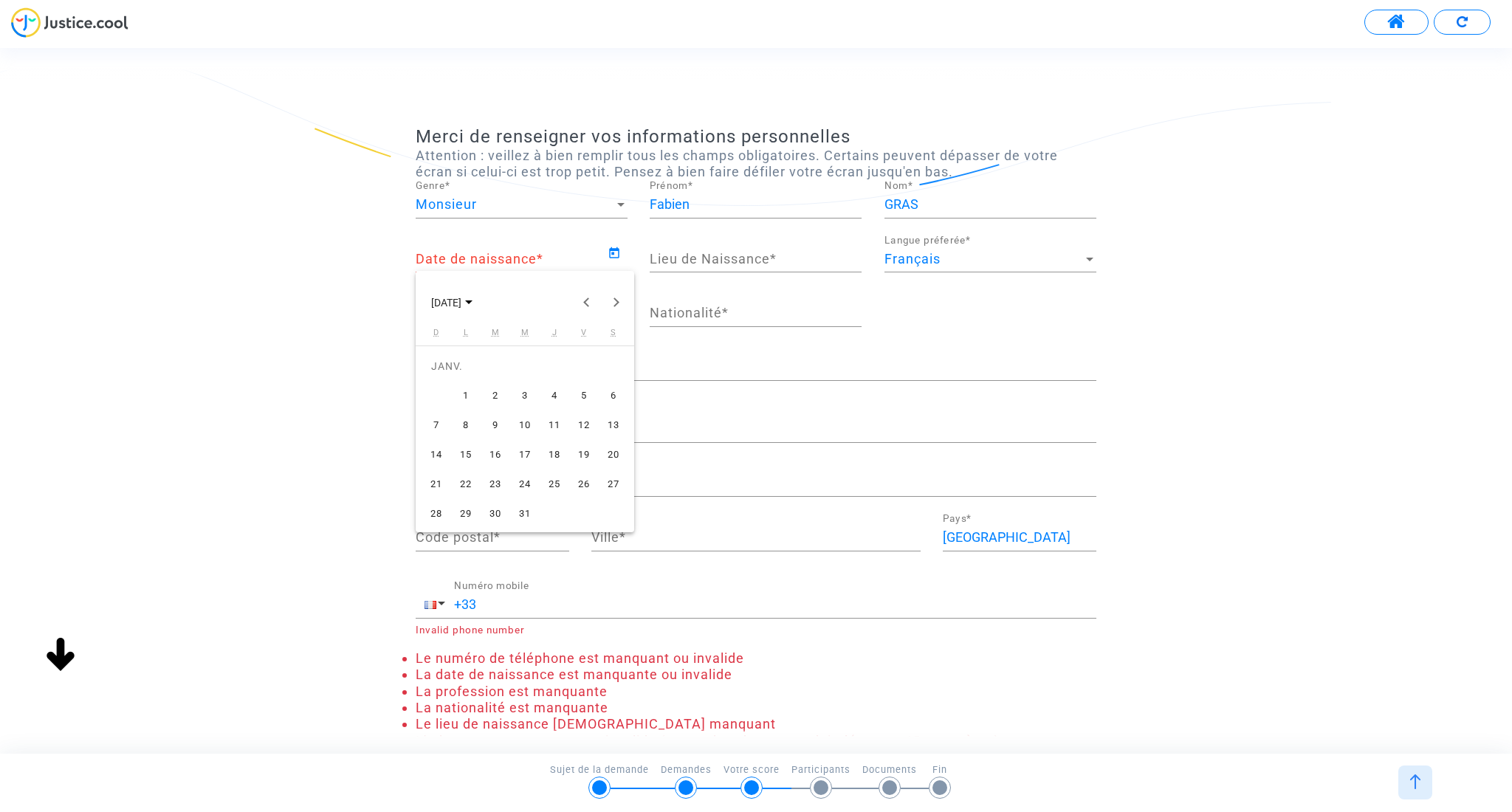
click at [610, 483] on div "27" at bounding box center [614, 484] width 27 height 27
type input "27/01/1979"
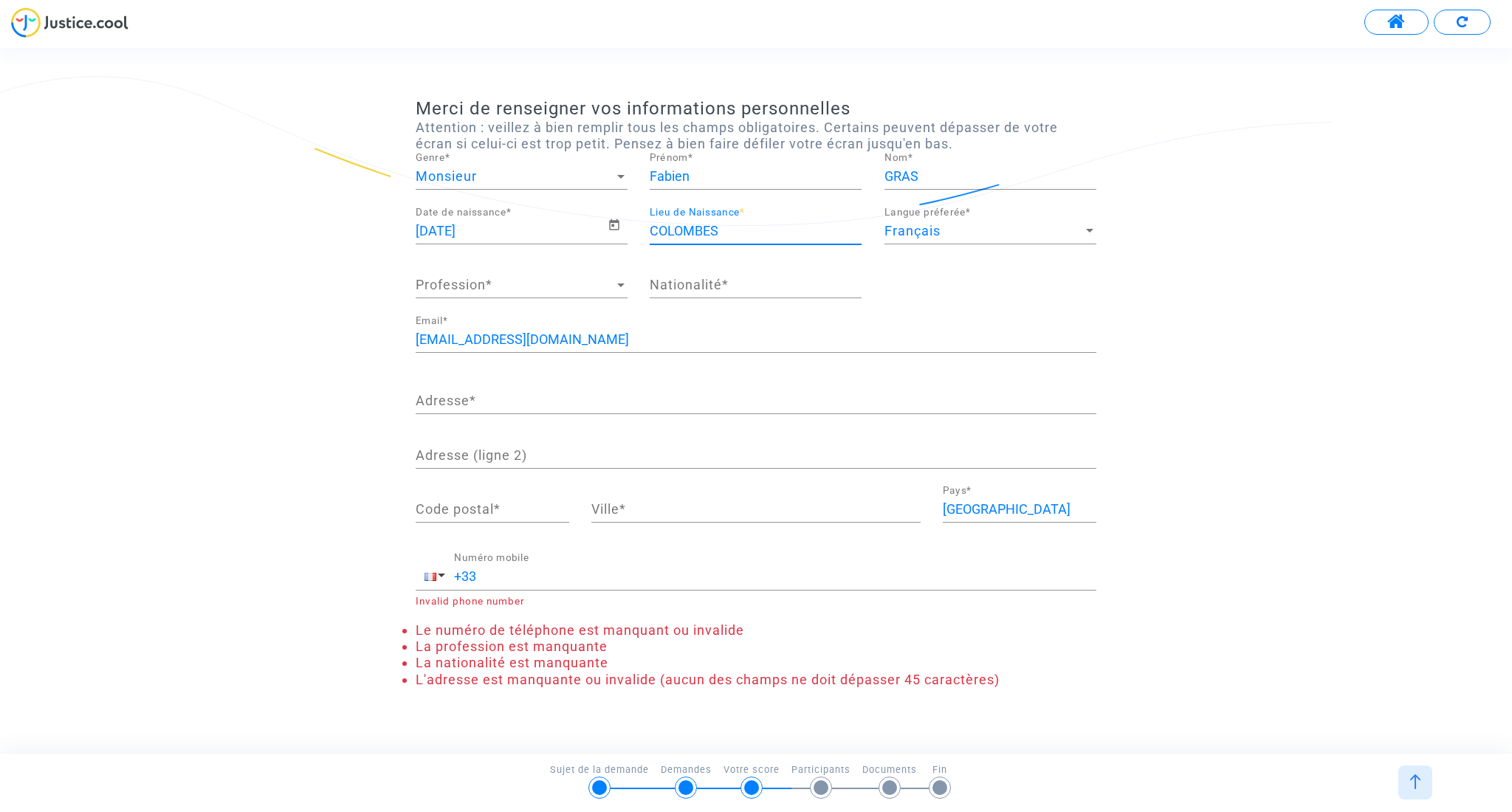
type input "COLOMBES"
click at [476, 287] on span "Profession" at bounding box center [515, 285] width 199 height 15
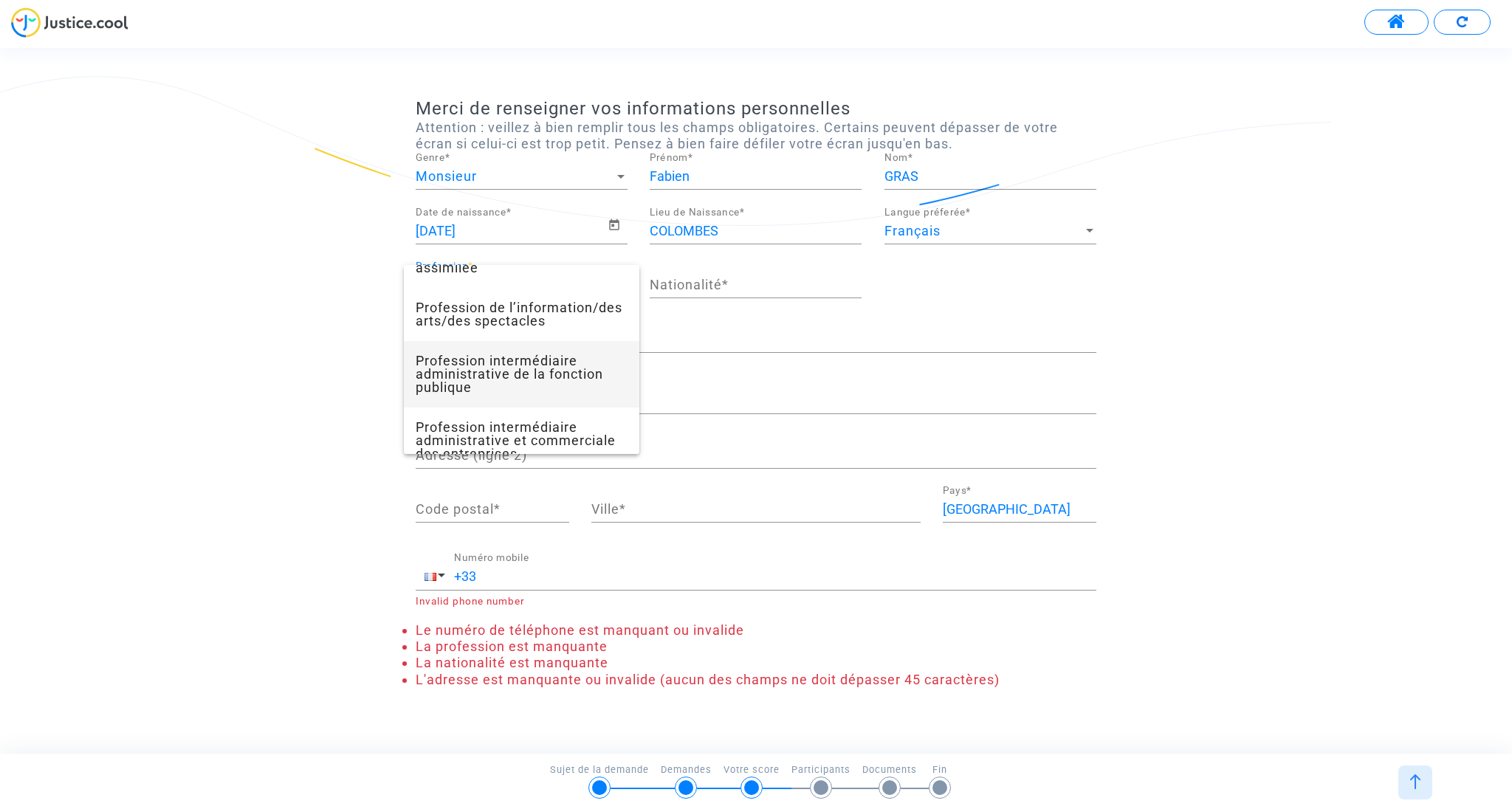
scroll to position [1064, 0]
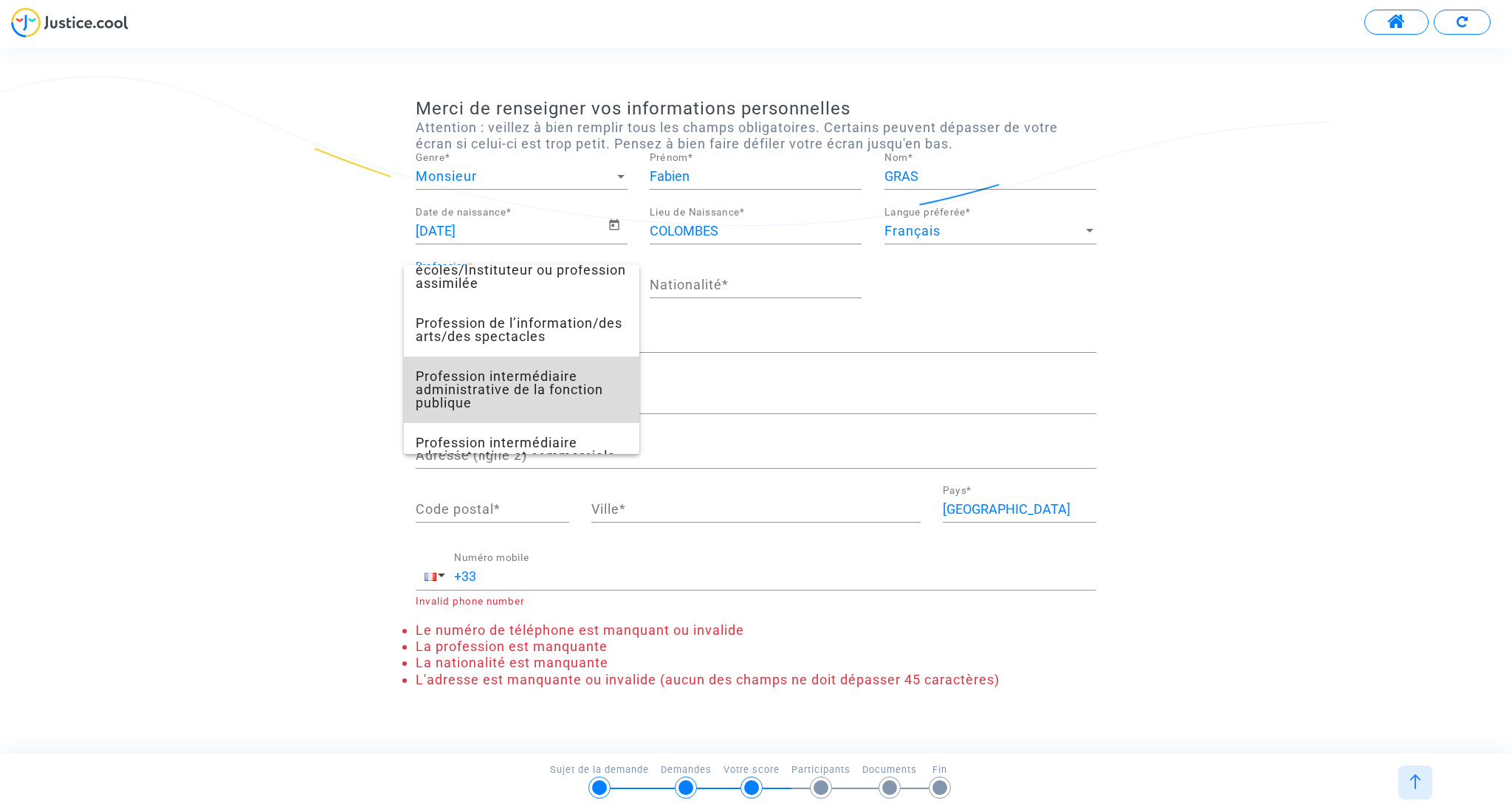
click at [502, 379] on span "Profession intermédiaire administrative de la fonction publique" at bounding box center [521, 389] width 212 height 66
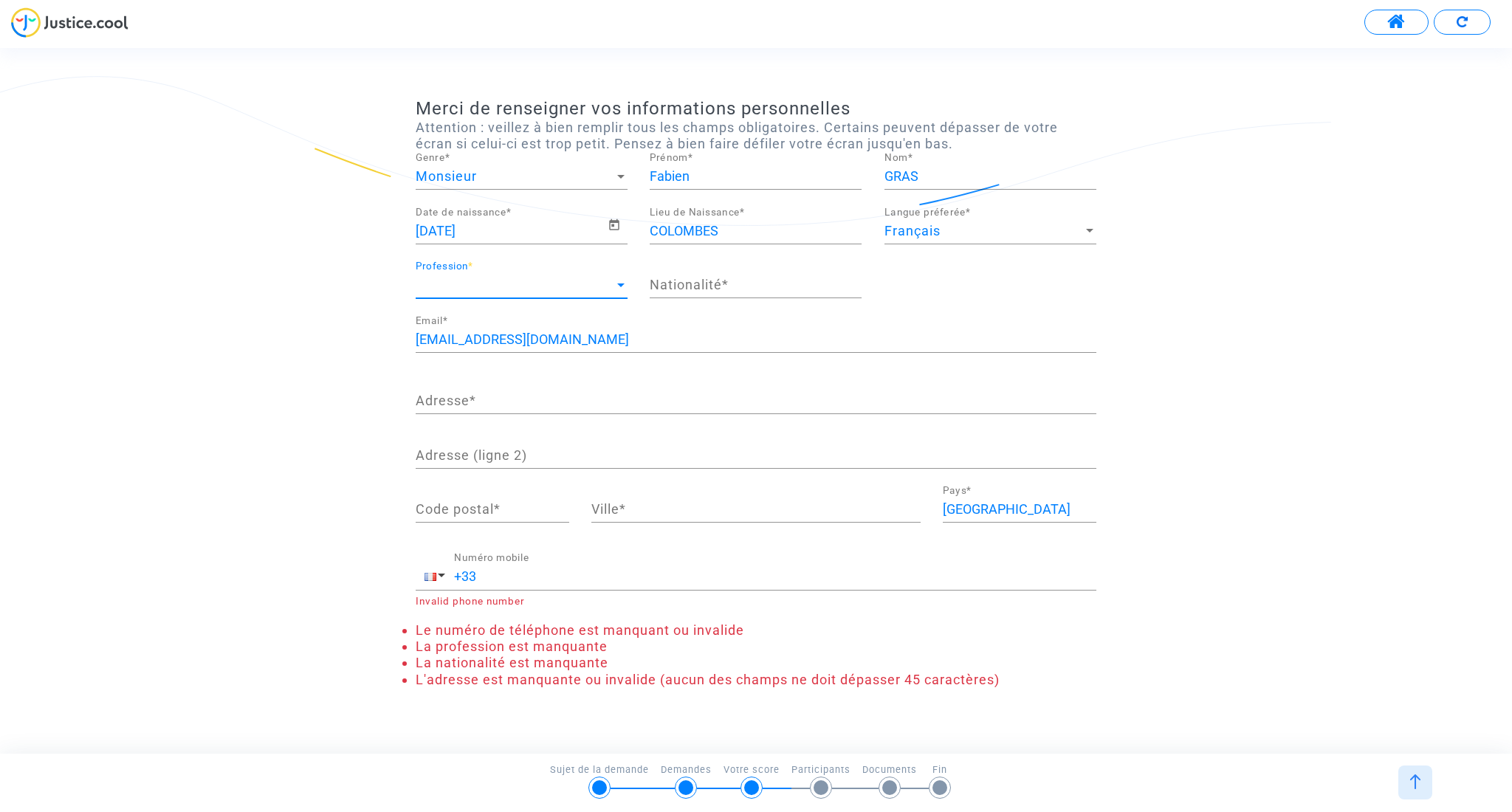
scroll to position [956, 0]
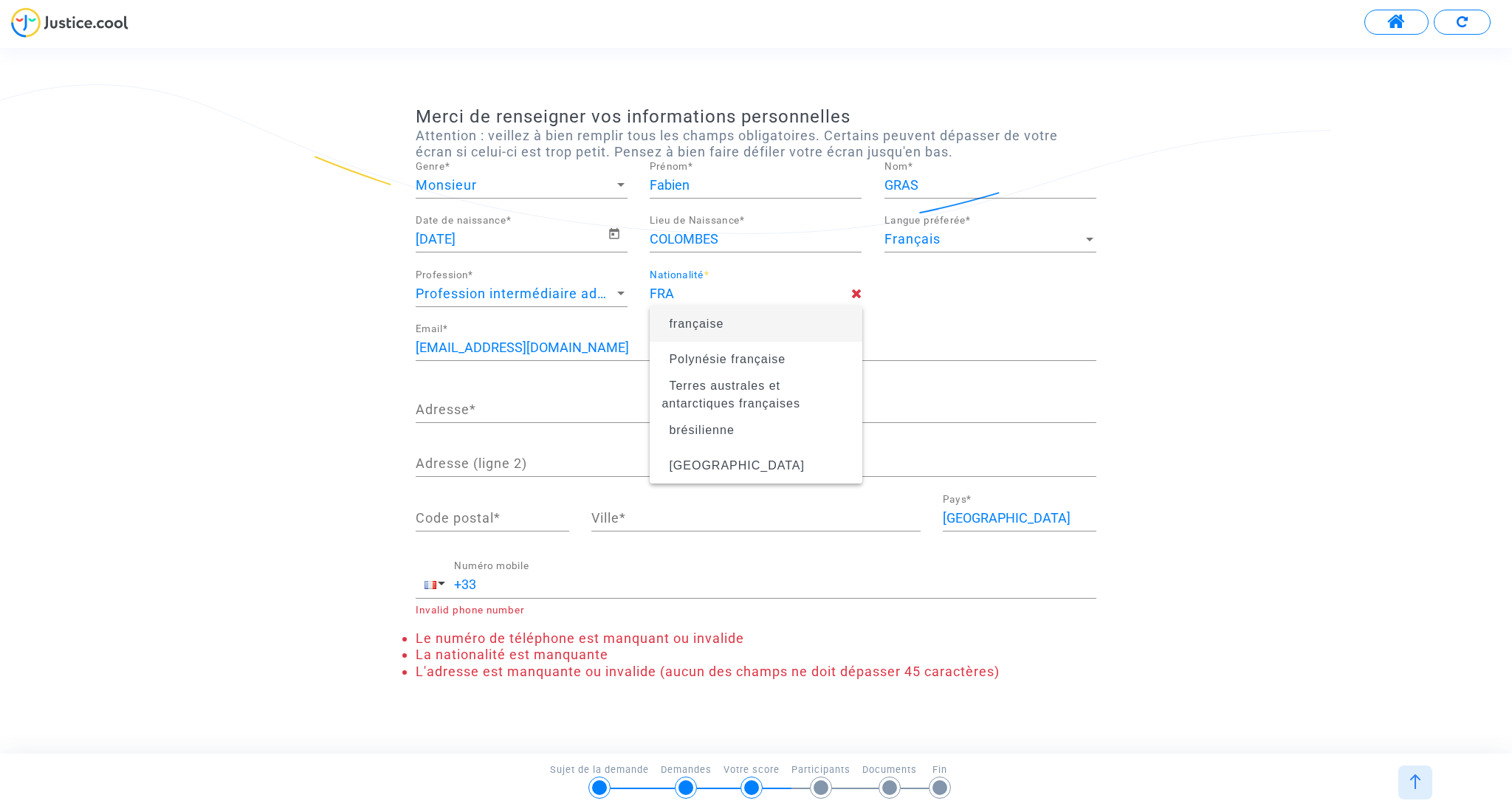
click at [716, 330] on span "française" at bounding box center [695, 323] width 54 height 13
type input "française"
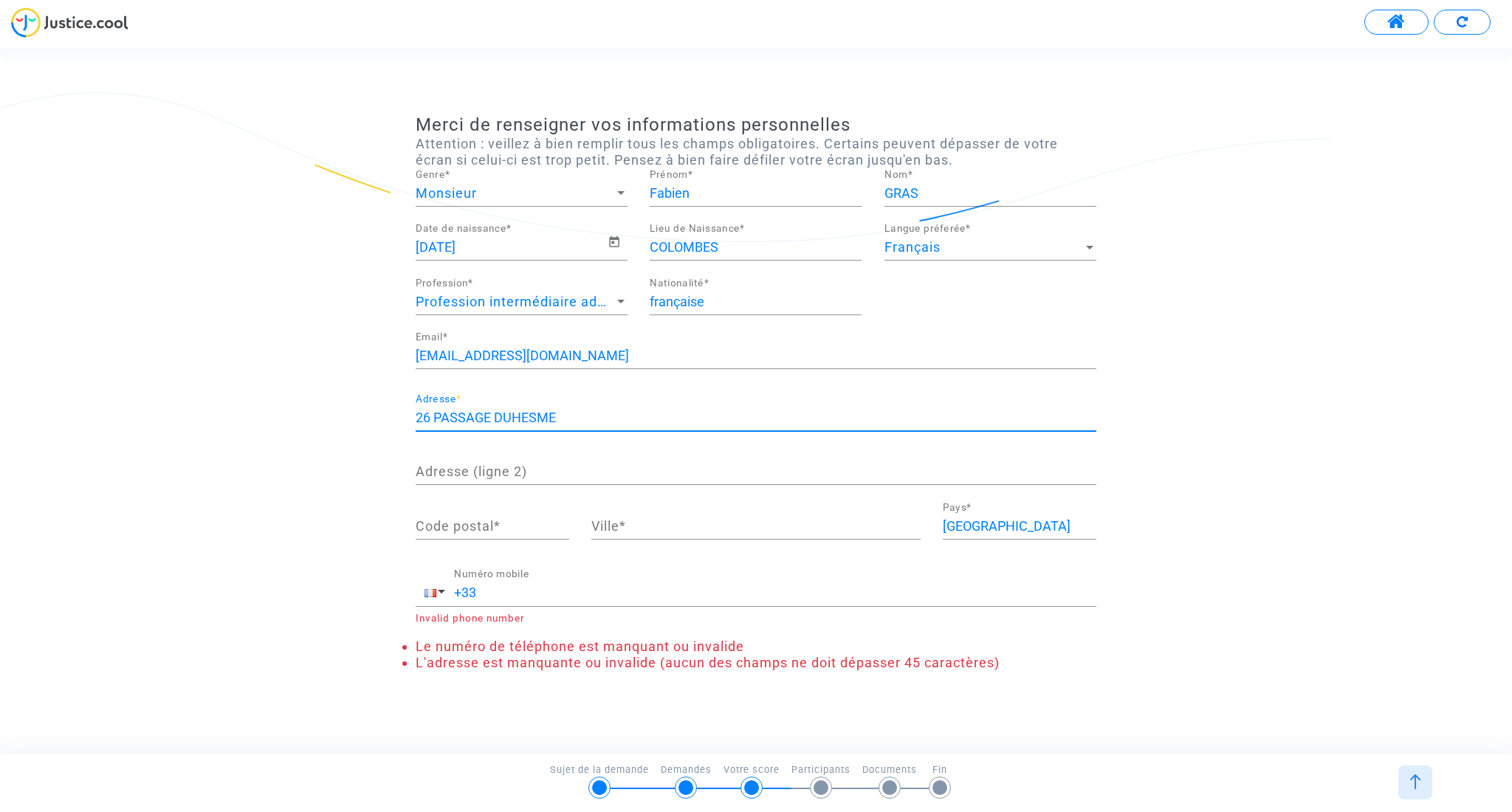
type input "26 PASSAGE DUHESME"
type input "75018"
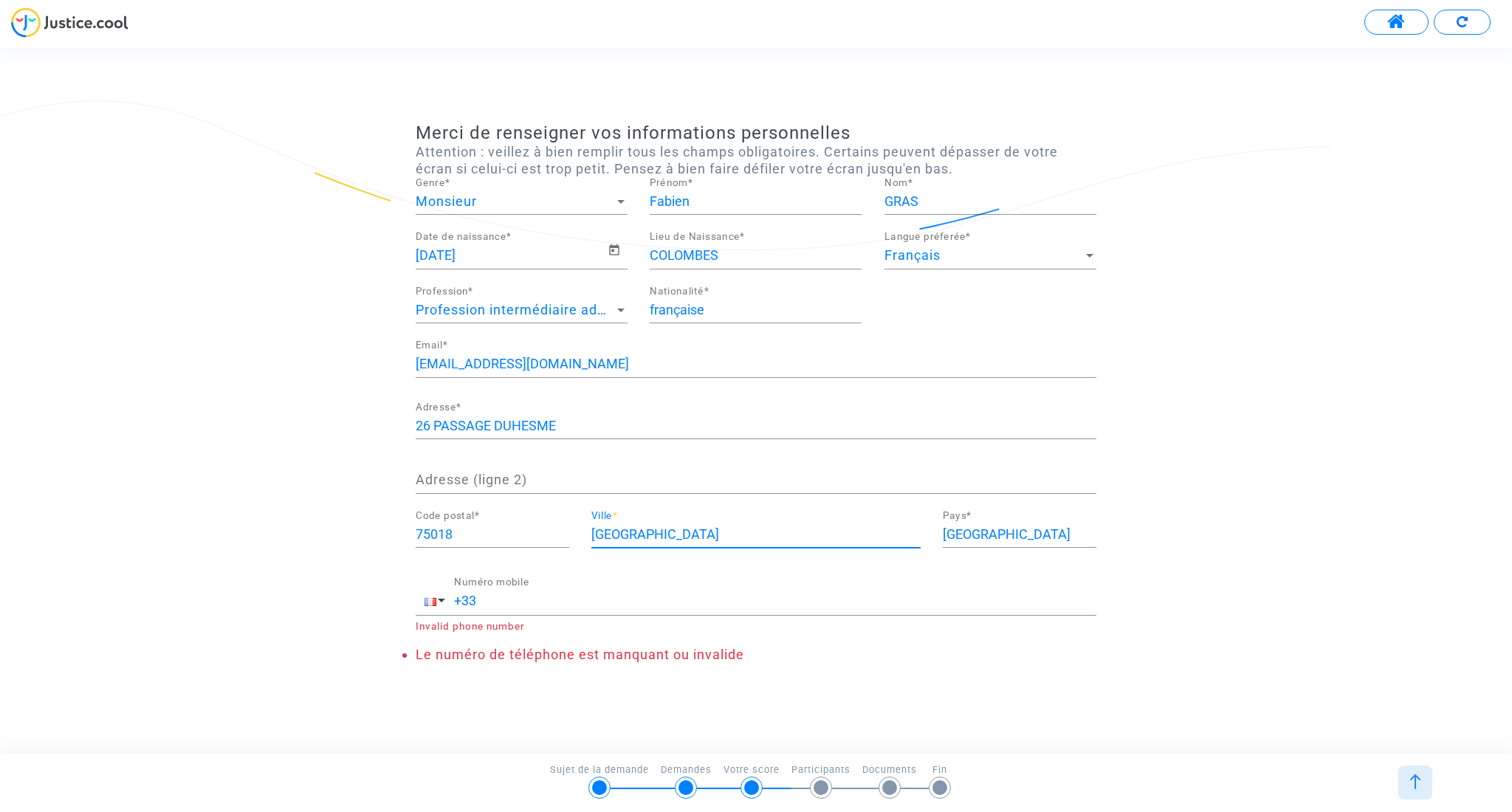
type input "PARIS"
click at [869, 607] on input "+33" at bounding box center [775, 601] width 643 height 15
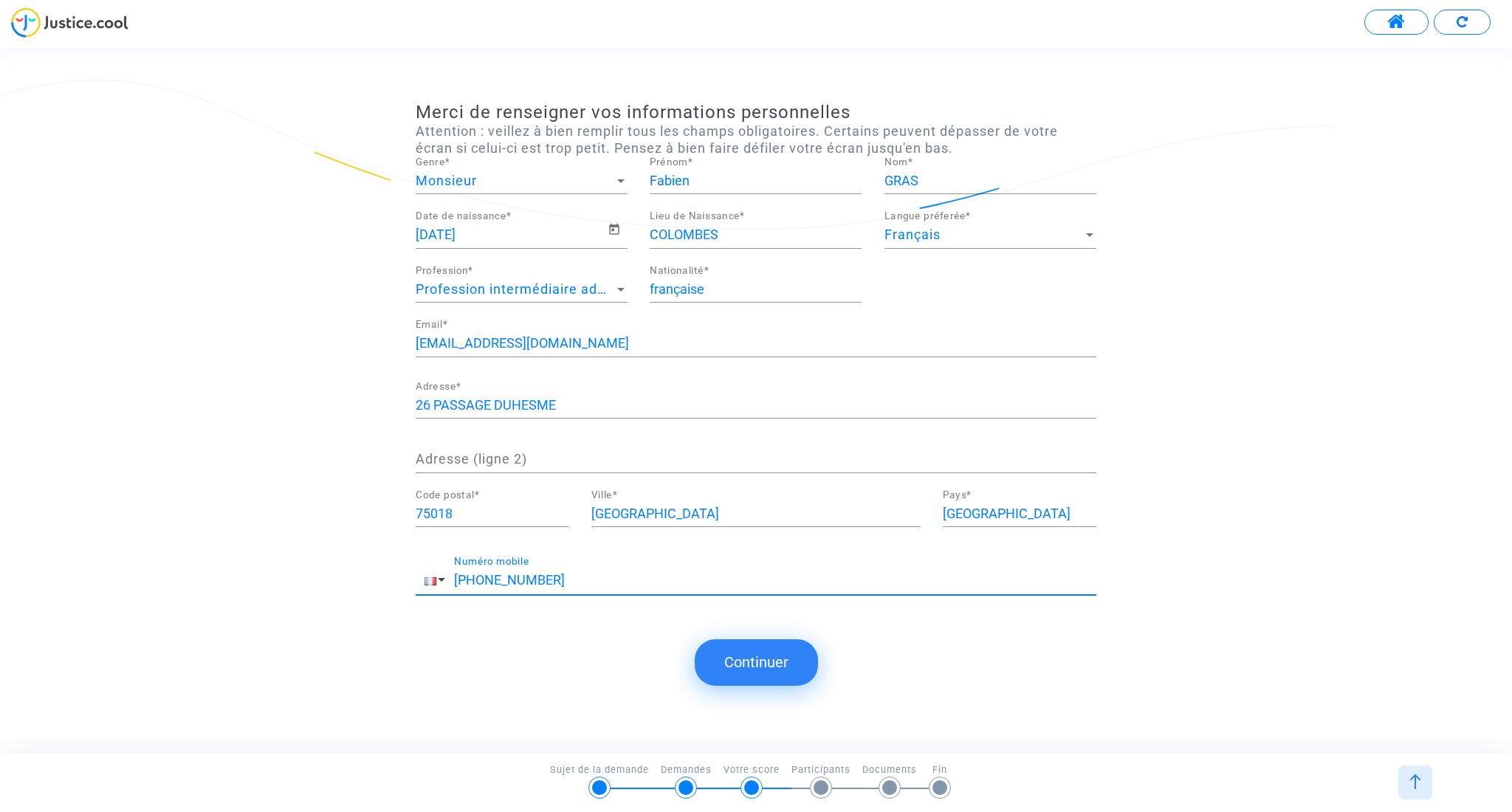
type input "+33 651201174"
click at [759, 665] on button "Continuer" at bounding box center [756, 663] width 123 height 46
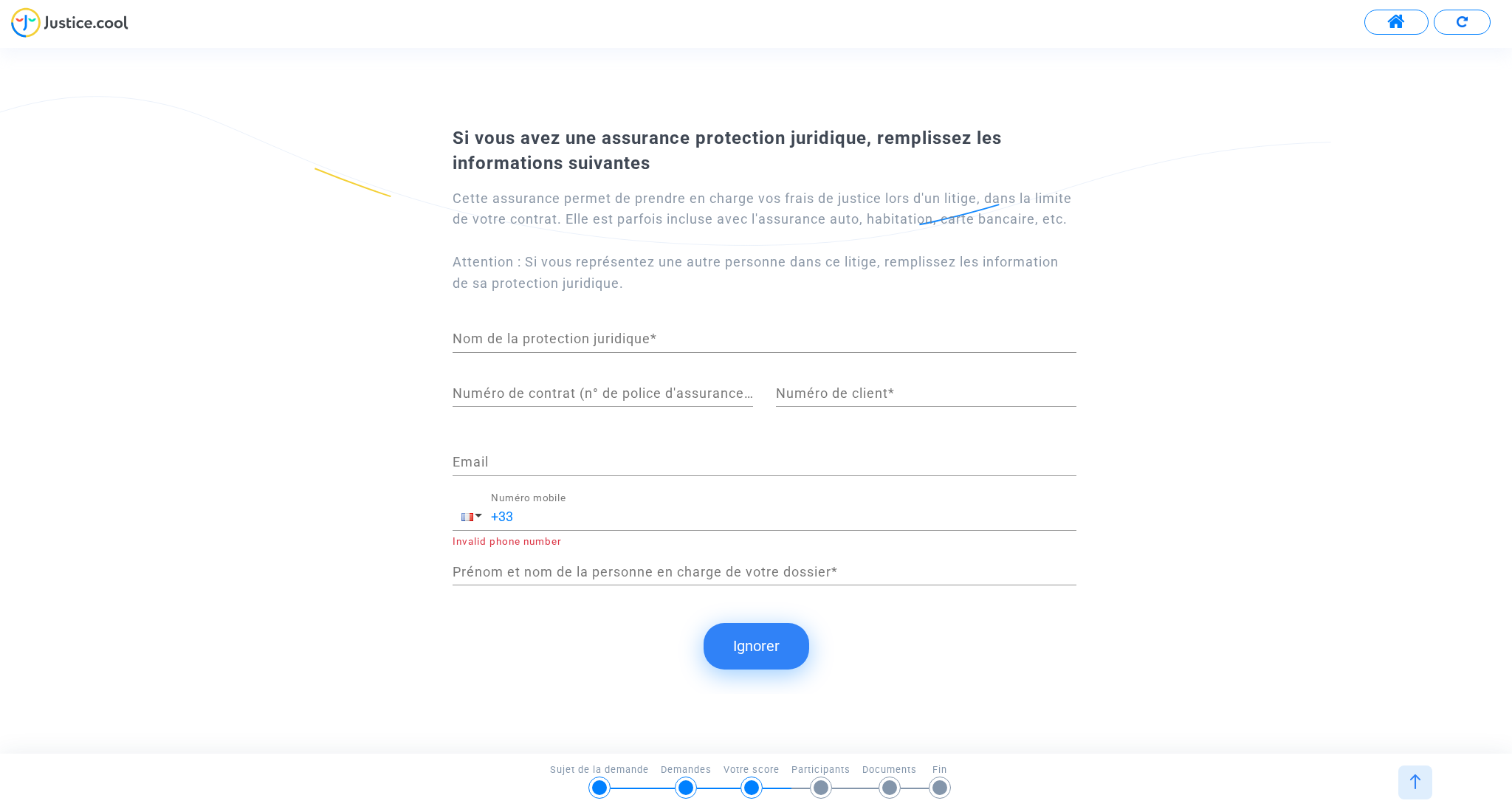
click at [759, 665] on button "Ignorer" at bounding box center [756, 646] width 106 height 46
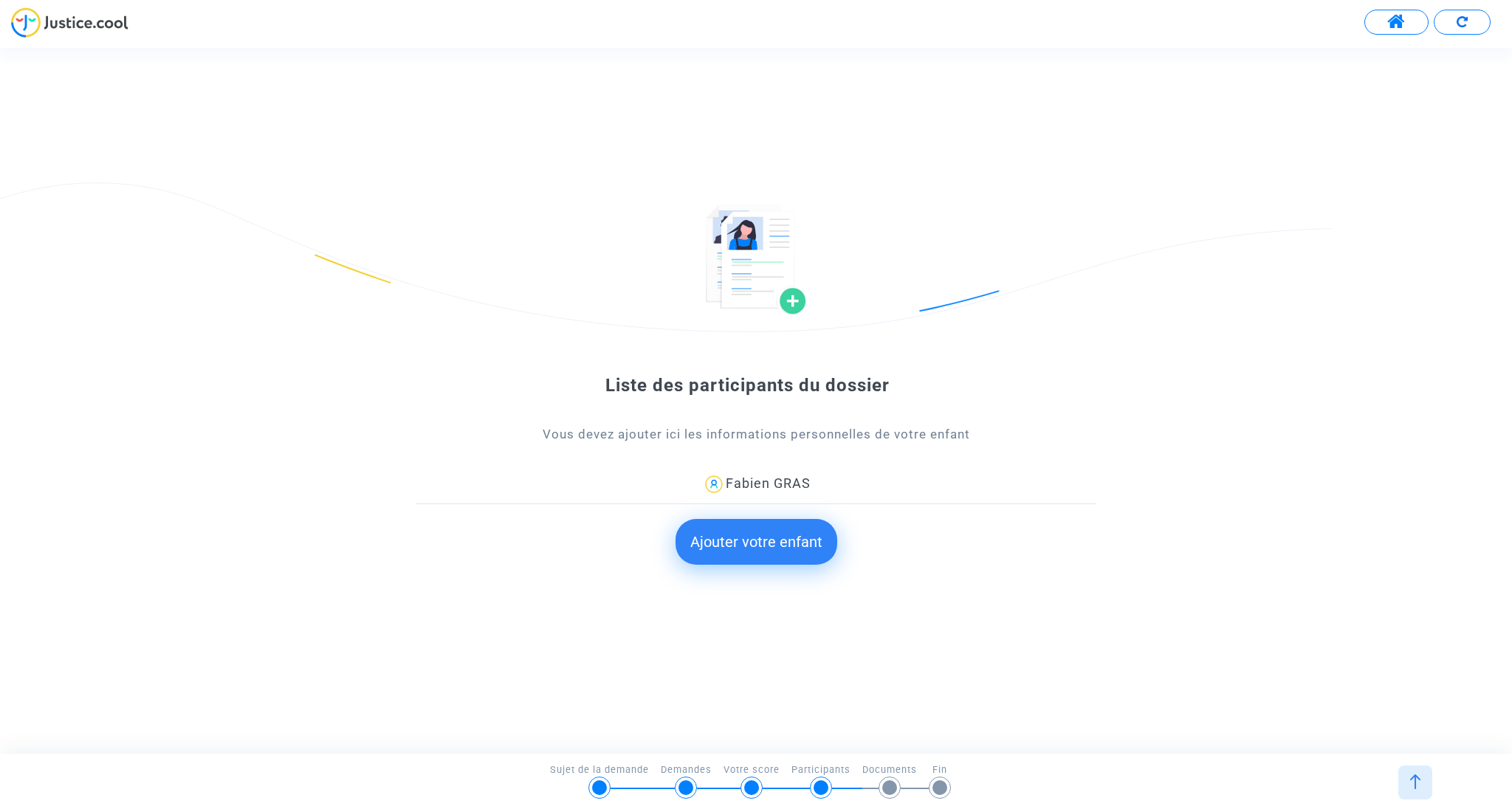
click at [741, 544] on button "Ajouter votre enfant" at bounding box center [756, 542] width 161 height 46
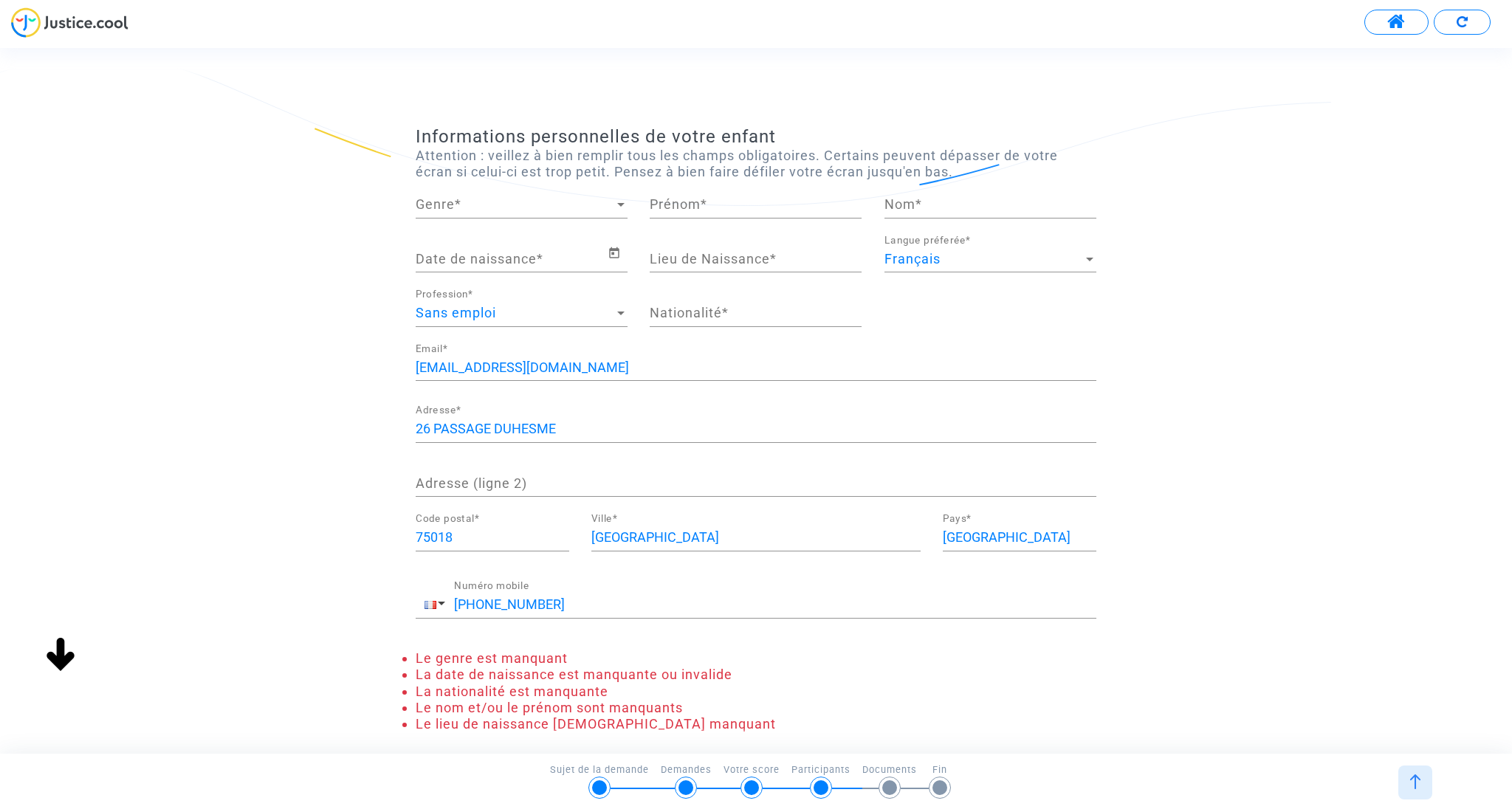
click at [486, 211] on div "Genre" at bounding box center [515, 204] width 199 height 15
click at [470, 239] on span "Monsieur" at bounding box center [521, 244] width 212 height 40
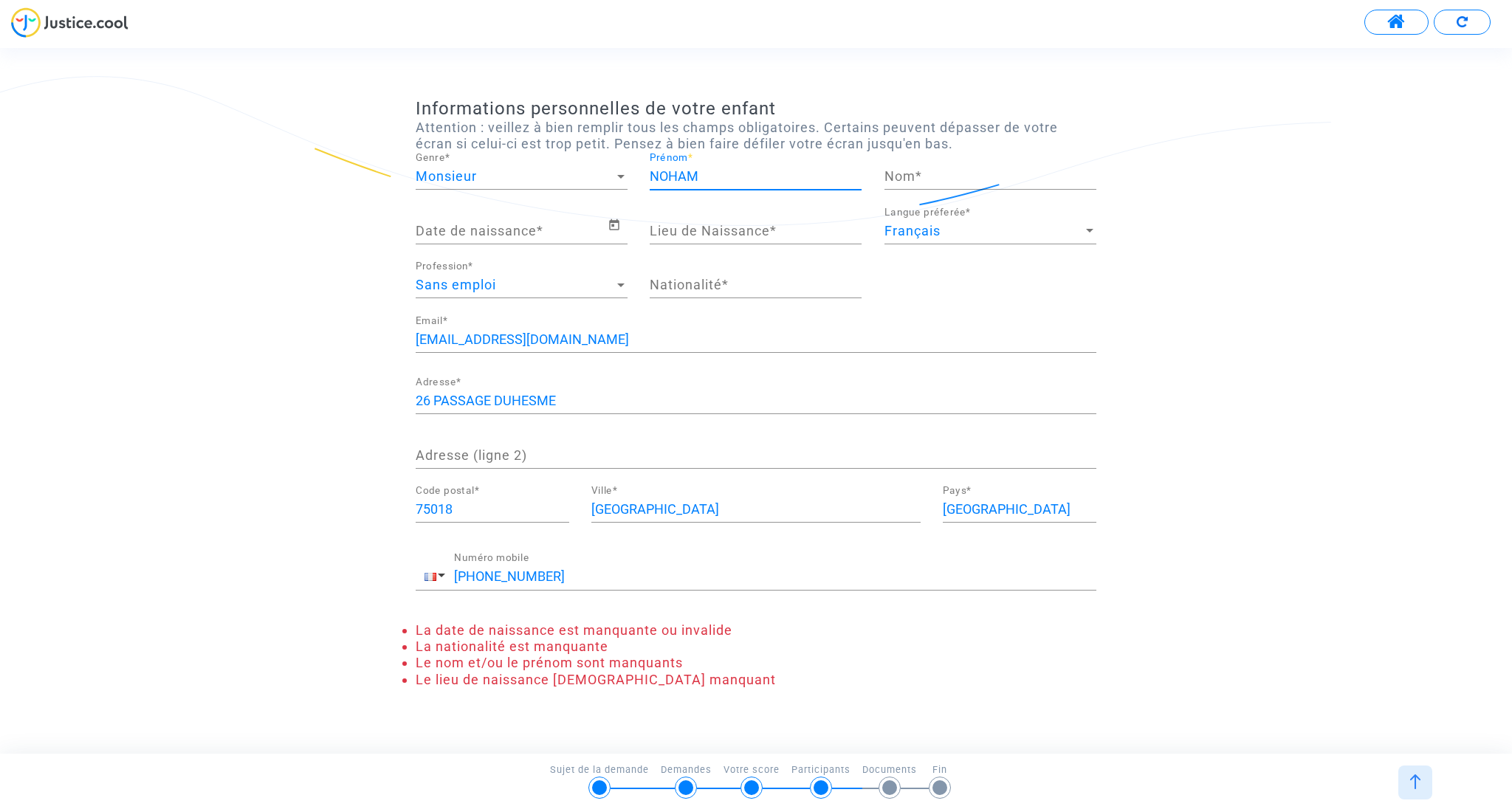
type input "NOHAM"
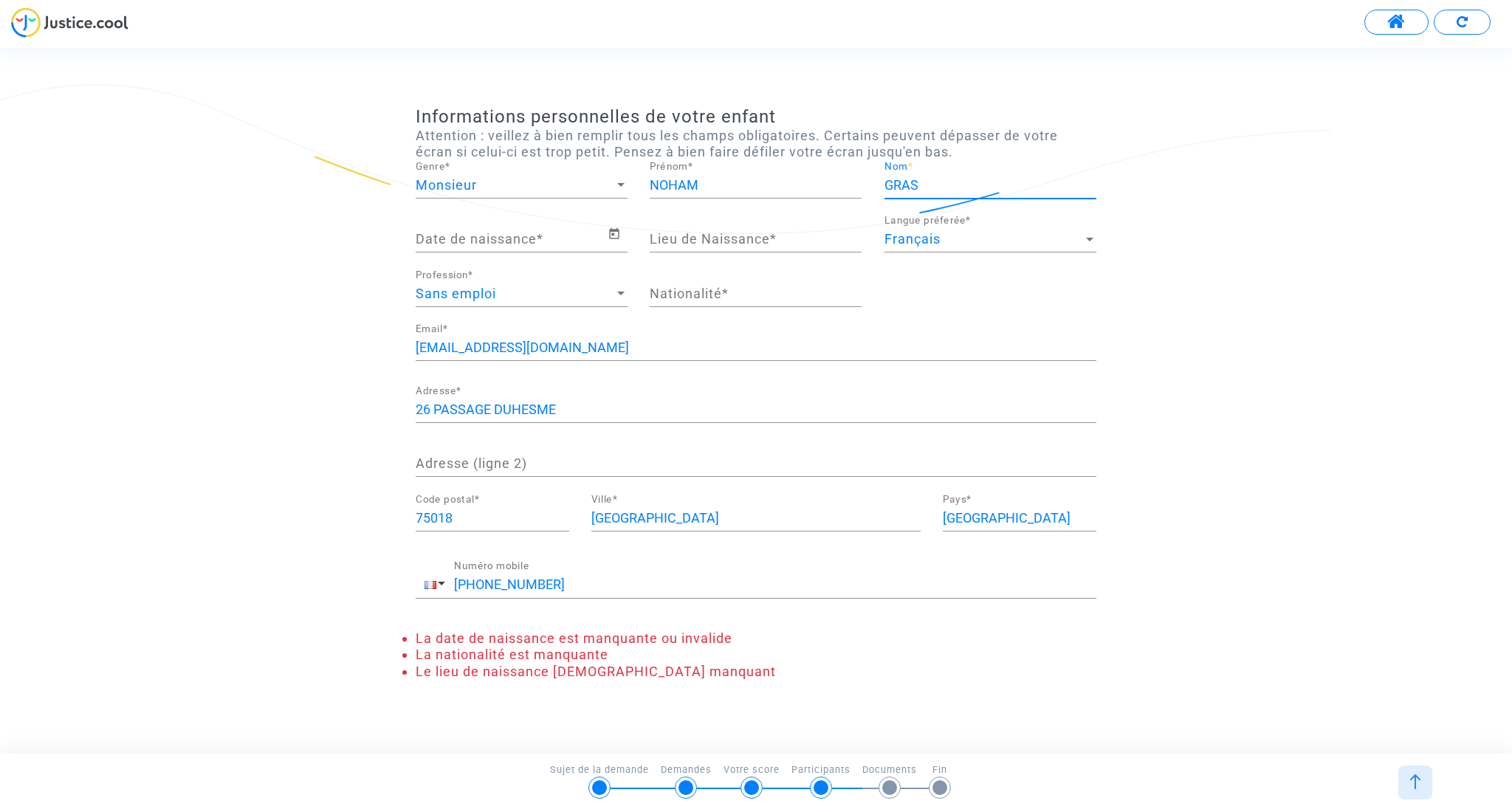
type input "GRAS"
click at [523, 239] on input "Date de naissance *" at bounding box center [512, 239] width 192 height 15
click at [615, 233] on icon "Open calendar" at bounding box center [614, 234] width 13 height 18
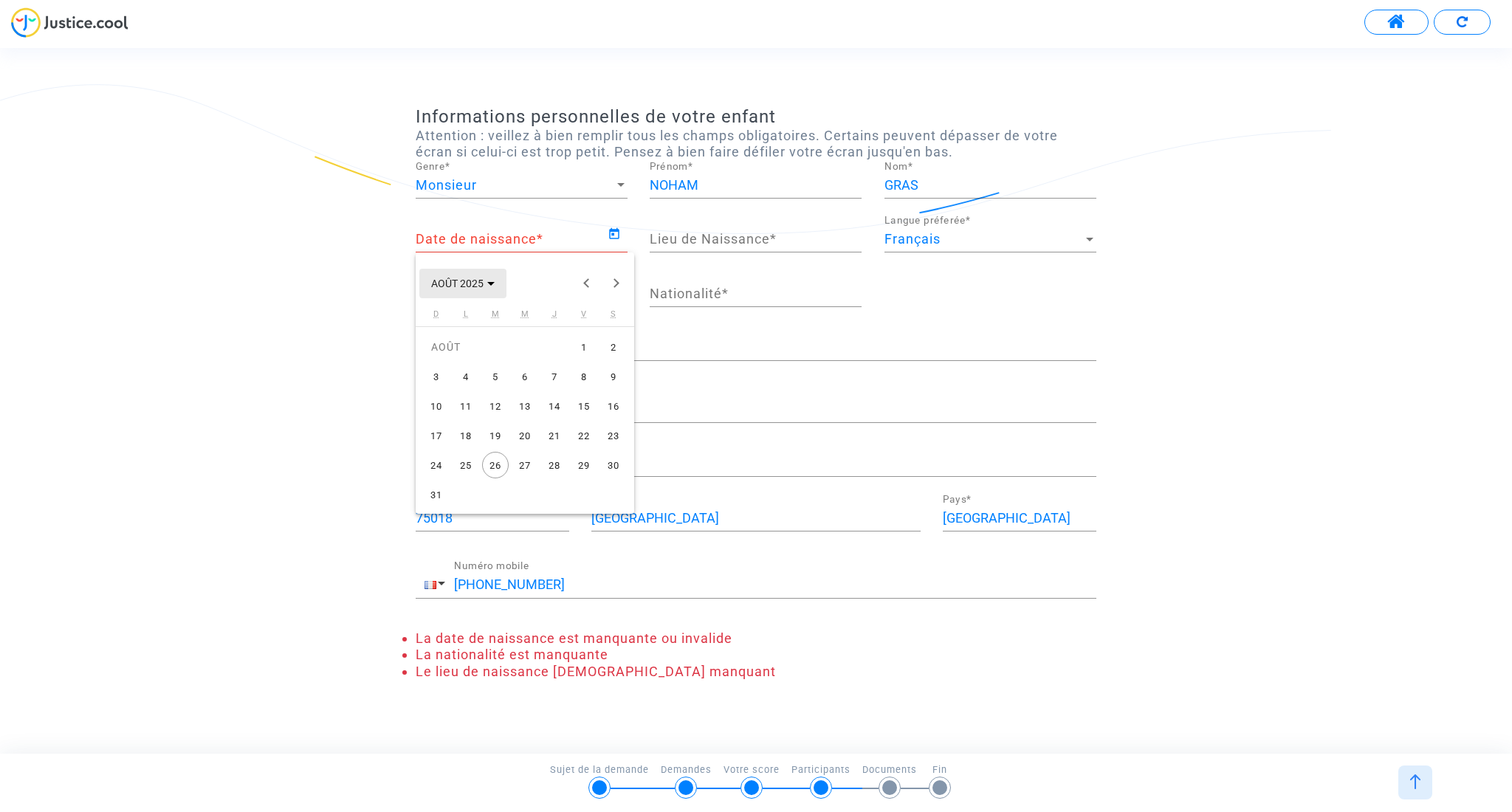
click at [488, 282] on icon "Choose month and year" at bounding box center [491, 283] width 7 height 4
click at [584, 285] on button "Previous 24 years" at bounding box center [586, 283] width 30 height 30
click at [499, 474] on div "2013" at bounding box center [499, 477] width 47 height 27
click at [450, 355] on div "JANV." at bounding box center [448, 359] width 47 height 27
click at [463, 463] on div "21" at bounding box center [466, 465] width 27 height 27
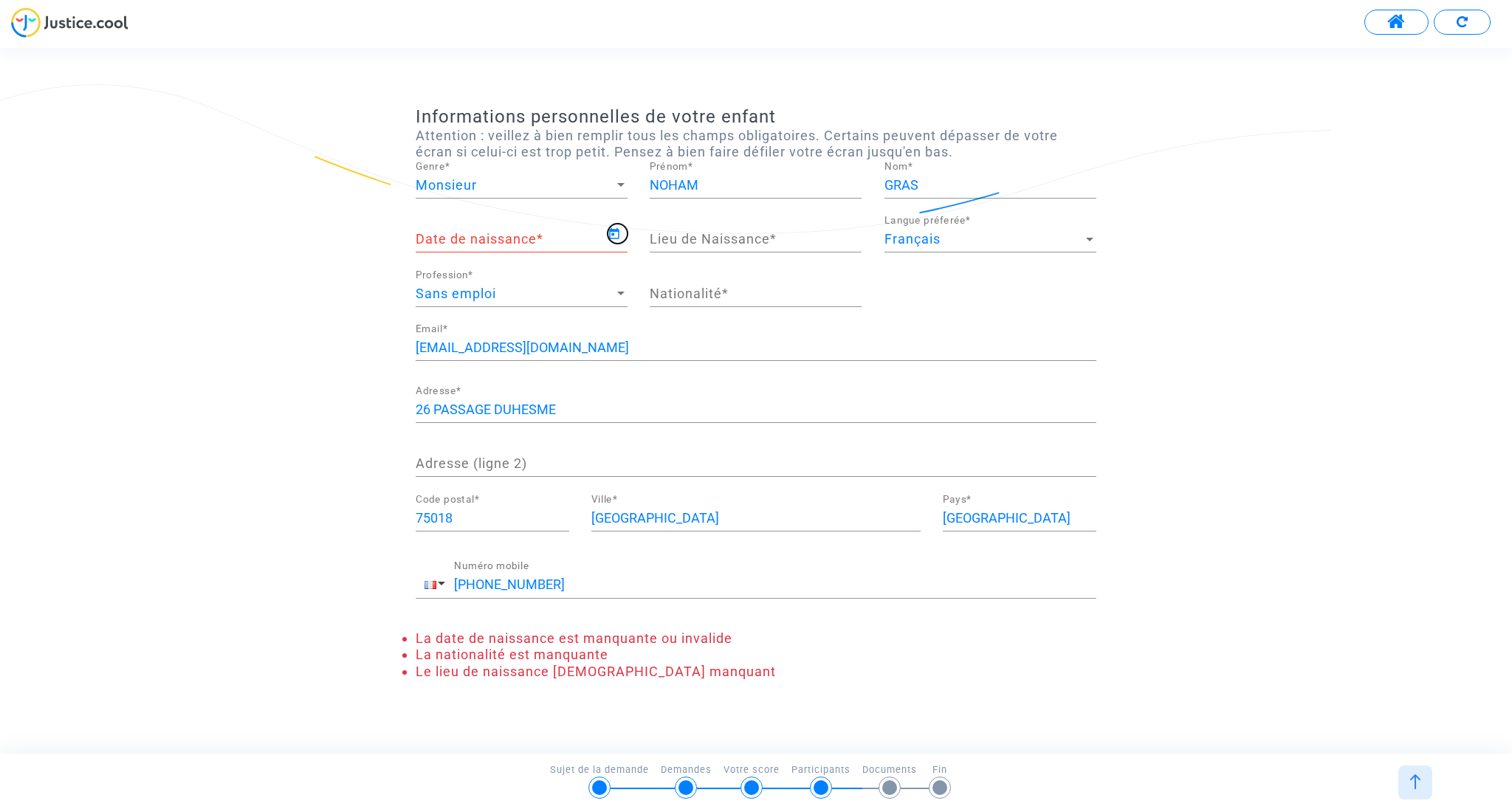
type input "21/01/2013"
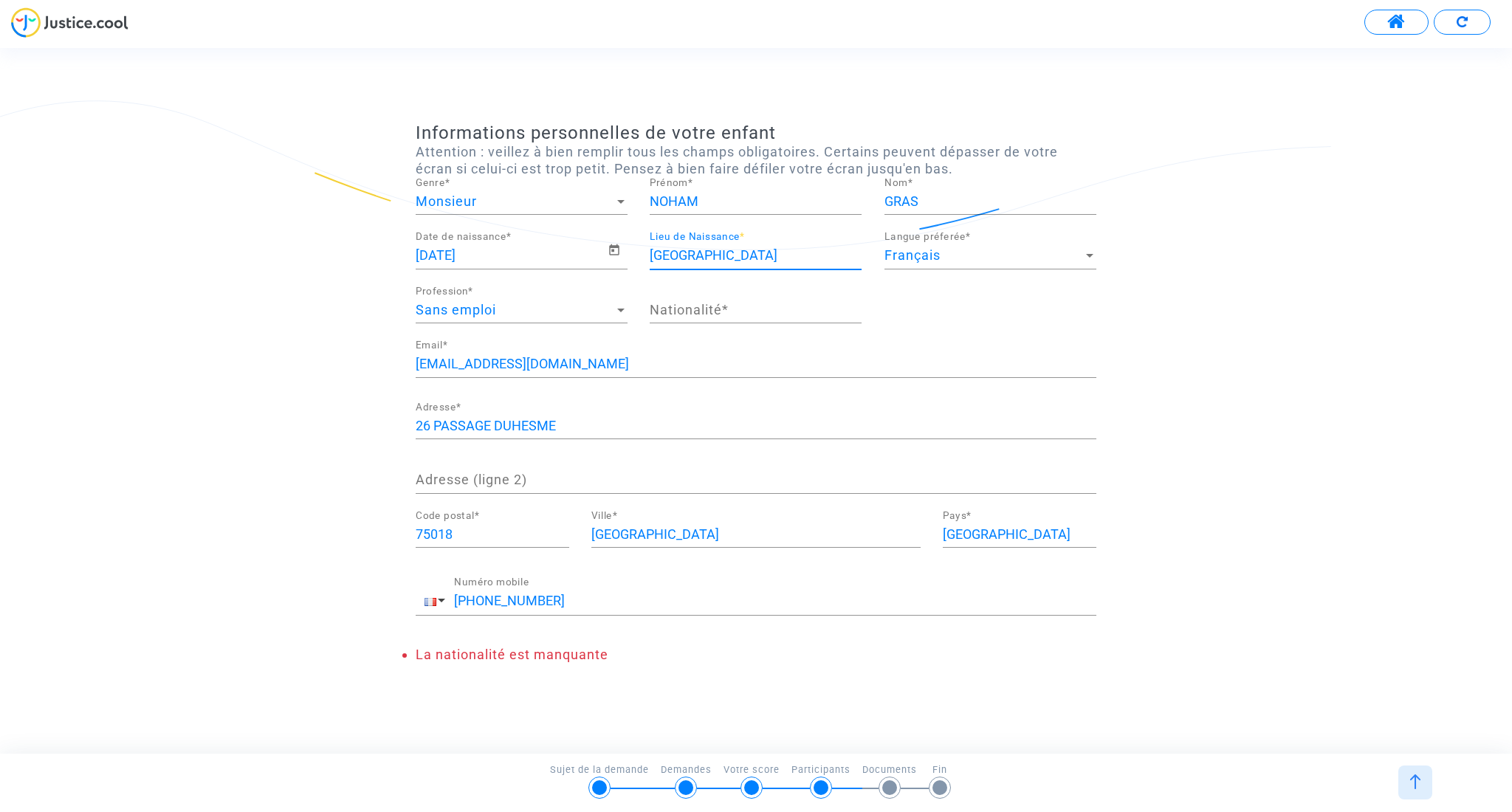
type input "PARIS"
click at [547, 314] on div "Sans emploi" at bounding box center [515, 310] width 199 height 15
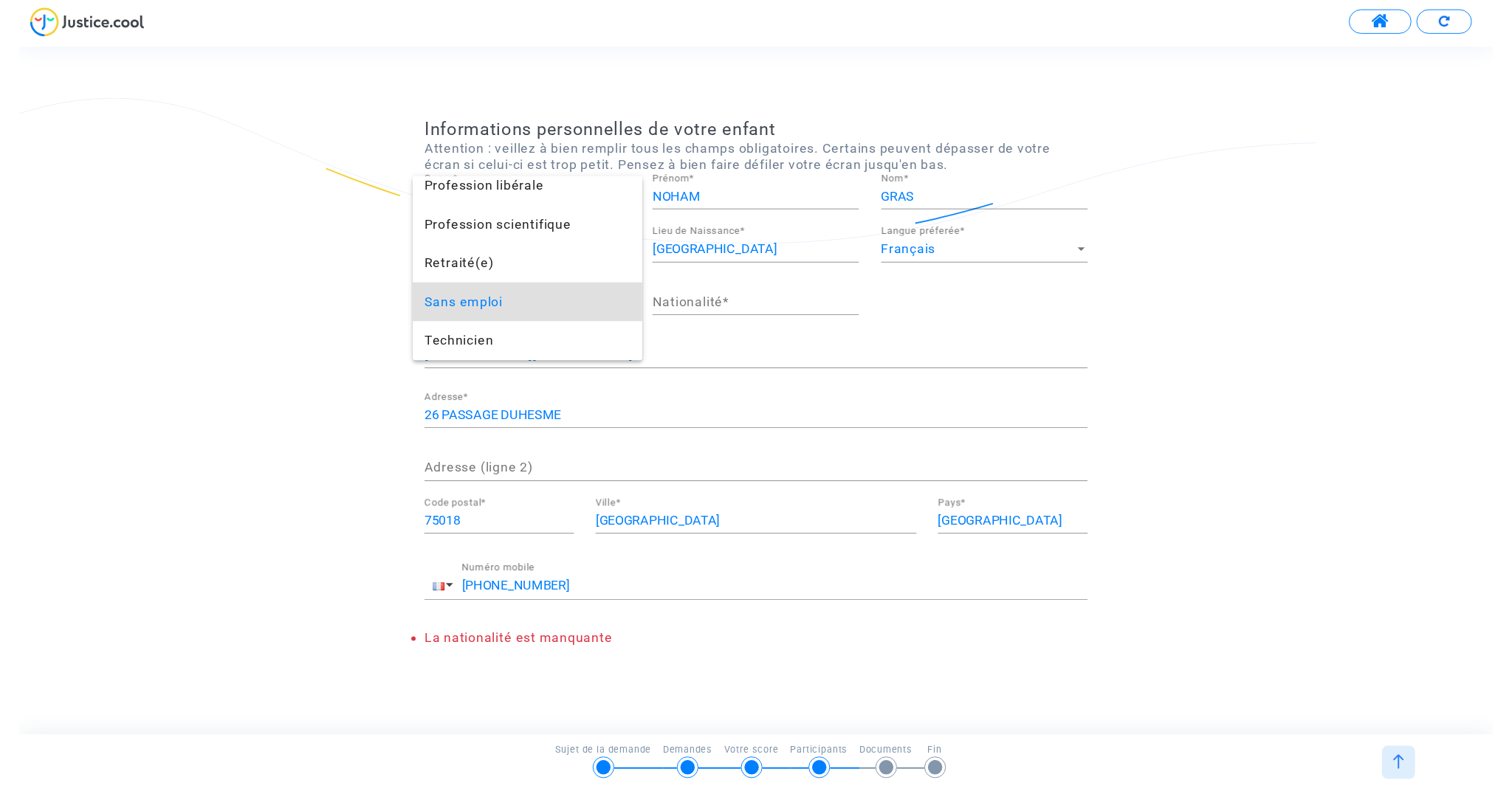
scroll to position [1352, 0]
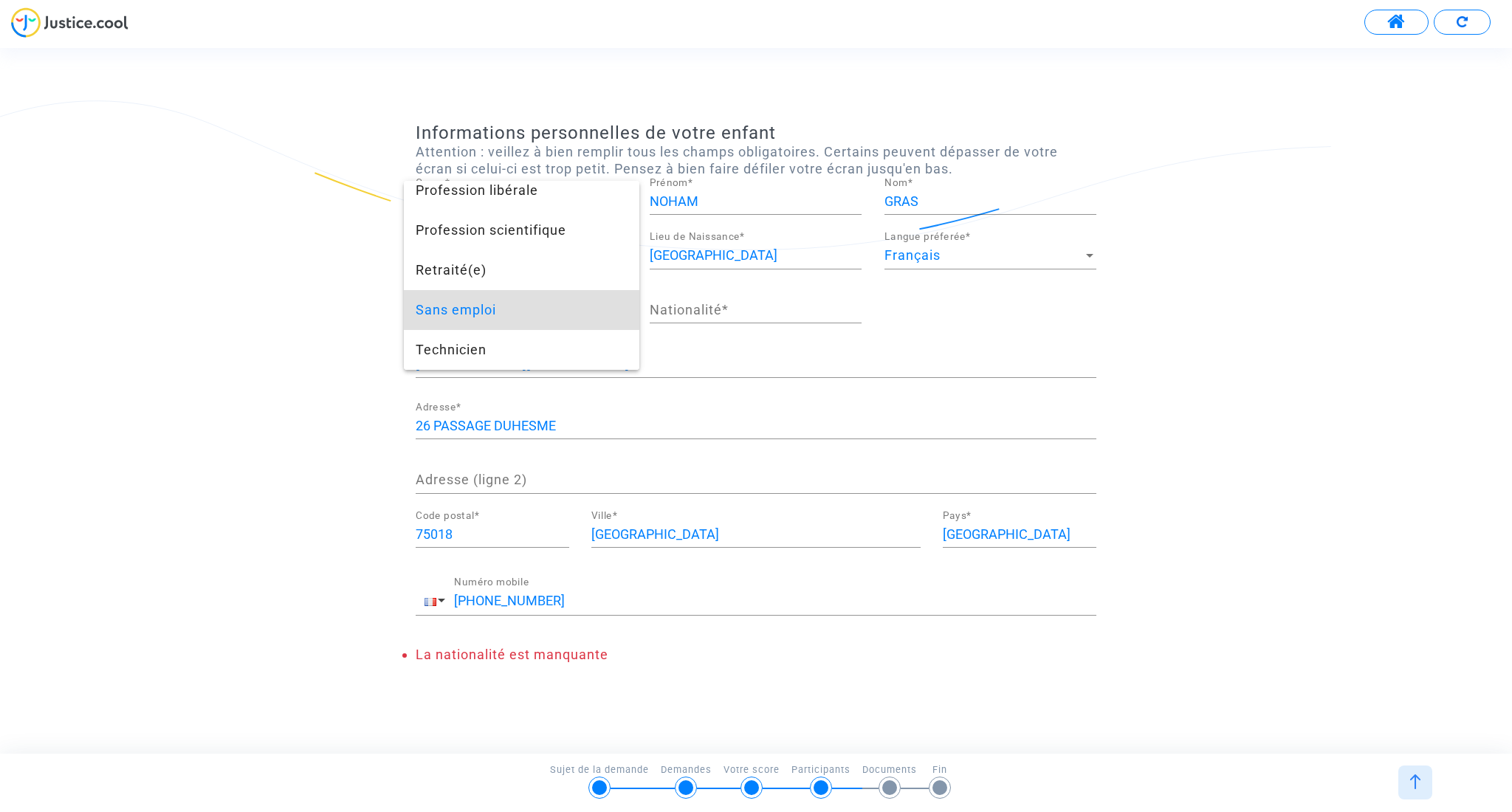
click at [518, 312] on span "Sans emploi" at bounding box center [521, 310] width 212 height 40
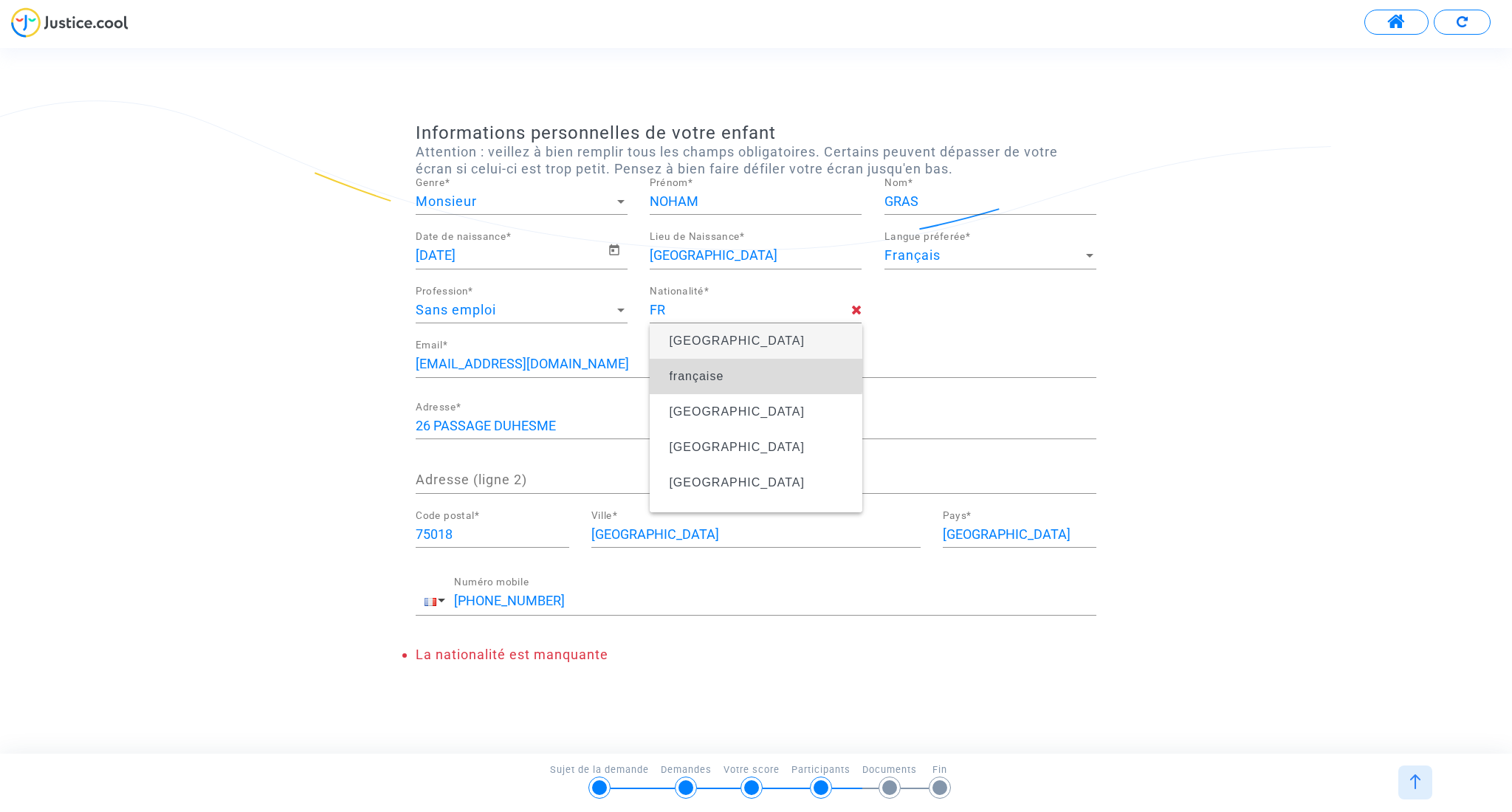
click at [736, 372] on span "française" at bounding box center [755, 376] width 188 height 42
type input "française"
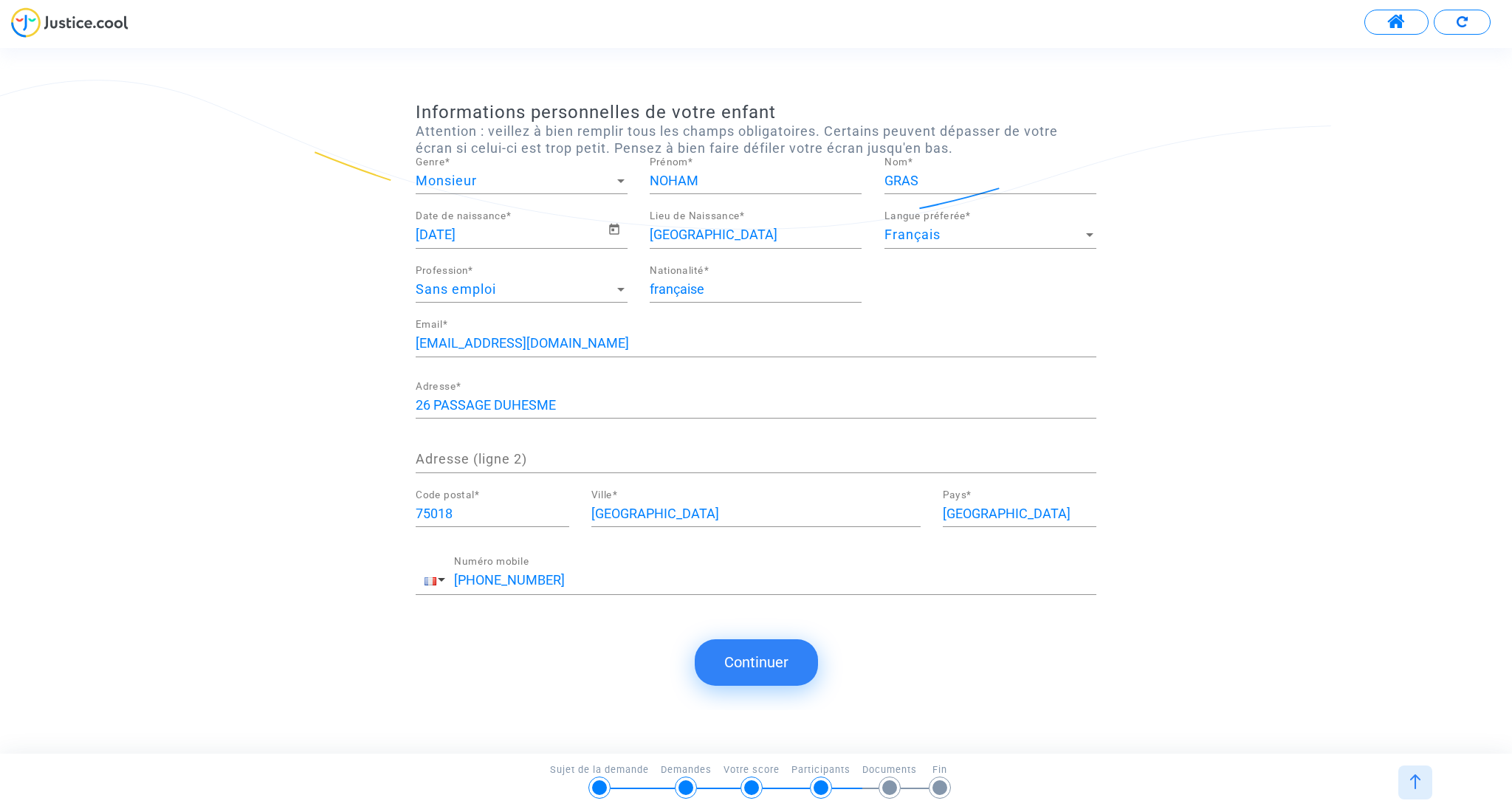
click at [764, 665] on button "Continuer" at bounding box center [756, 663] width 123 height 46
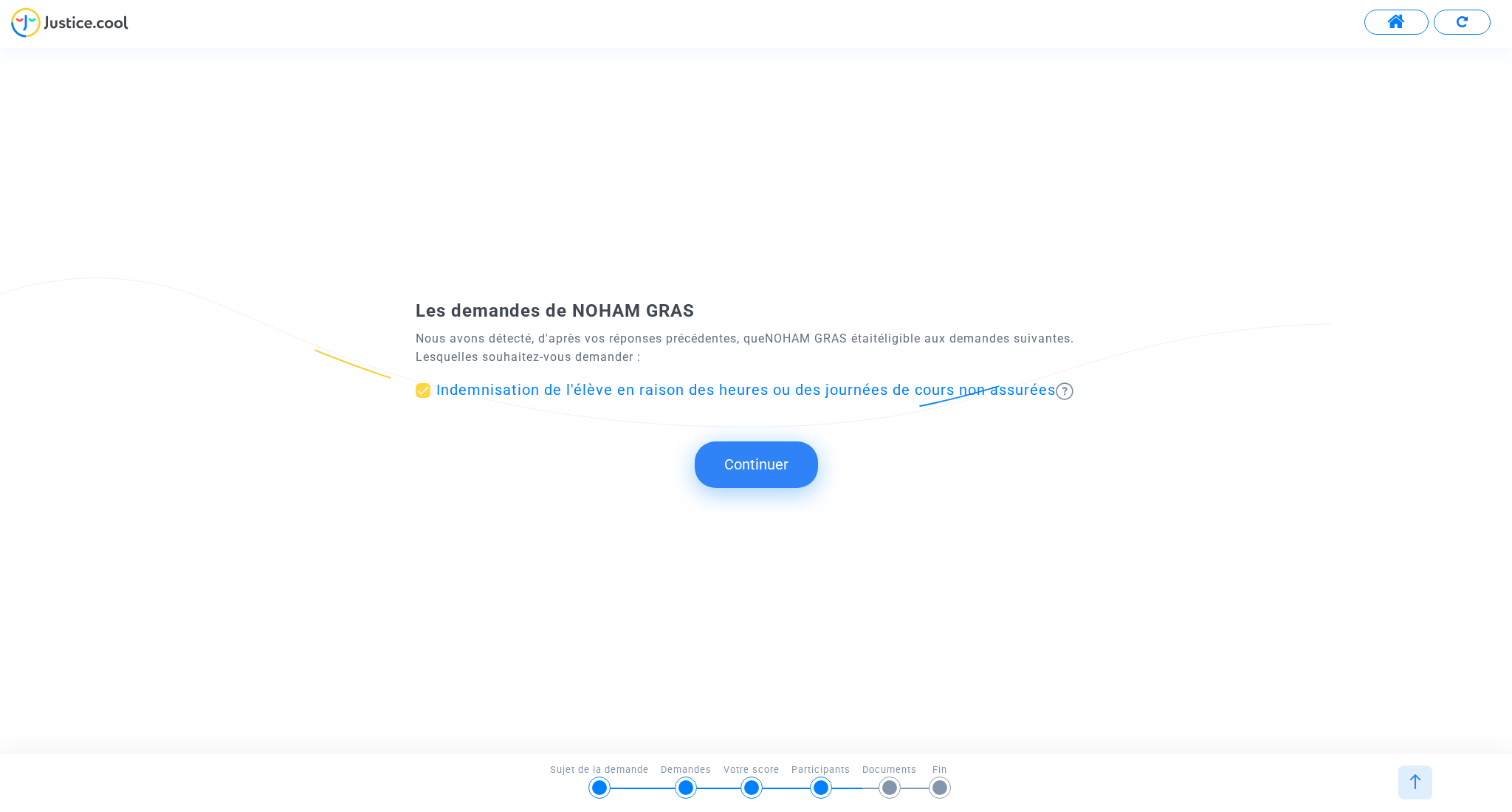
click at [747, 463] on button "Continuer" at bounding box center [756, 465] width 123 height 46
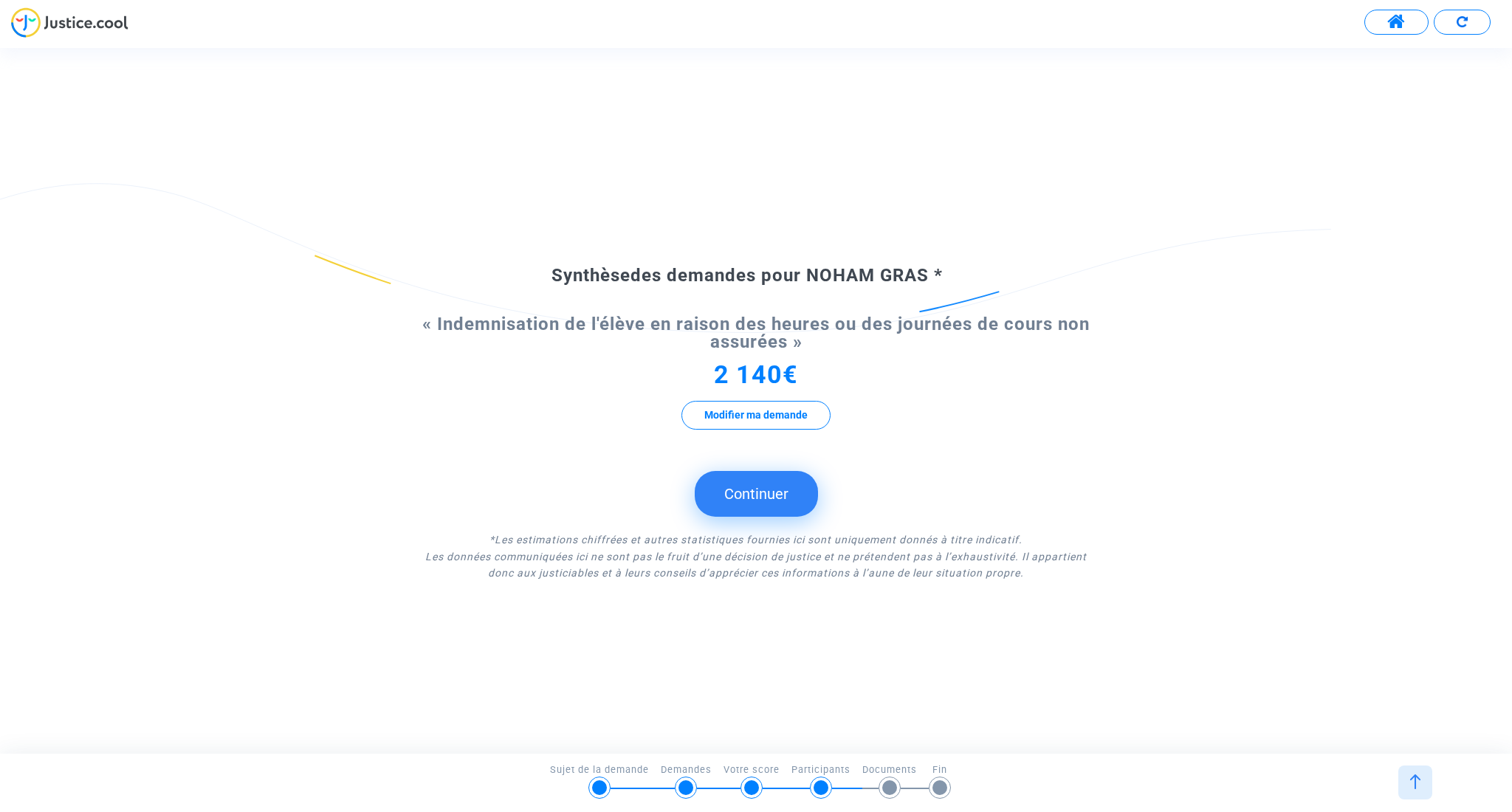
click at [739, 480] on button "Continuer" at bounding box center [756, 494] width 123 height 46
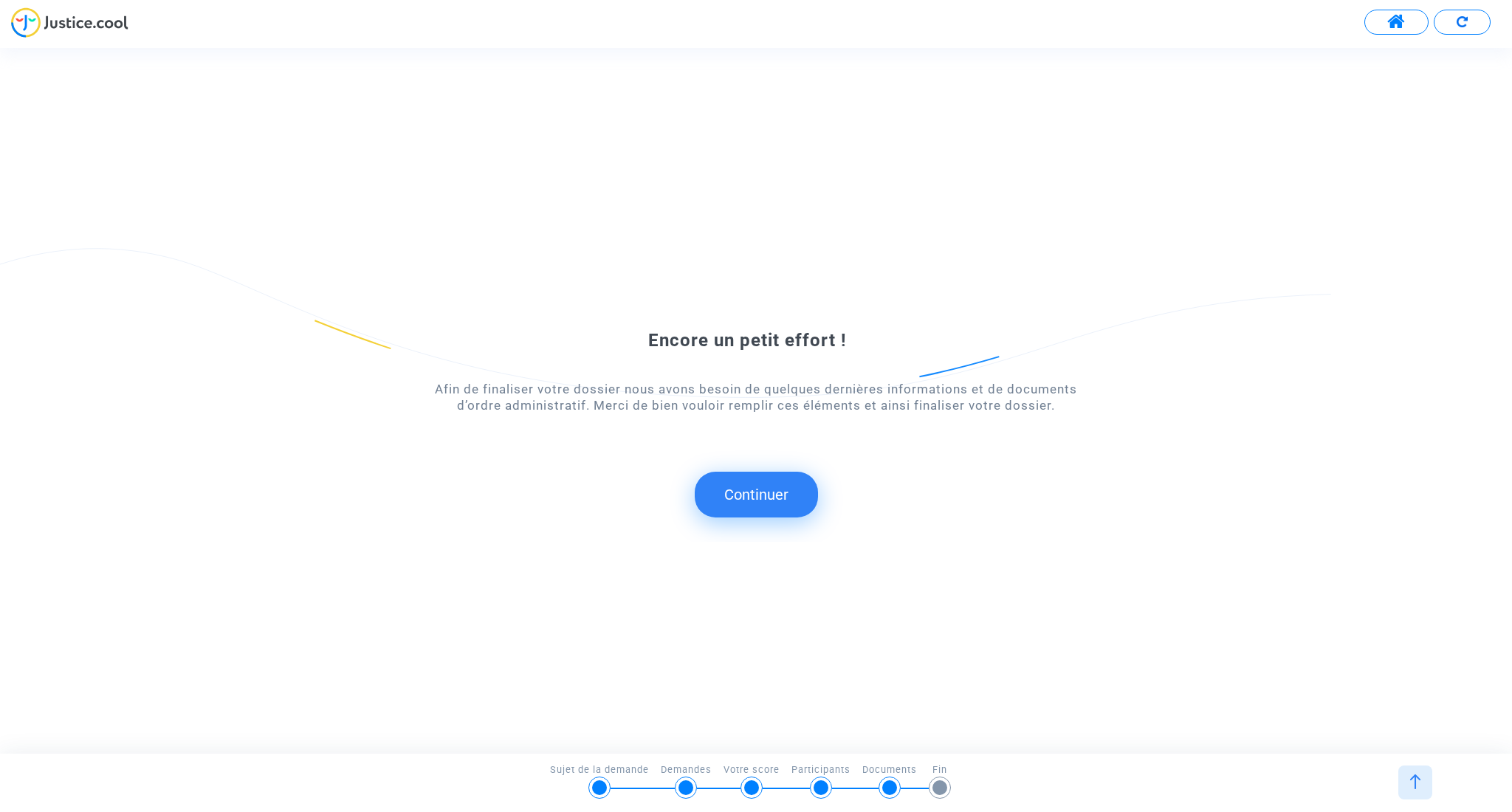
click at [738, 486] on button "Continuer" at bounding box center [756, 494] width 123 height 46
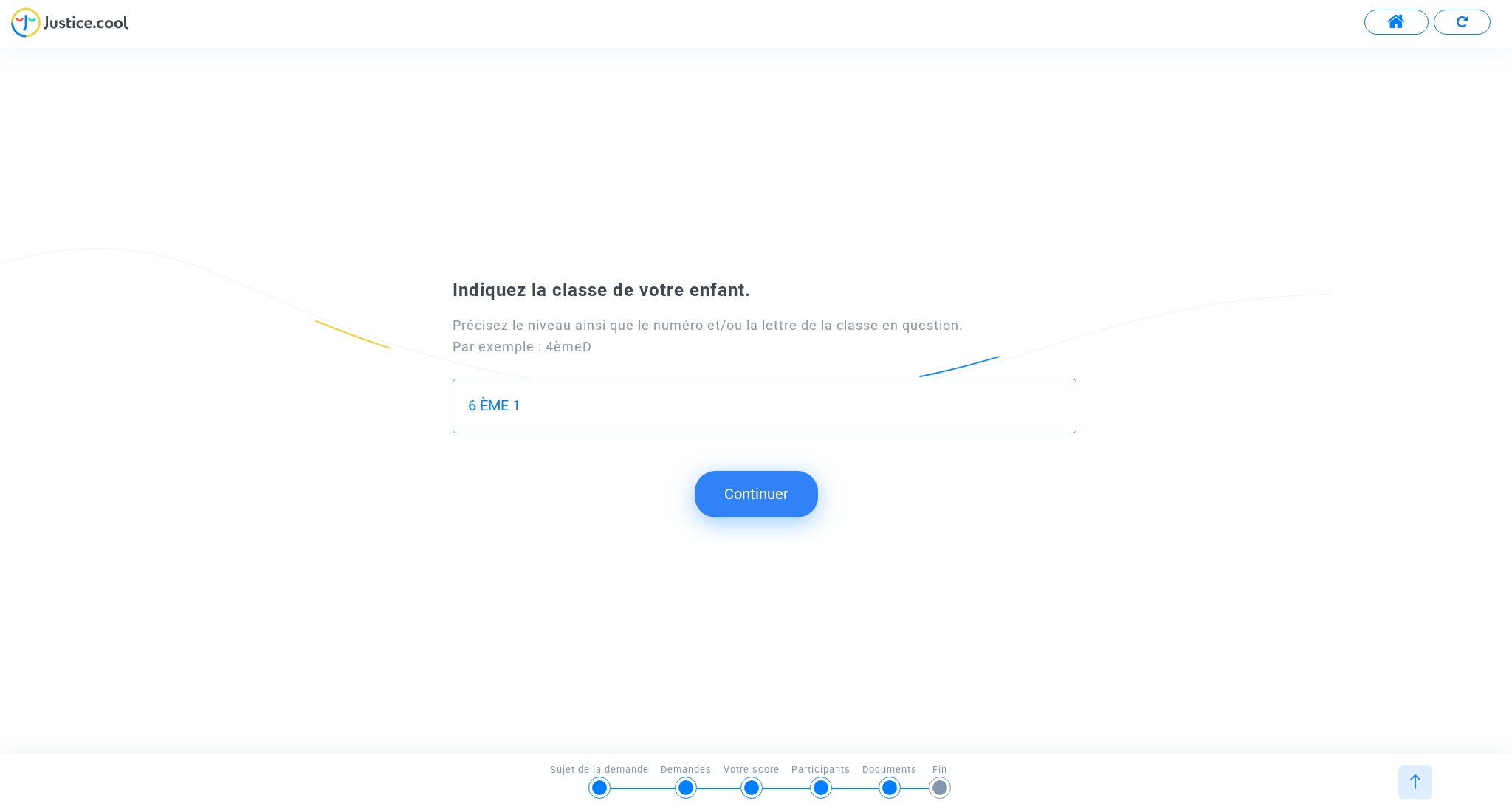
type input "6 ÈME 1"
click at [738, 497] on button "Continuer" at bounding box center [756, 494] width 123 height 46
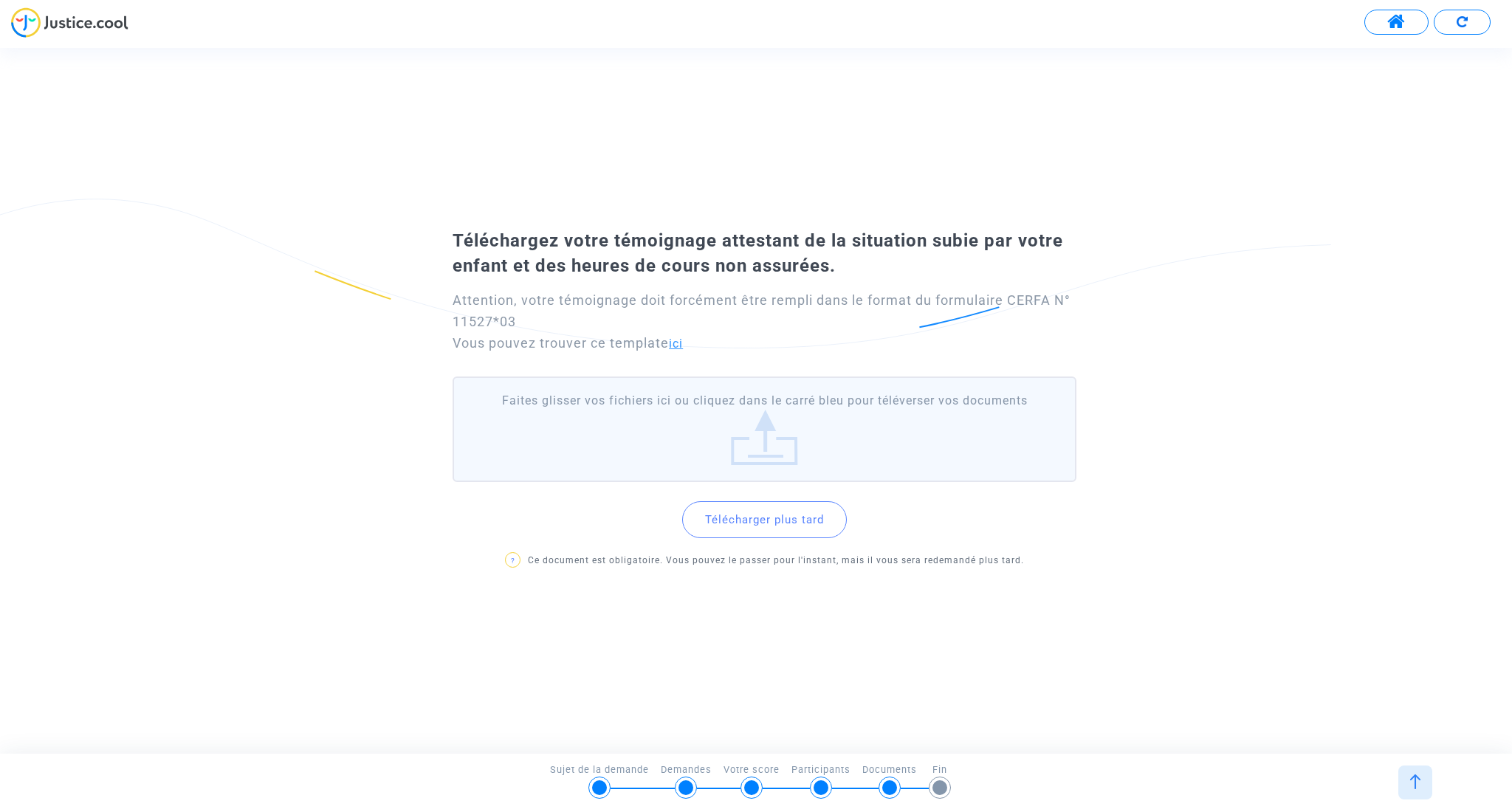
click at [679, 344] on link "ici" at bounding box center [675, 344] width 14 height 14
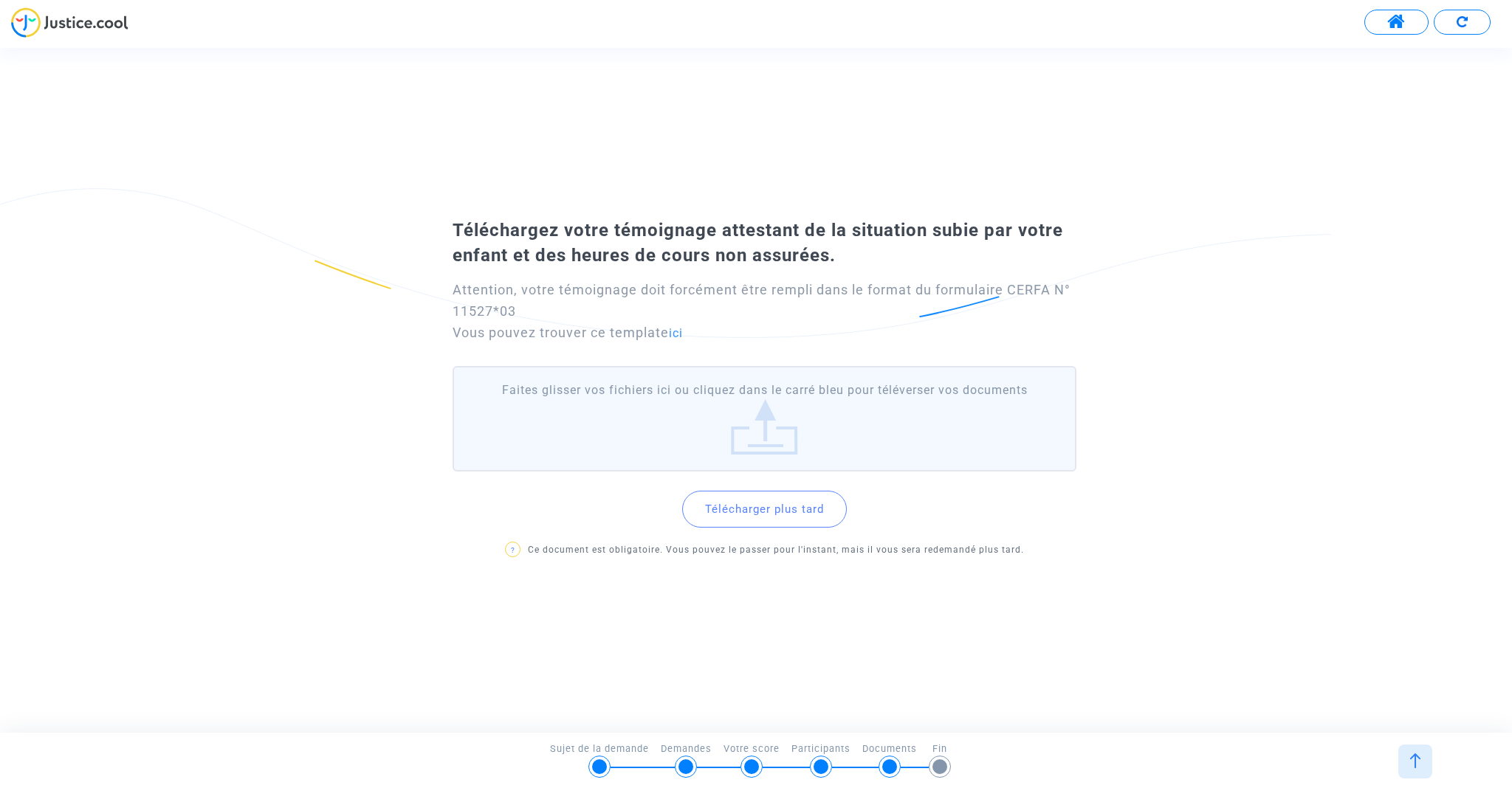
click at [735, 511] on button "Télécharger plus tard" at bounding box center [764, 509] width 164 height 37
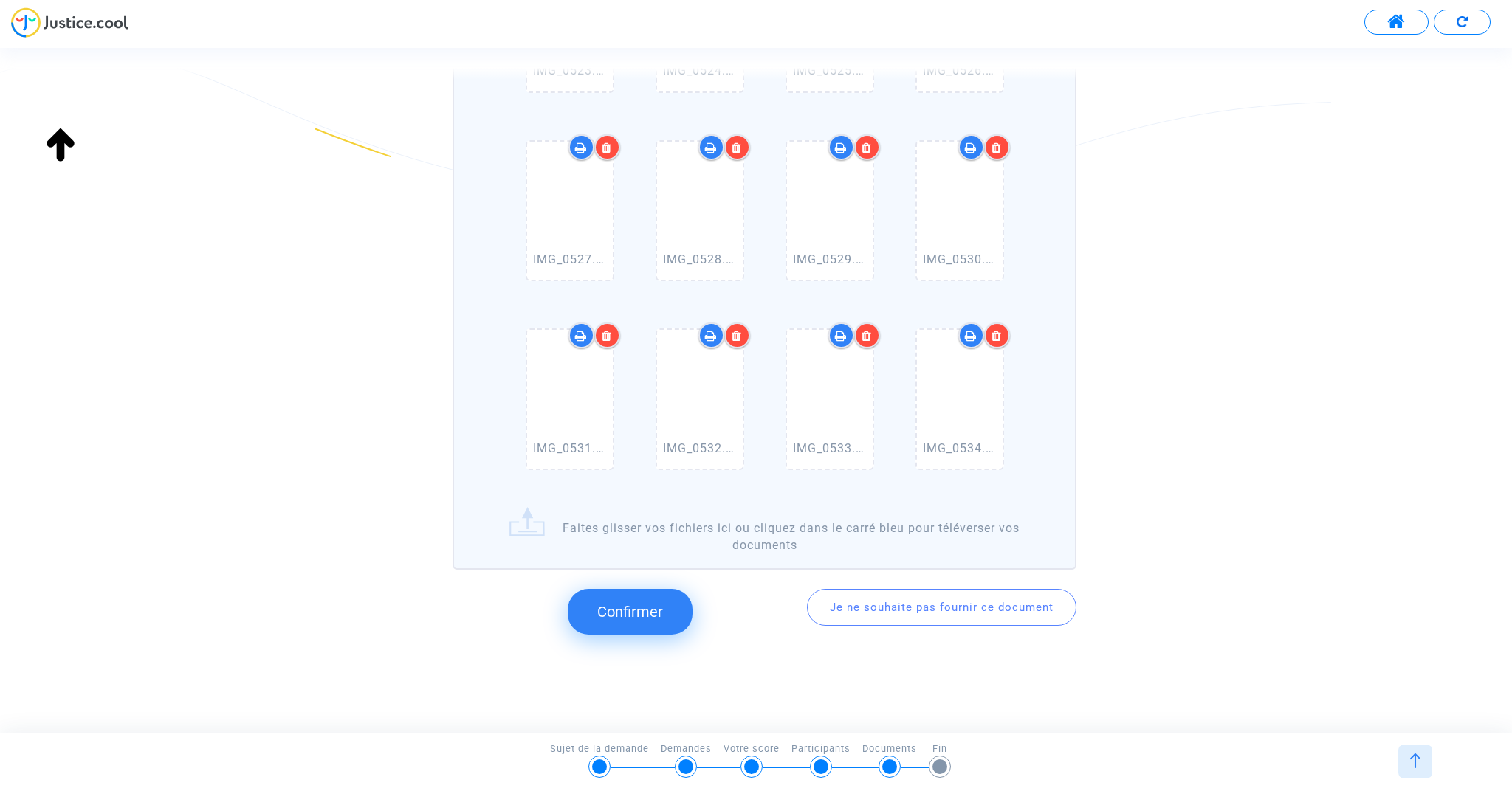
scroll to position [0, 0]
click at [634, 603] on span "Confirmer" at bounding box center [630, 612] width 65 height 18
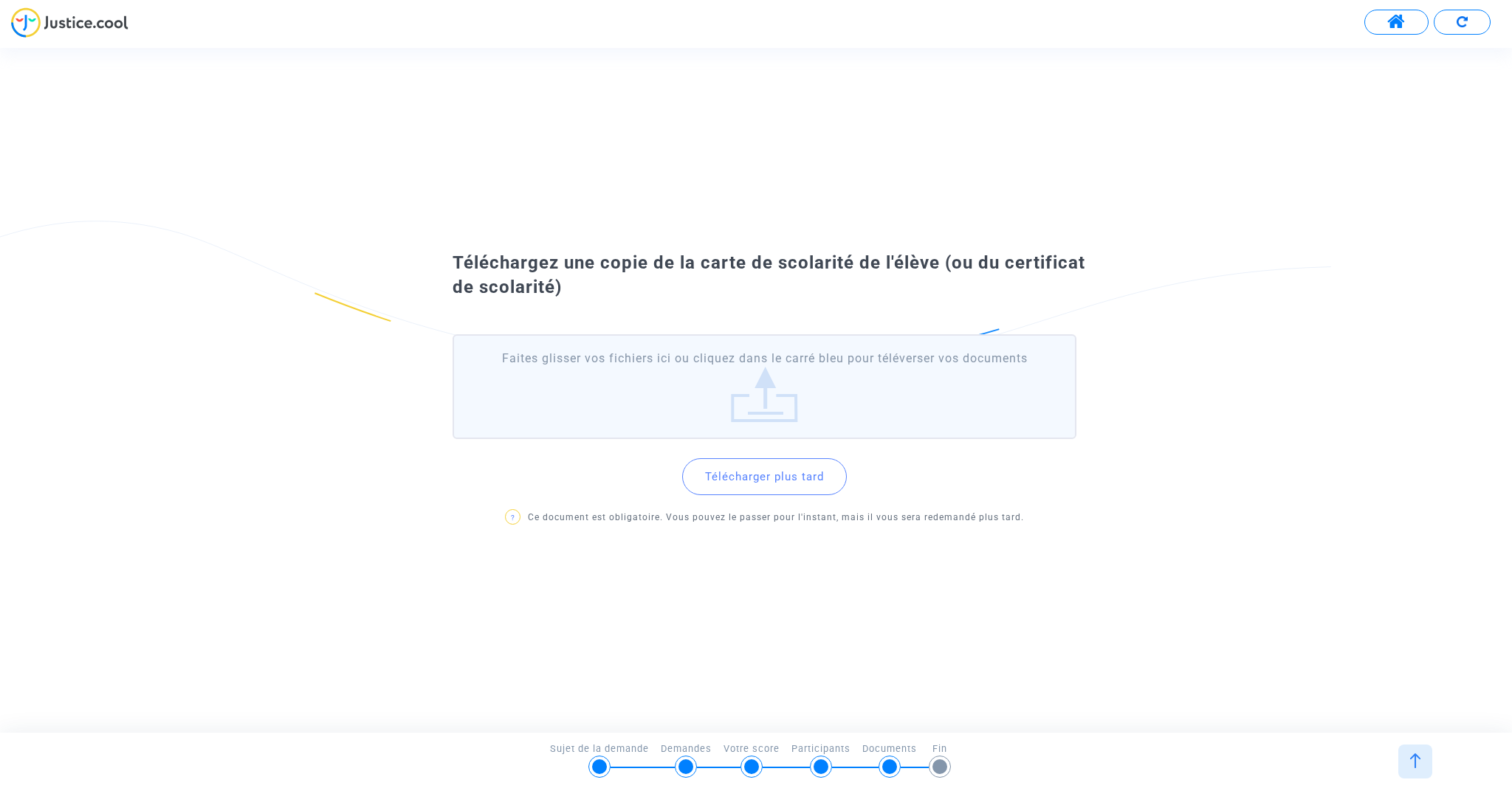
click at [797, 483] on button "Télécharger plus tard" at bounding box center [764, 477] width 164 height 37
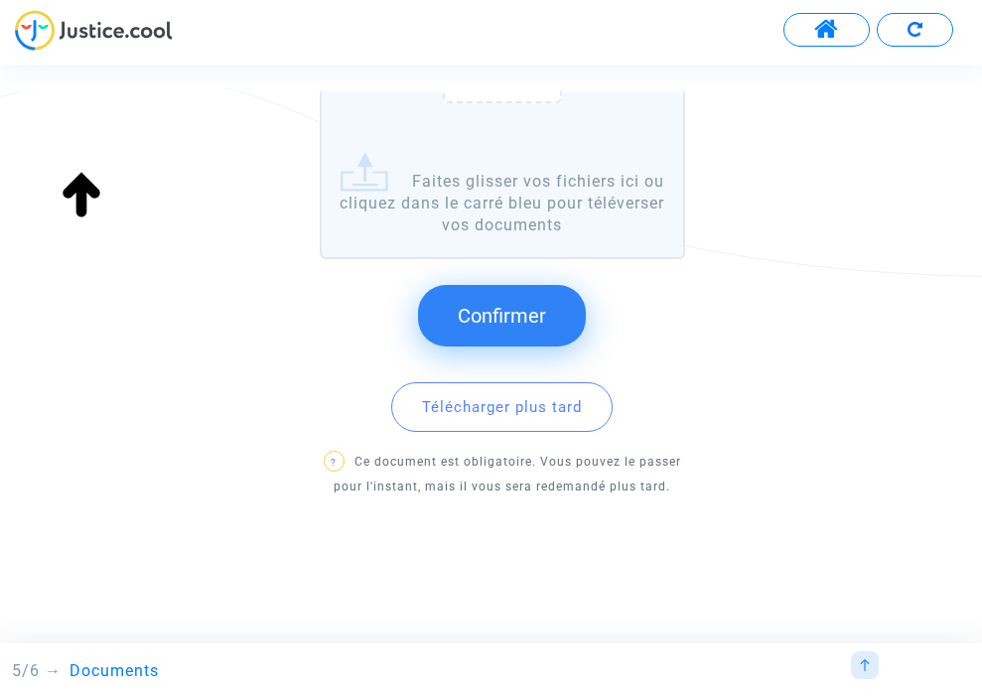
scroll to position [482, 0]
click at [514, 305] on span "Confirmer" at bounding box center [502, 317] width 88 height 24
click at [503, 312] on span "Confirmer" at bounding box center [502, 316] width 88 height 24
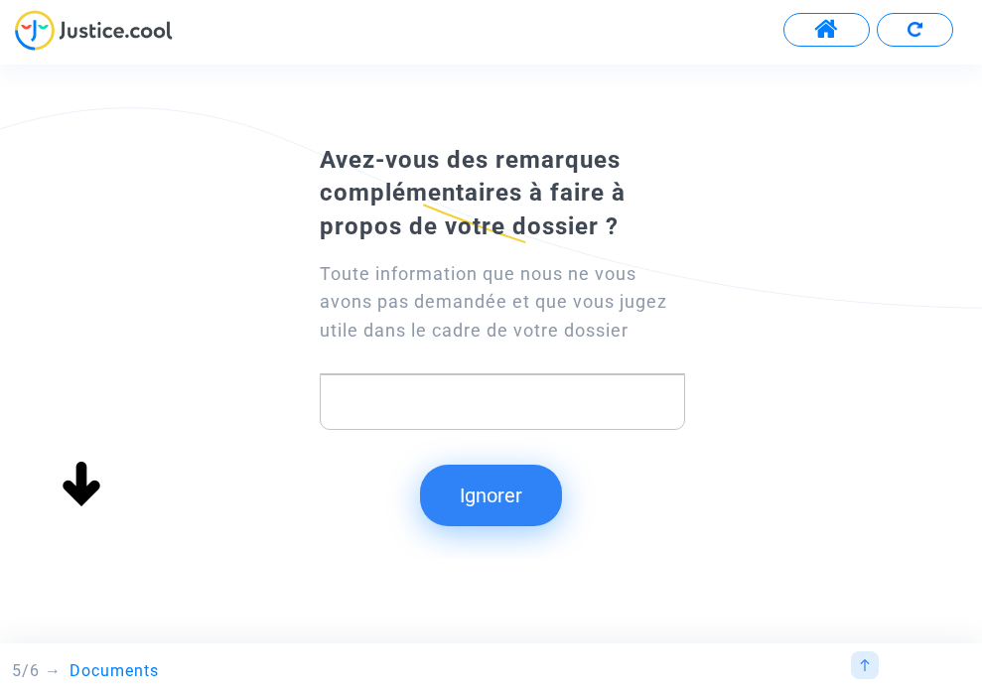
scroll to position [0, 0]
click at [507, 492] on button "Ignorer" at bounding box center [491, 496] width 142 height 62
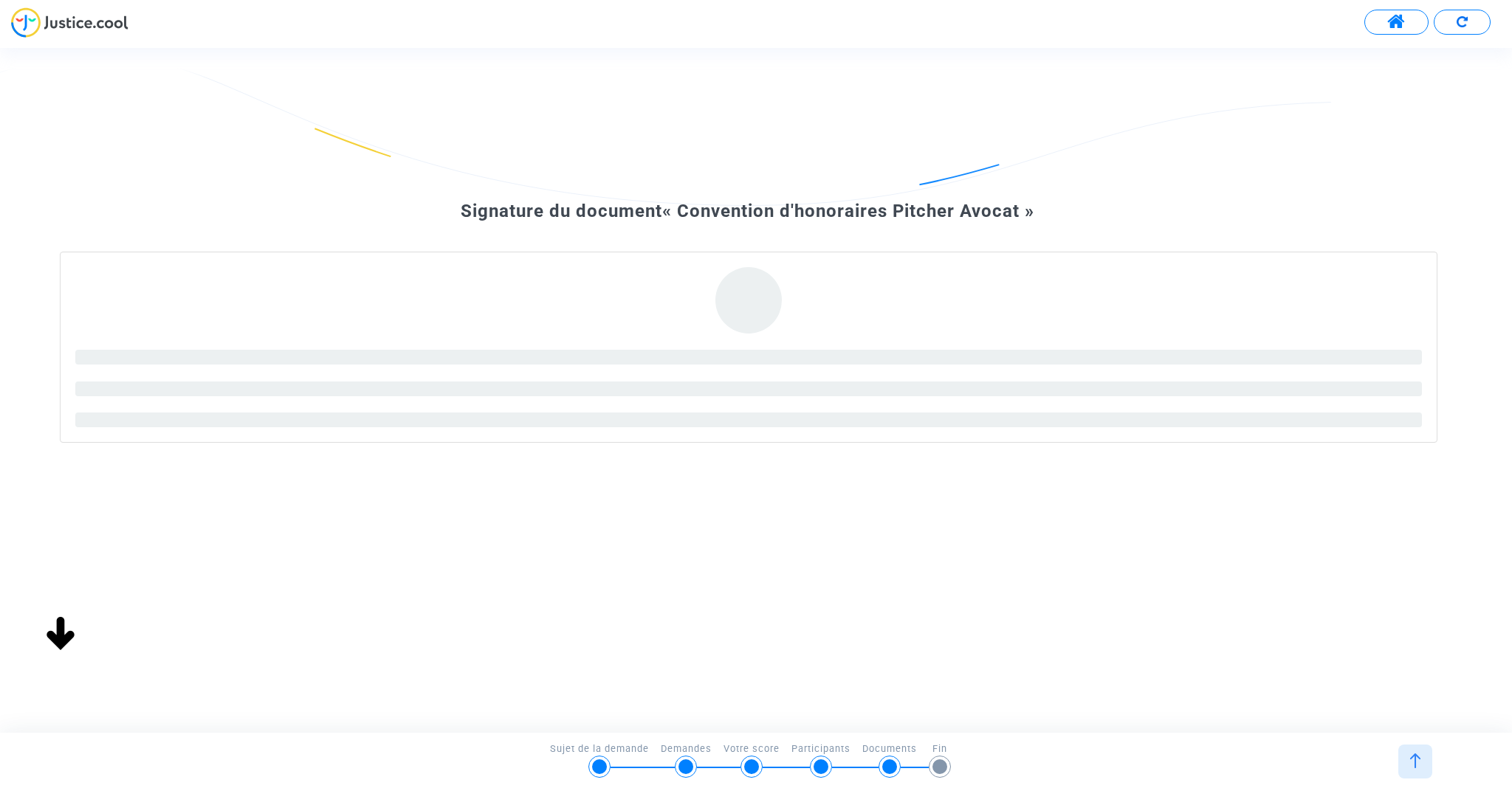
click at [744, 212] on span "« Convention d'honoraires Pitcher Avocat »" at bounding box center [848, 211] width 372 height 21
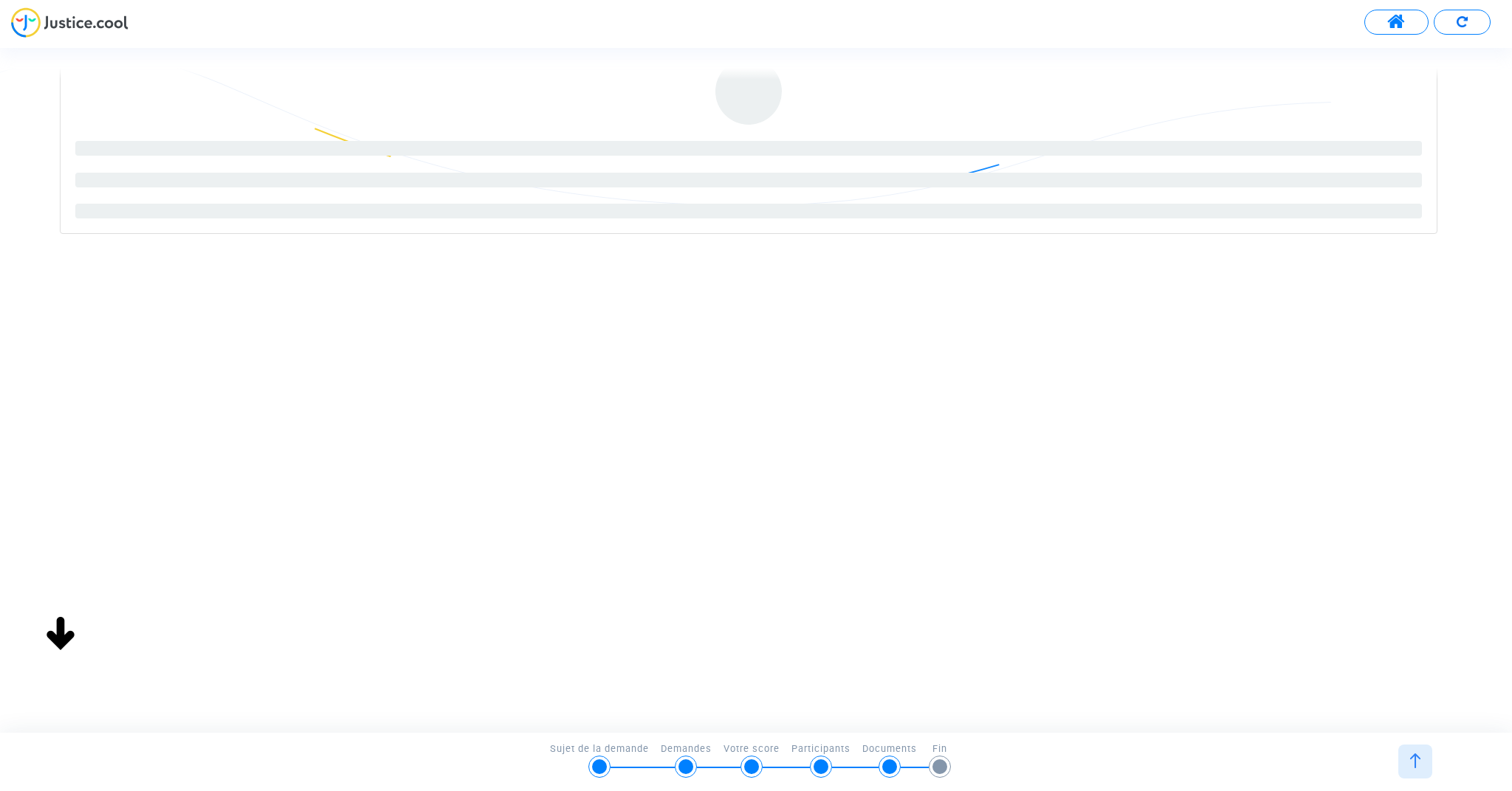
scroll to position [209, 0]
click at [1412, 762] on img at bounding box center [1415, 761] width 15 height 15
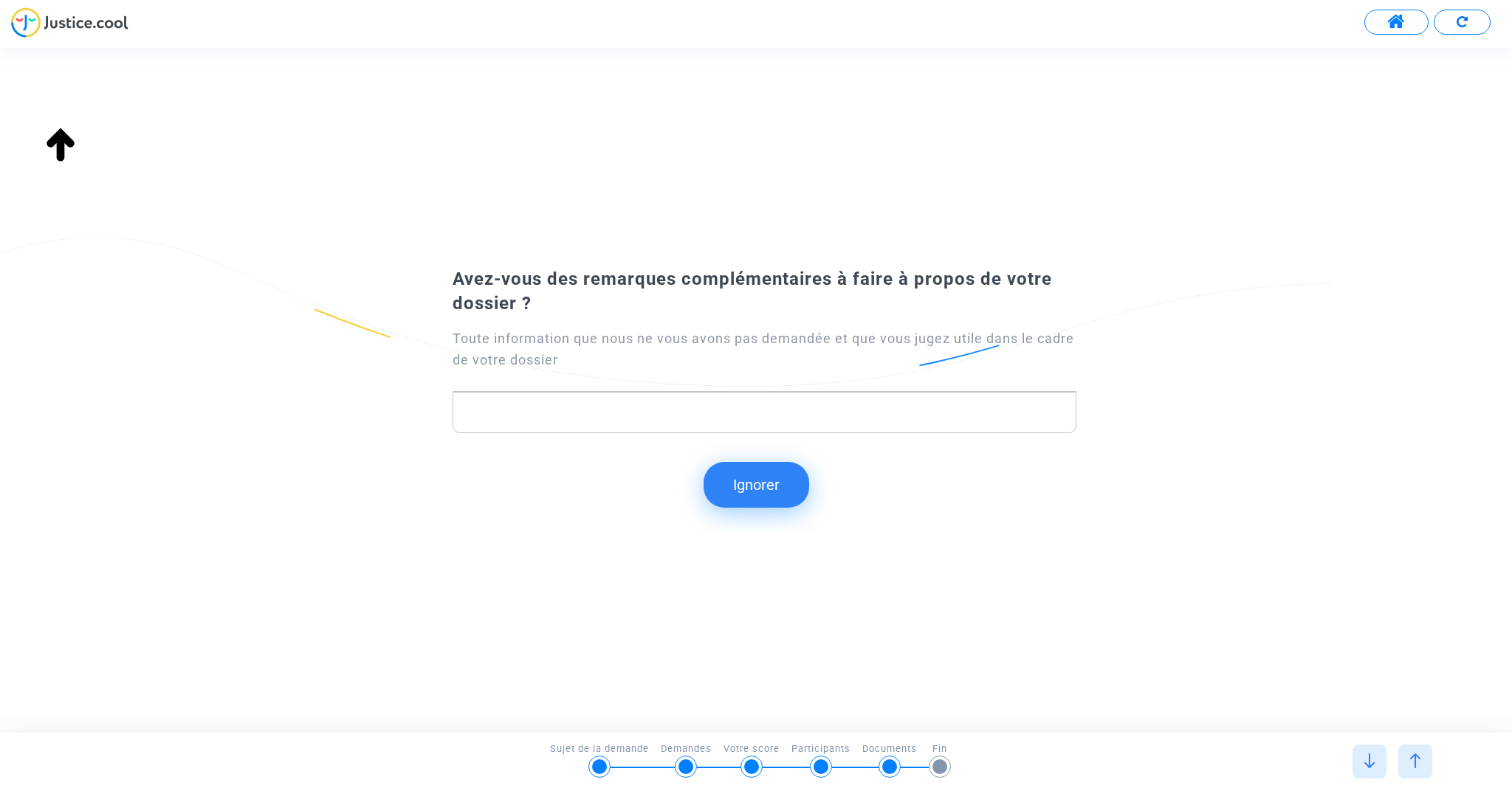
click at [745, 488] on button "Ignorer" at bounding box center [756, 485] width 106 height 46
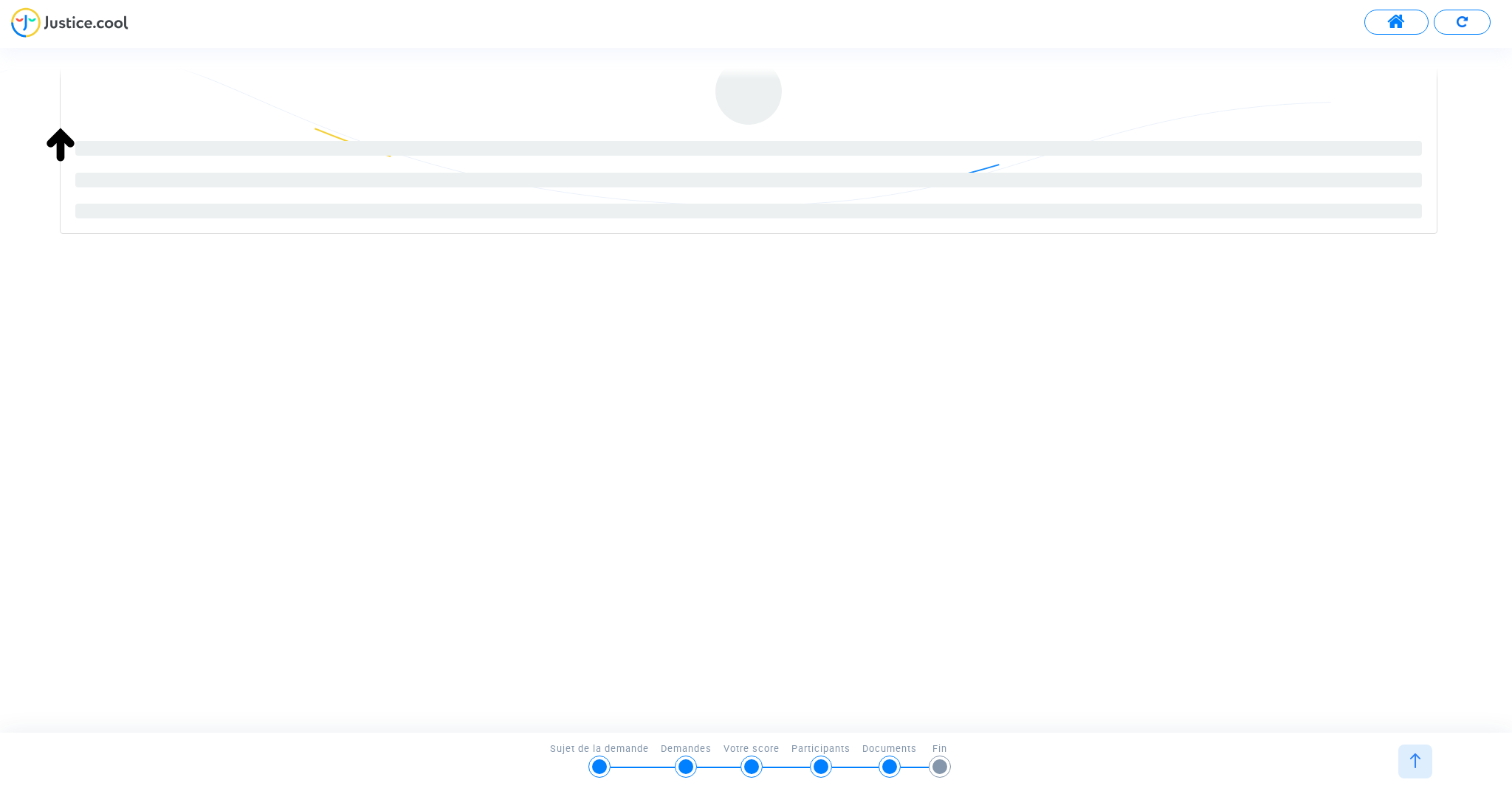
click at [57, 641] on div "Signature du document « Convention d'honoraires Pitcher Avocat »" at bounding box center [756, 284] width 1512 height 733
click at [938, 763] on div at bounding box center [940, 766] width 15 height 15
click at [1423, 762] on img at bounding box center [1415, 761] width 15 height 15
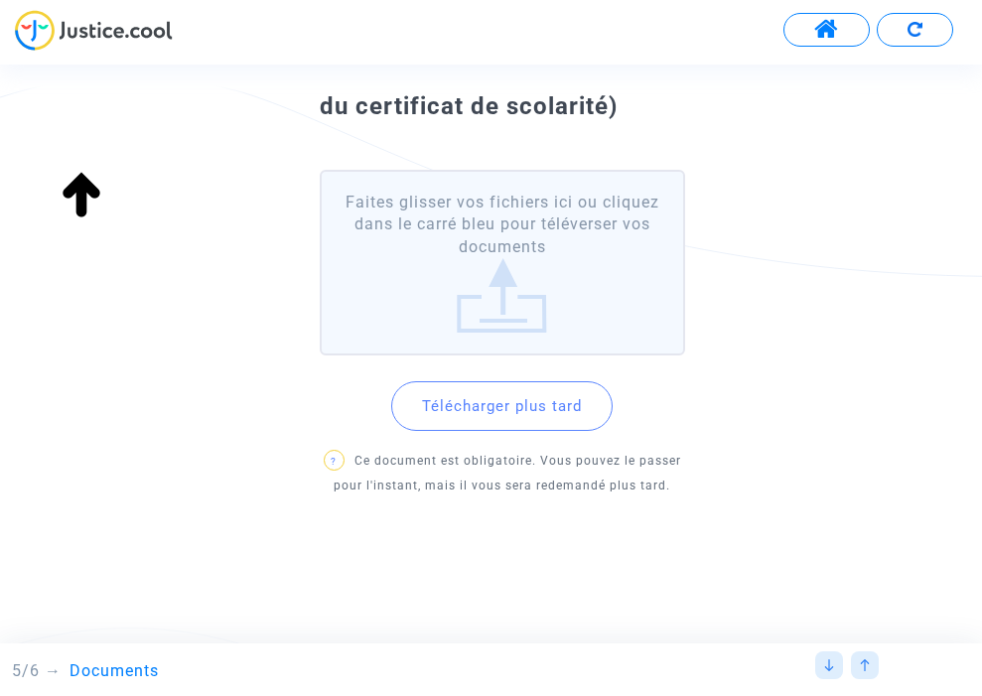
scroll to position [152, 0]
click at [540, 400] on button "Télécharger plus tard" at bounding box center [501, 407] width 221 height 50
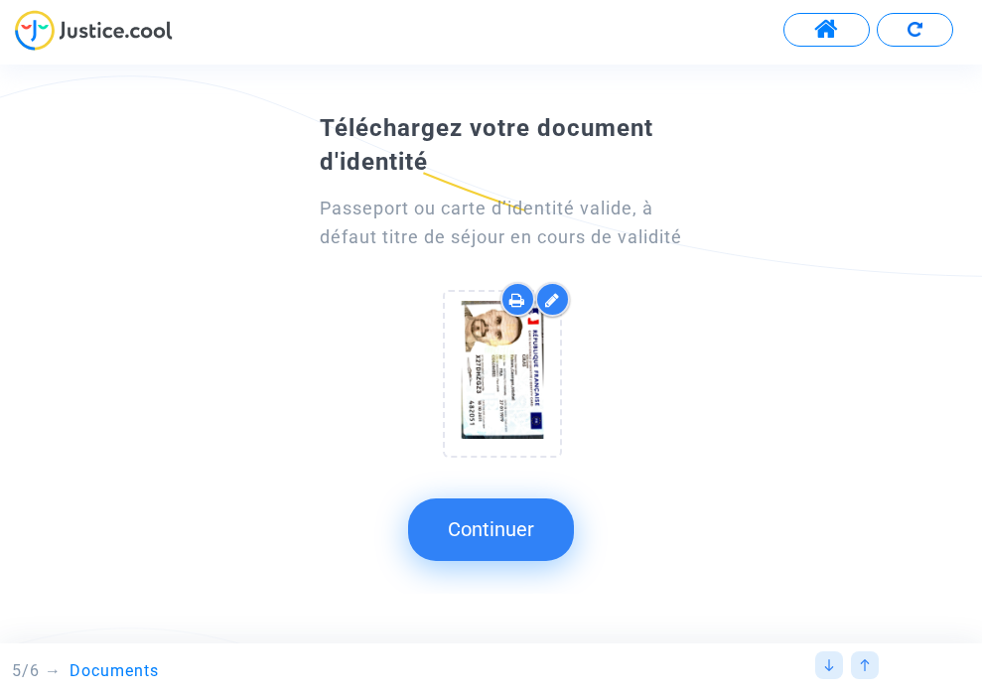
click at [505, 537] on button "Continuer" at bounding box center [491, 529] width 166 height 62
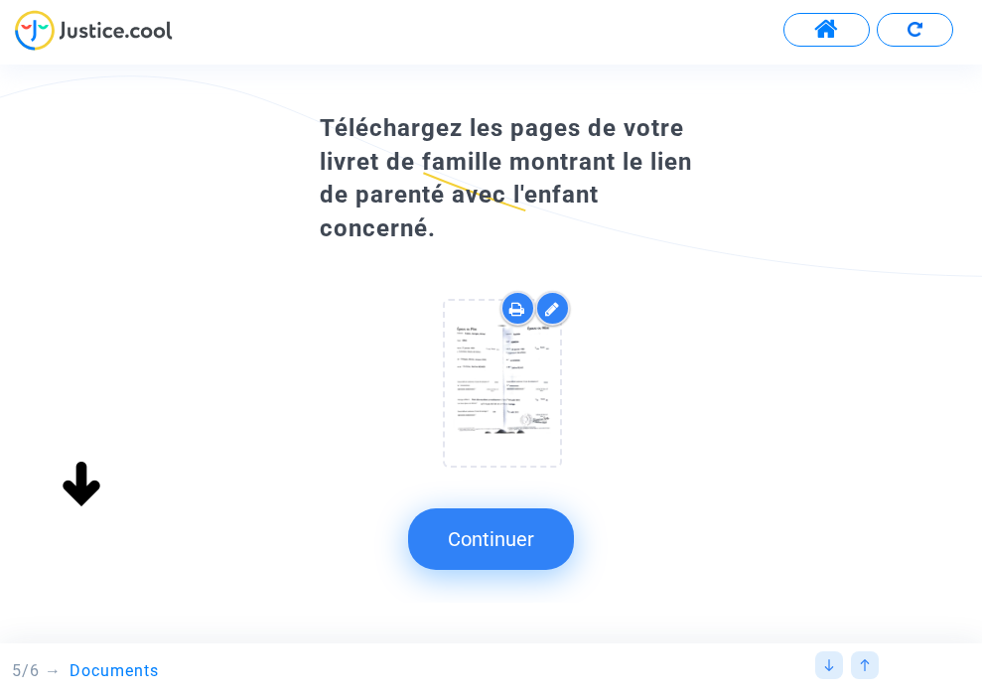
scroll to position [0, 0]
click at [505, 537] on button "Continuer" at bounding box center [491, 539] width 166 height 62
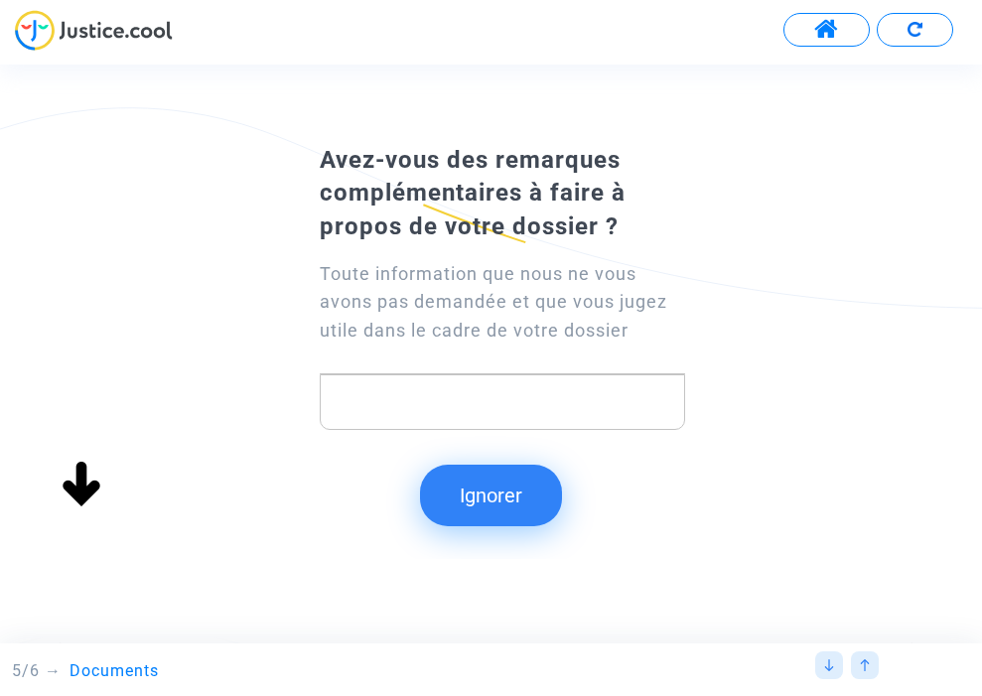
click at [500, 502] on button "Ignorer" at bounding box center [491, 496] width 142 height 62
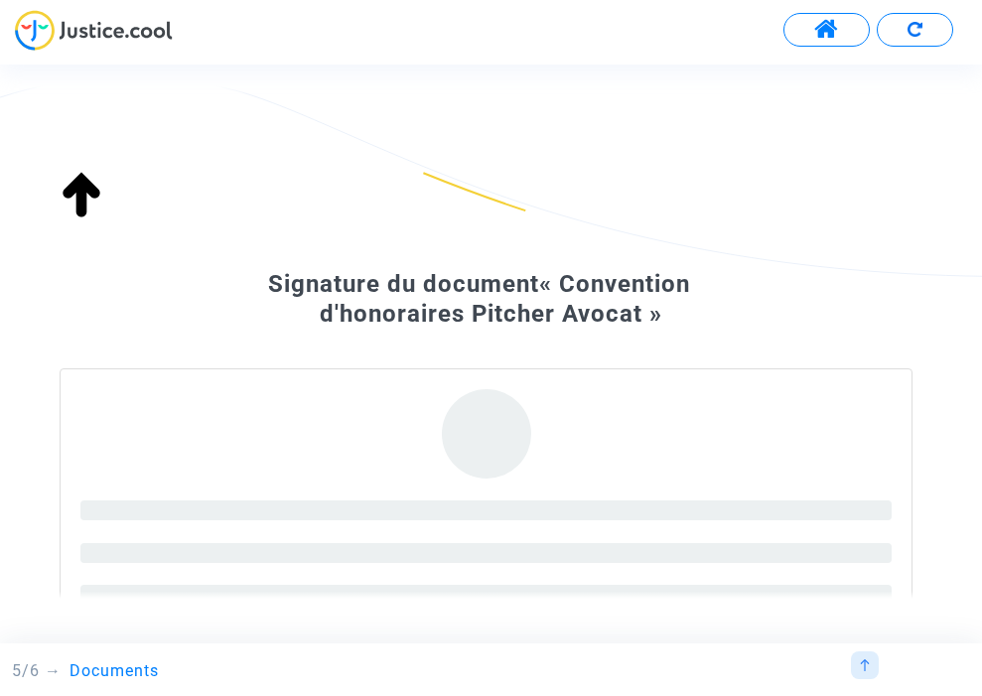
click at [838, 31] on span at bounding box center [826, 30] width 25 height 26
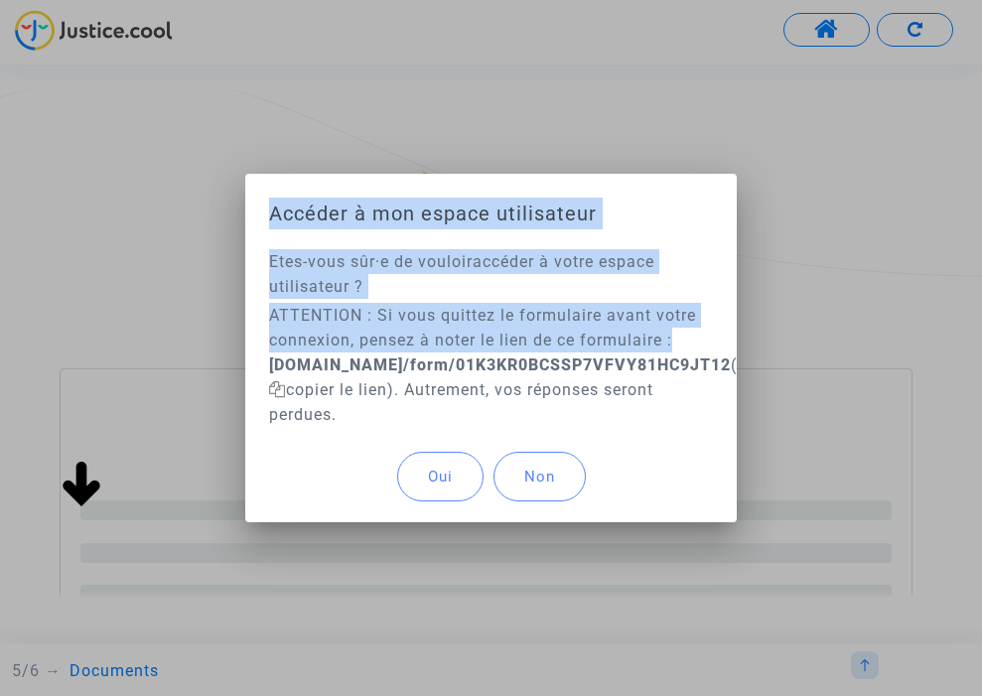
scroll to position [0, 45]
drag, startPoint x: 274, startPoint y: 365, endPoint x: 733, endPoint y: 366, distance: 458.6
click at [731, 366] on b "pitcher.on.justice.cool/form/01K3KR0BCSSP7VFVY81HC9JT12" at bounding box center [500, 364] width 462 height 19
copy span "pitcher.on.justice.cool/form/01K3KR0BCSSP7VFVY81HC9JT12"
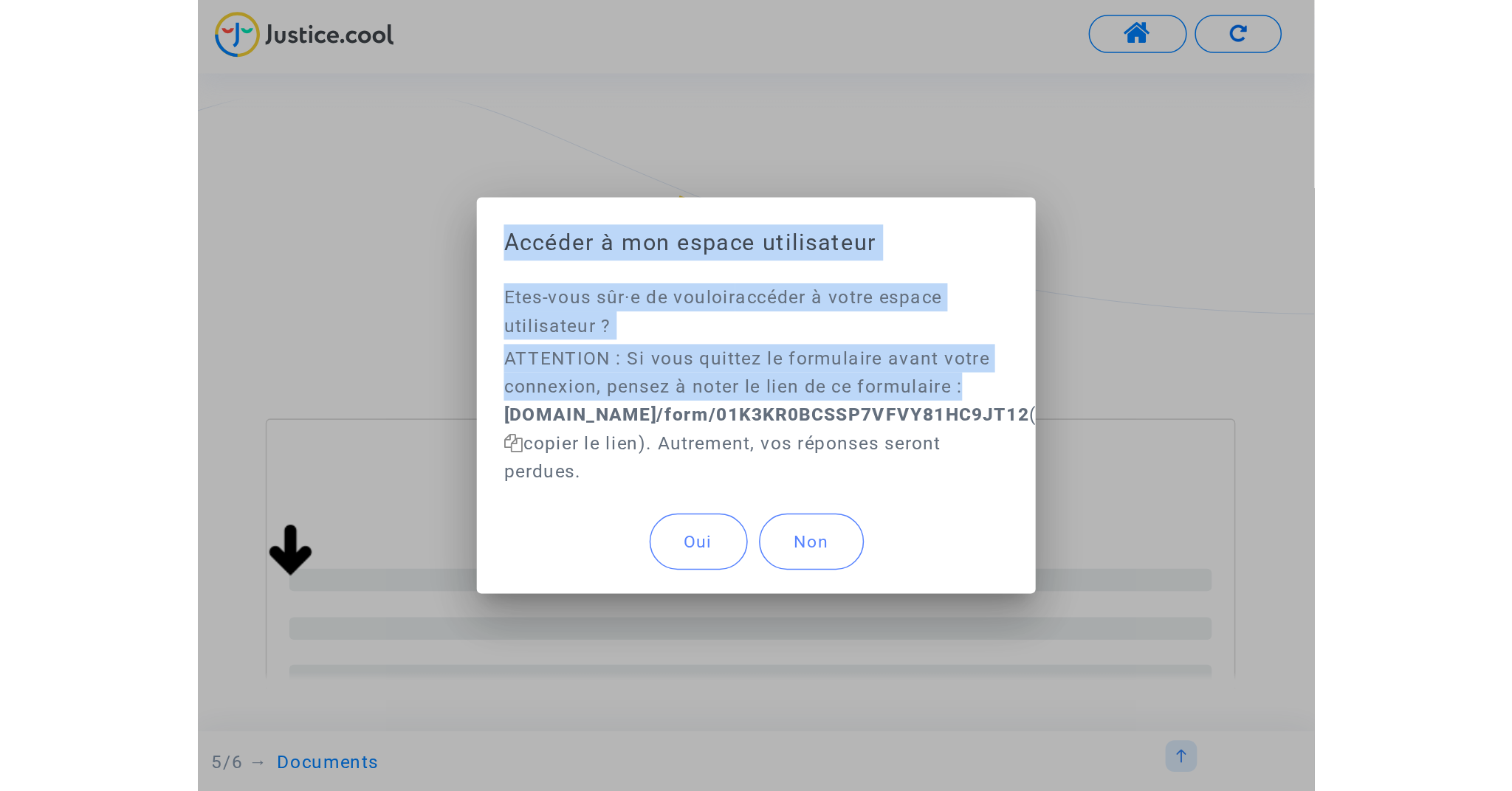
scroll to position [0, 0]
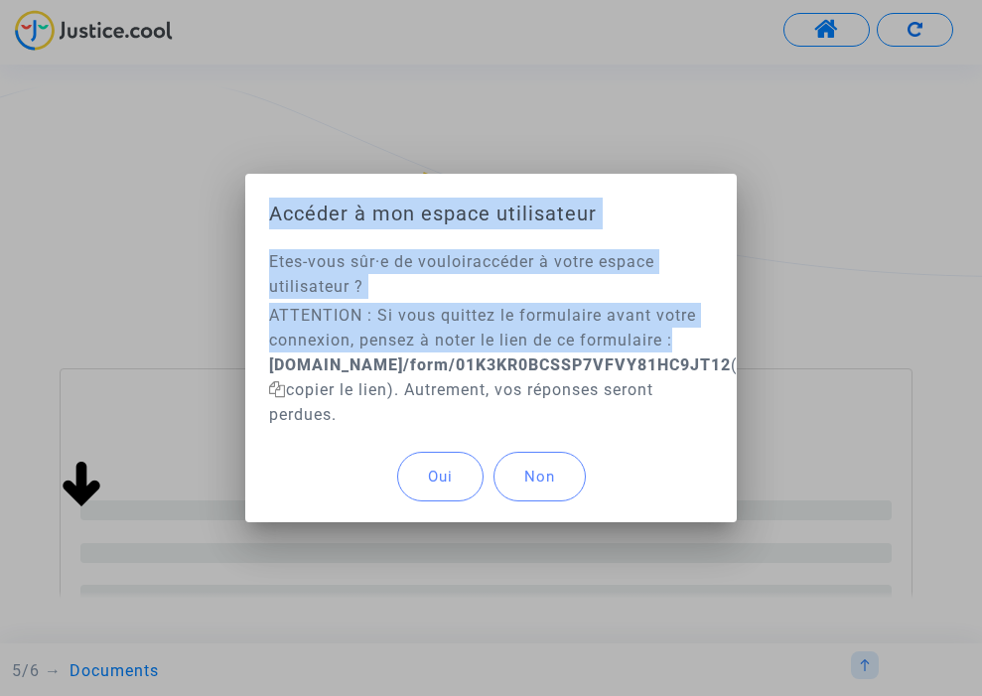
click at [437, 475] on span "Oui" at bounding box center [440, 477] width 25 height 18
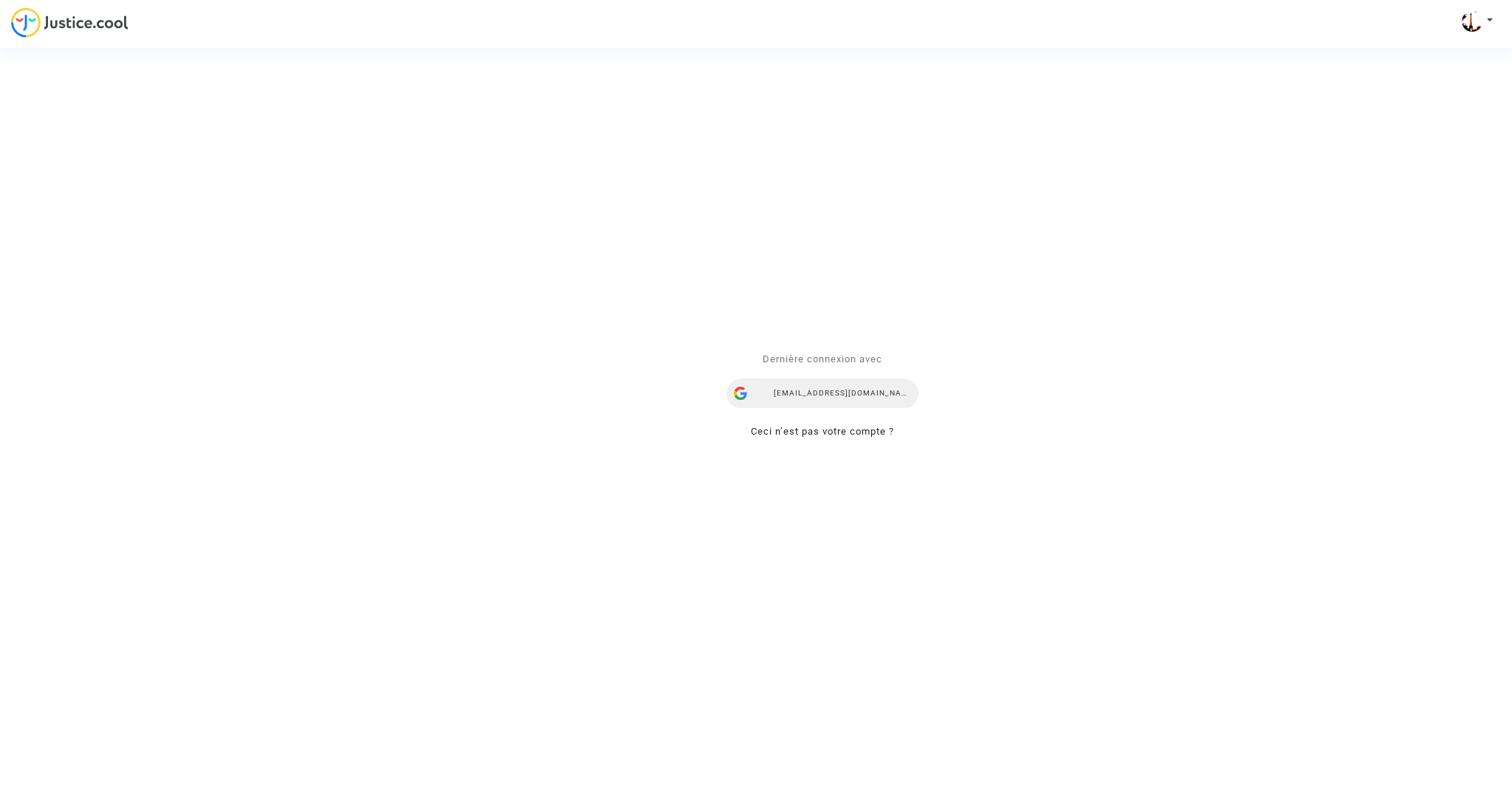
click at [837, 393] on div "fabien.gras@gmail.com" at bounding box center [823, 394] width 192 height 30
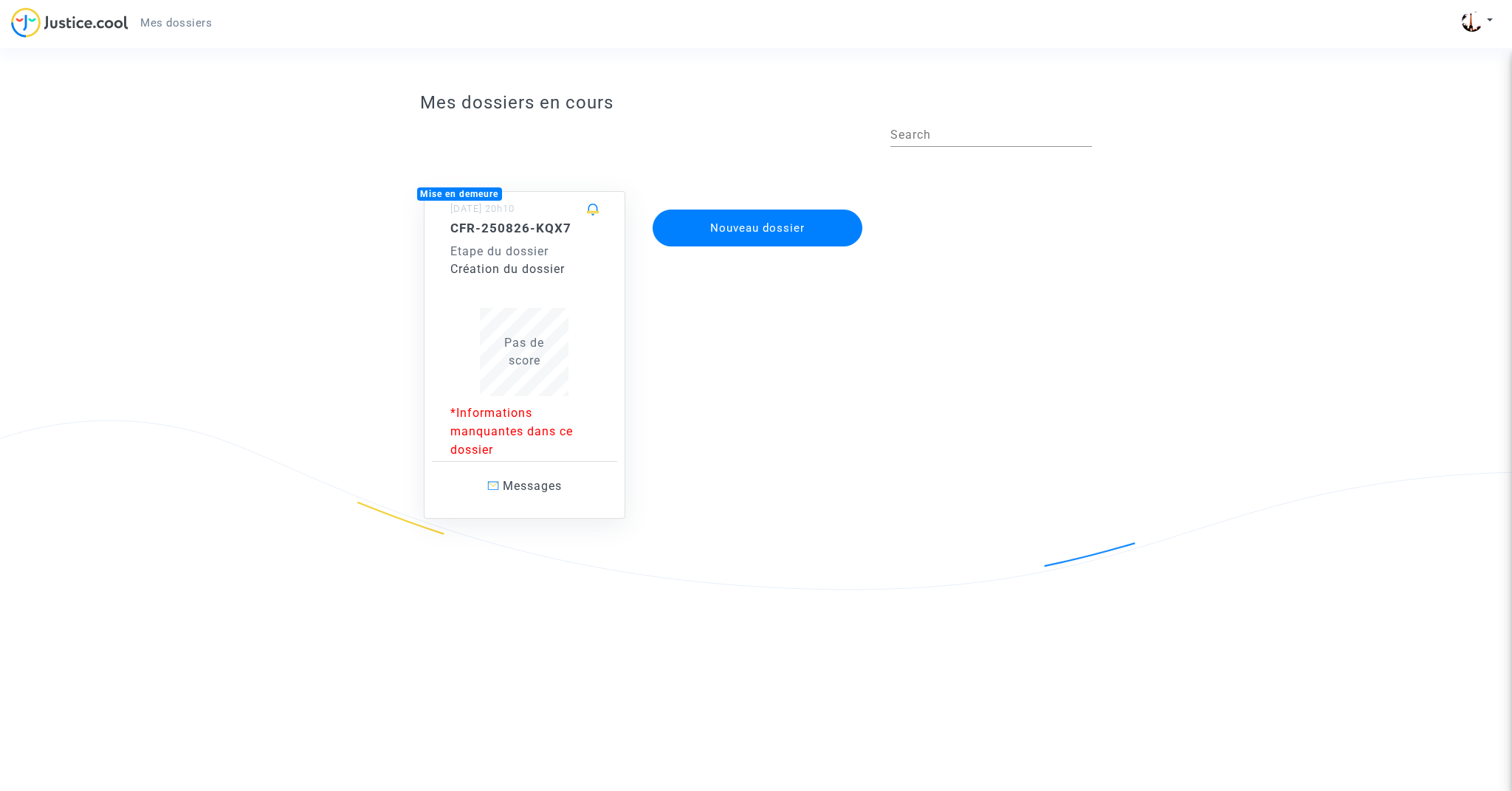
click at [516, 358] on span "Pas de score" at bounding box center [524, 352] width 40 height 32
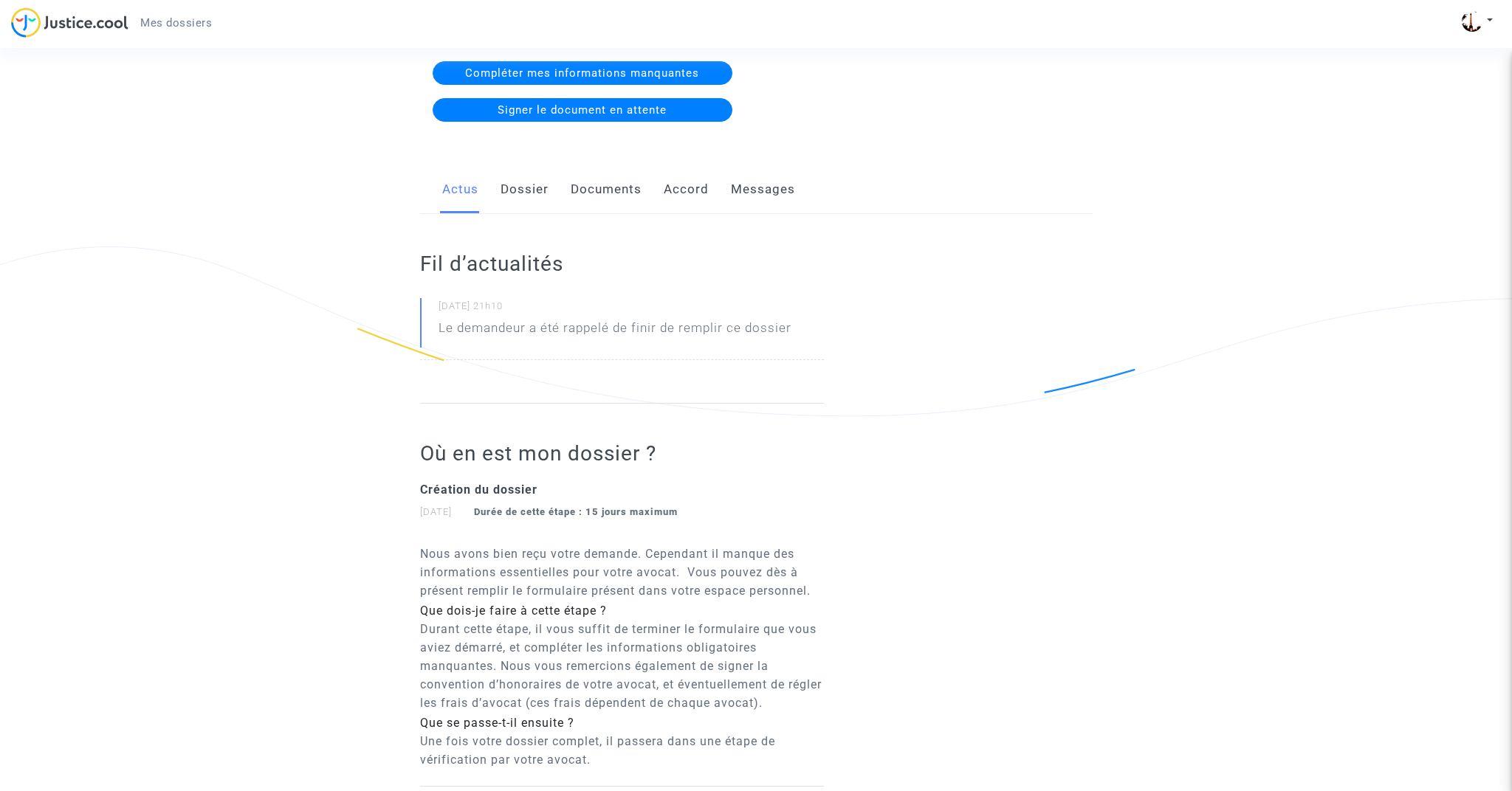
scroll to position [167, 0]
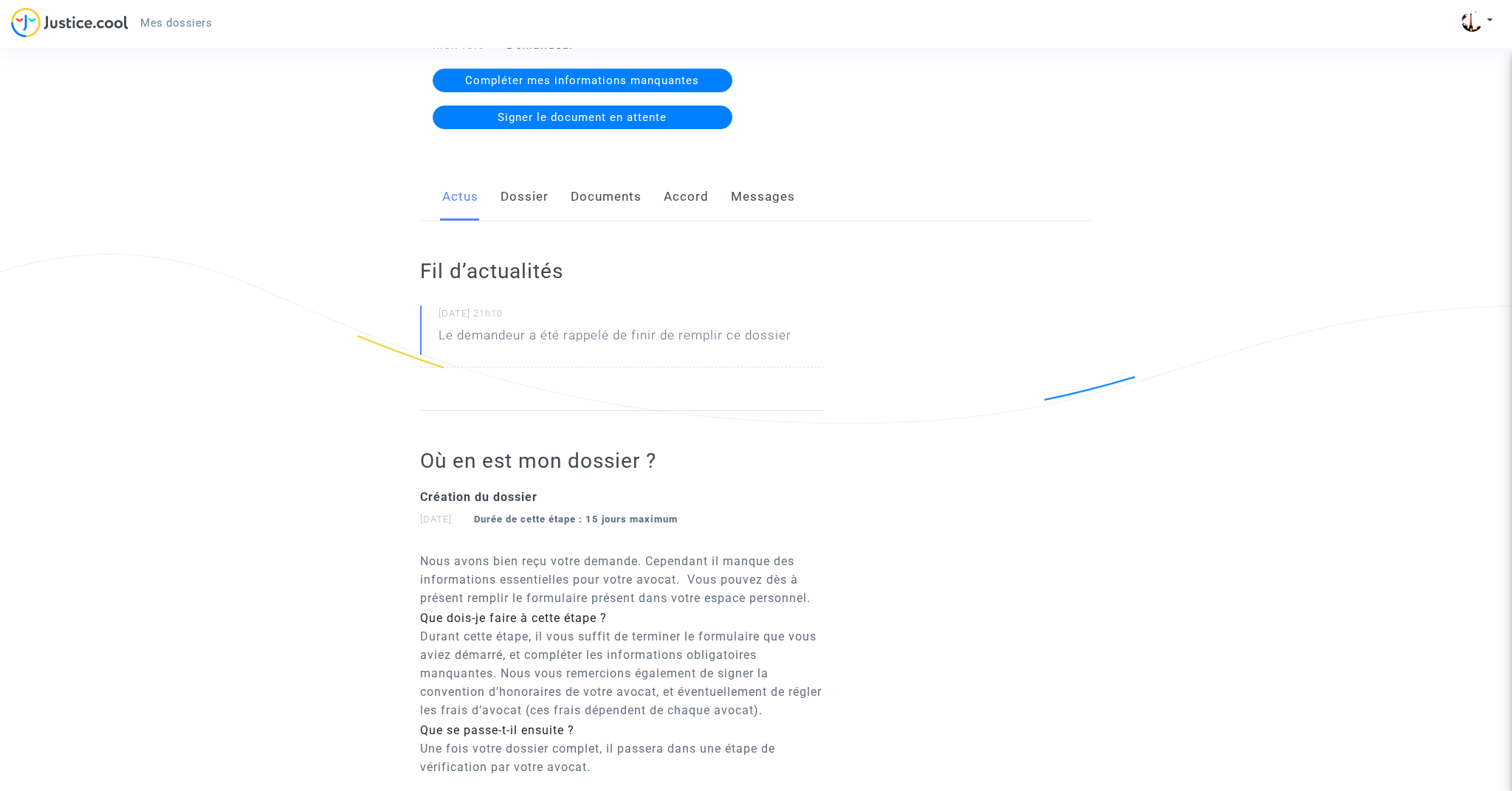
click at [588, 193] on link "Documents" at bounding box center [605, 197] width 71 height 49
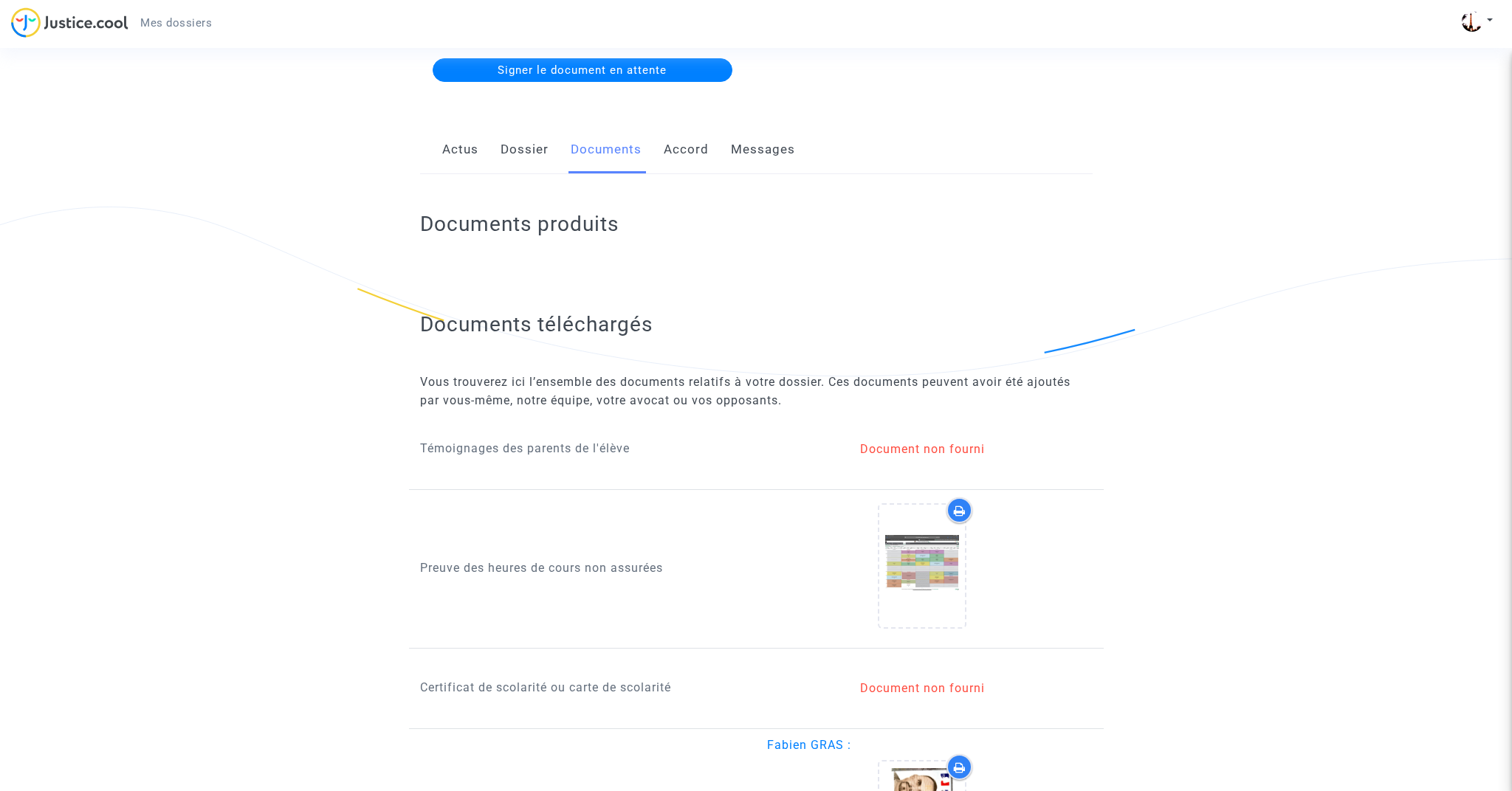
scroll to position [215, 0]
click at [526, 143] on link "Dossier" at bounding box center [524, 149] width 48 height 49
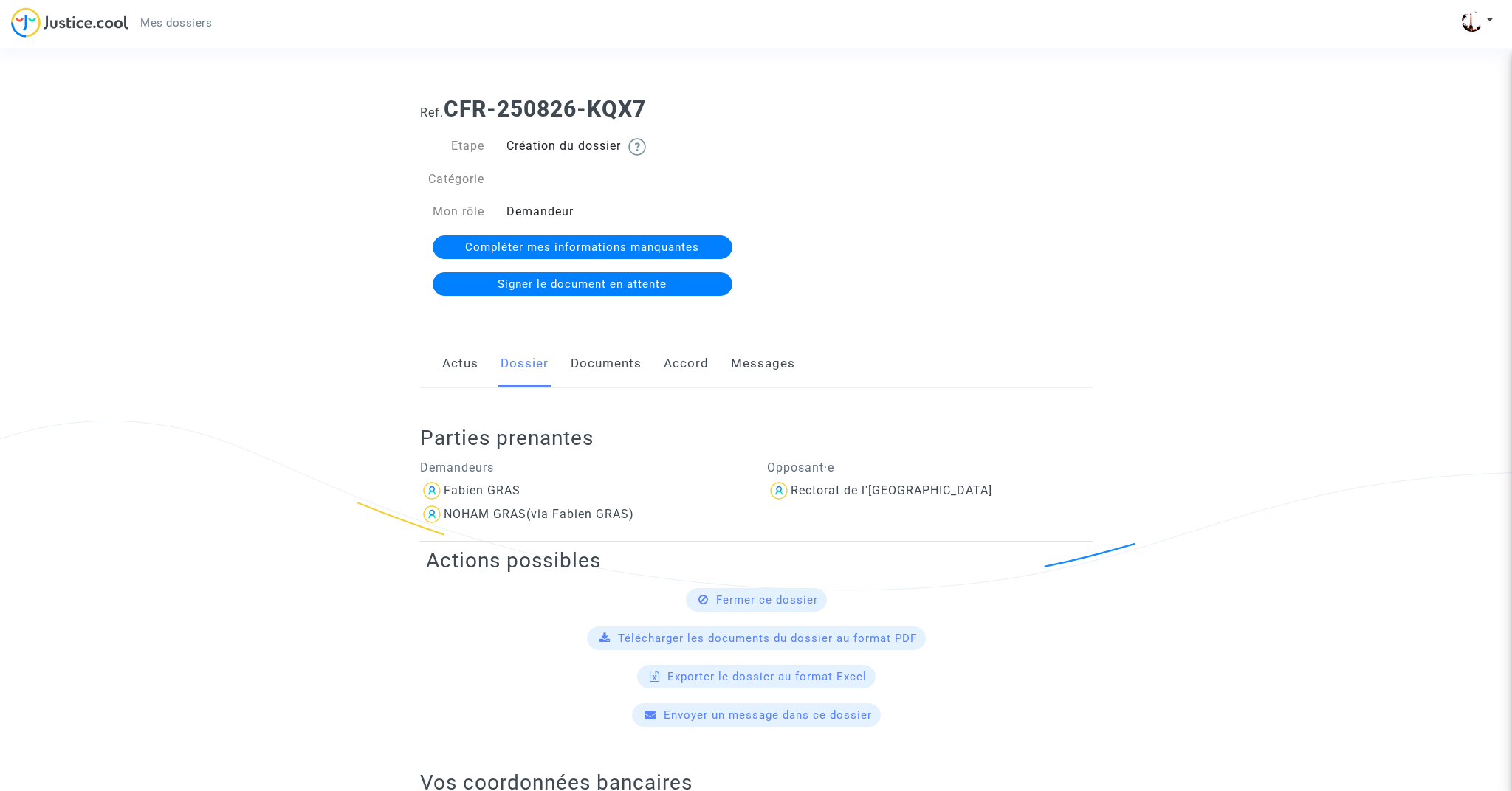
click at [1484, 20] on button at bounding box center [1477, 22] width 33 height 22
click at [1429, 102] on link "Déconnexion" at bounding box center [1434, 100] width 117 height 24
